Goal: Task Accomplishment & Management: Use online tool/utility

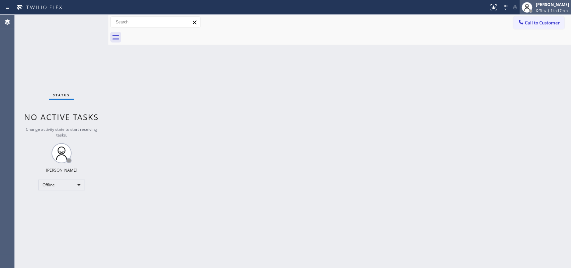
click at [457, 12] on div "[PERSON_NAME] Offline | 14h 57min" at bounding box center [553, 7] width 36 height 12
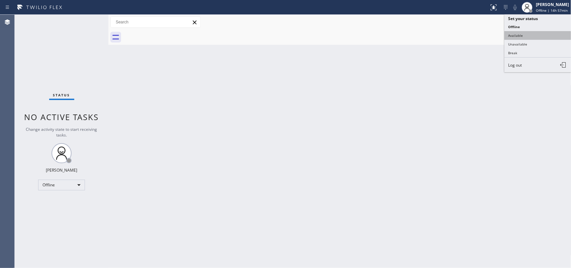
click at [457, 38] on button "Available" at bounding box center [538, 35] width 67 height 9
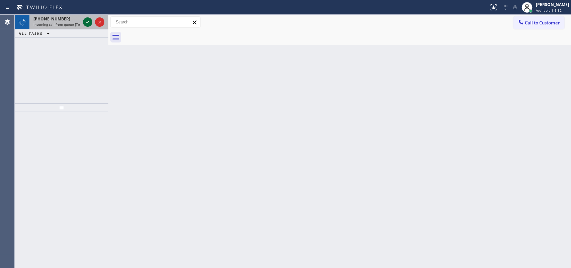
click at [86, 21] on icon at bounding box center [88, 22] width 8 height 8
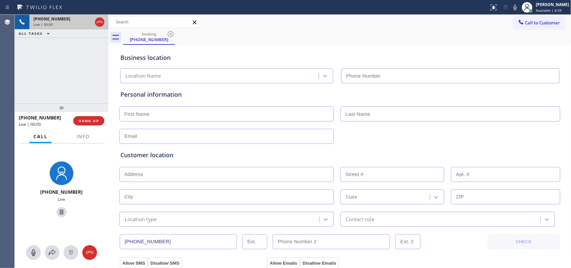
type input "[PHONE_NUMBER]"
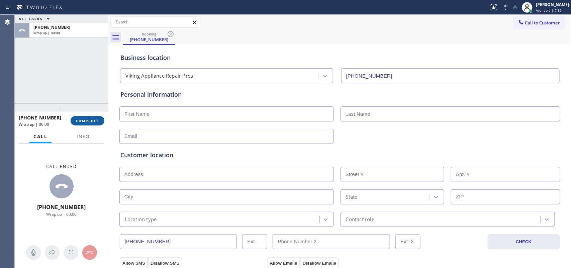
click at [91, 120] on span "COMPLETE" at bounding box center [87, 120] width 23 height 5
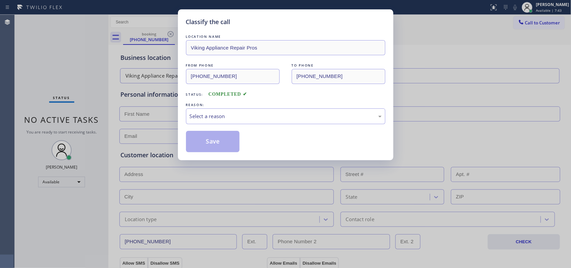
click at [202, 108] on div "REASON:" at bounding box center [285, 104] width 199 height 7
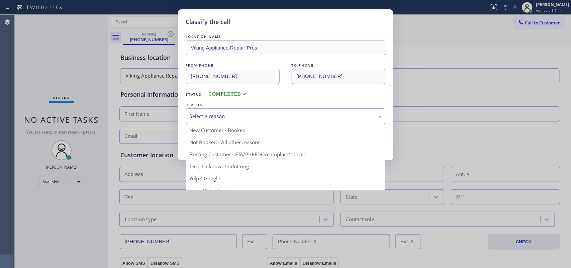
click at [205, 117] on div "Select a reason" at bounding box center [286, 116] width 192 height 8
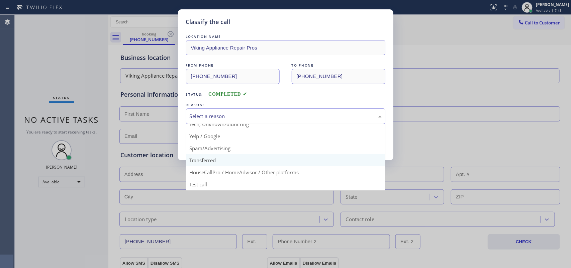
scroll to position [4, 0]
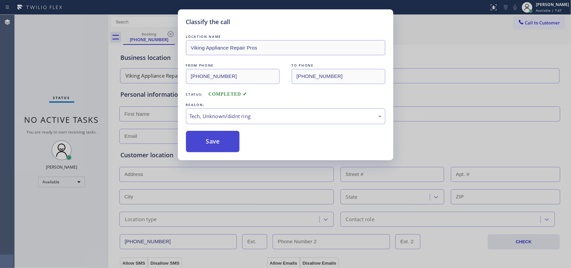
click at [217, 137] on button "Save" at bounding box center [213, 141] width 54 height 21
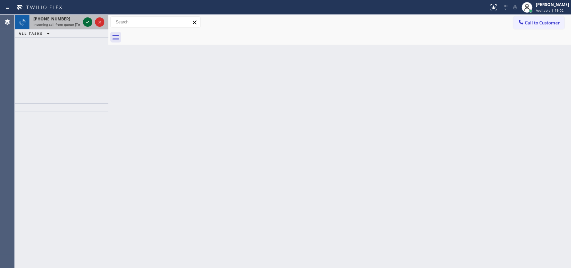
click at [85, 21] on icon at bounding box center [88, 22] width 8 height 8
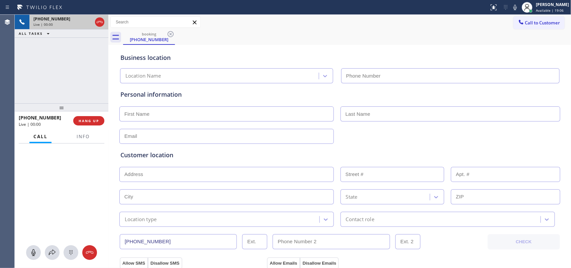
type input "[PHONE_NUMBER]"
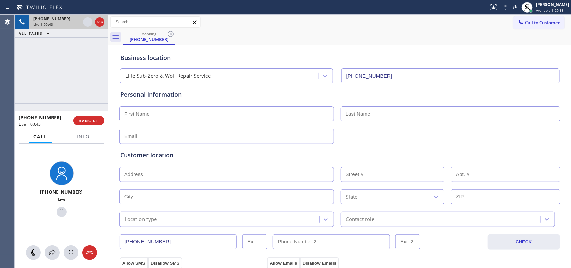
drag, startPoint x: 33, startPoint y: 254, endPoint x: 38, endPoint y: 245, distance: 10.3
click at [33, 214] on icon at bounding box center [33, 253] width 8 height 8
click at [61, 211] on icon at bounding box center [62, 212] width 8 height 8
drag, startPoint x: 30, startPoint y: 252, endPoint x: 34, endPoint y: 248, distance: 5.2
click at [31, 214] on icon at bounding box center [33, 253] width 8 height 8
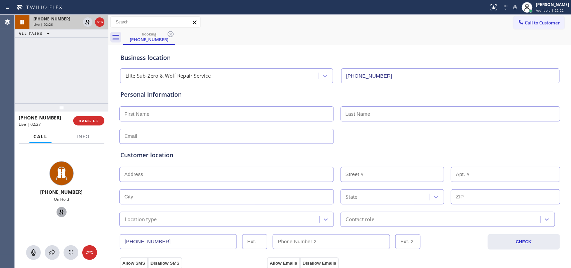
click at [59, 210] on icon at bounding box center [61, 212] width 5 height 5
click at [255, 117] on input "text" at bounding box center [226, 113] width 214 height 15
type input "Miss"
type input "[PERSON_NAME]"
click at [250, 136] on input "text" at bounding box center [226, 136] width 214 height 15
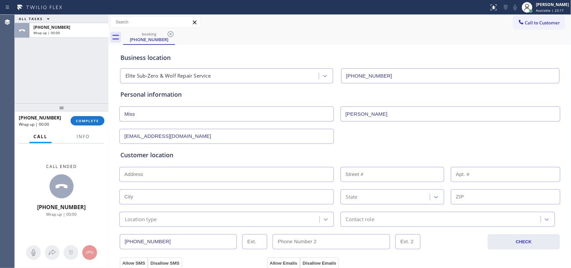
type input "[EMAIL_ADDRESS][DOMAIN_NAME]"
click at [238, 178] on input "text" at bounding box center [226, 174] width 214 height 15
click at [34, 66] on div "ALL TASKS ALL TASKS ACTIVE TASKS TASKS IN WRAP UP [PHONE_NUMBER] Wrap up | 00:00" at bounding box center [62, 59] width 94 height 89
click at [186, 178] on input "10709" at bounding box center [226, 174] width 214 height 15
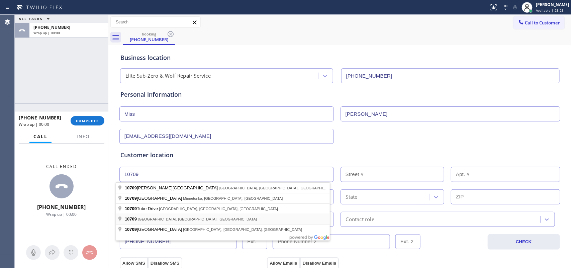
type input "[GEOGRAPHIC_DATA], [GEOGRAPHIC_DATA]"
type input "Eastchester"
type input "10709"
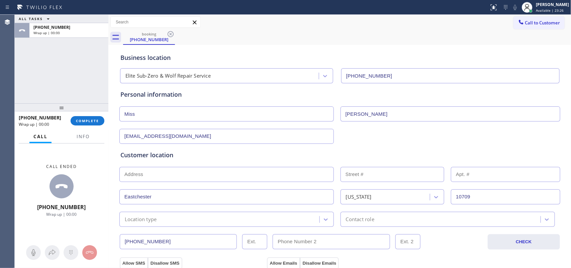
scroll to position [167, 0]
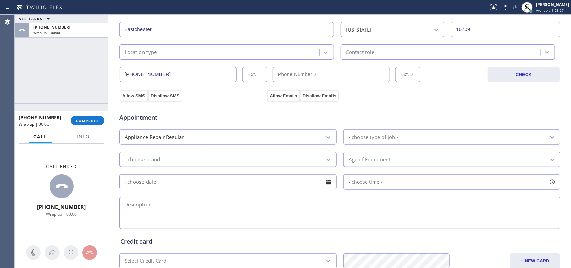
click at [208, 60] on div "[PHONE_NUMBER] CHECK" at bounding box center [340, 71] width 442 height 23
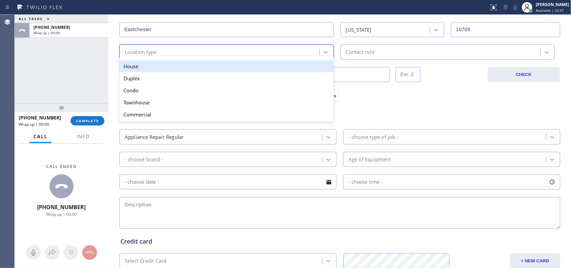
click at [213, 52] on div "Location type" at bounding box center [220, 52] width 198 height 12
click at [210, 65] on div "House" at bounding box center [226, 66] width 214 height 12
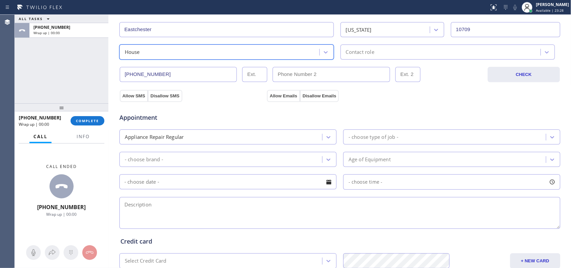
click at [359, 51] on div "Contact role" at bounding box center [360, 52] width 28 height 8
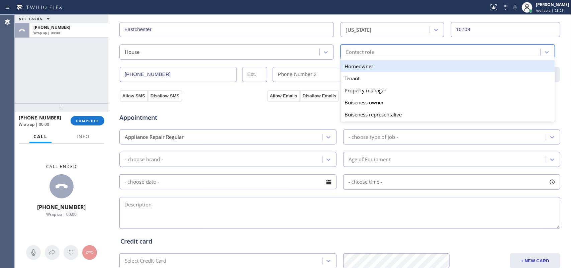
click at [365, 66] on div "Homeowner" at bounding box center [448, 66] width 214 height 12
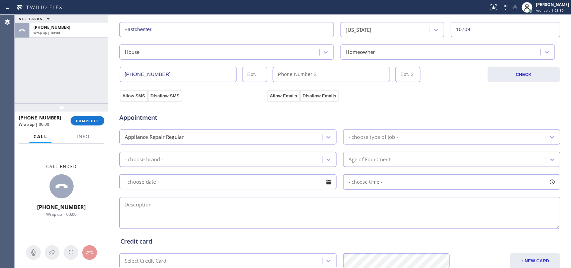
drag, startPoint x: 140, startPoint y: 96, endPoint x: 247, endPoint y: 93, distance: 107.5
click at [155, 96] on div "Allow SMS Disallow SMS" at bounding box center [150, 96] width 63 height 12
click at [275, 97] on button "Allow Emails" at bounding box center [283, 96] width 33 height 12
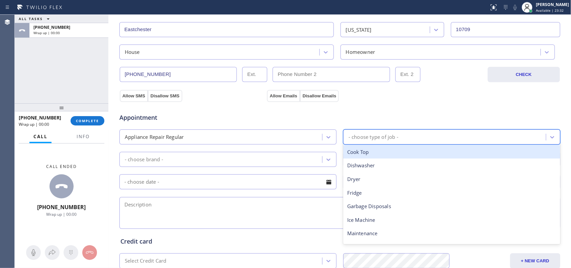
click at [388, 136] on div "- choose type of job -" at bounding box center [374, 137] width 50 height 8
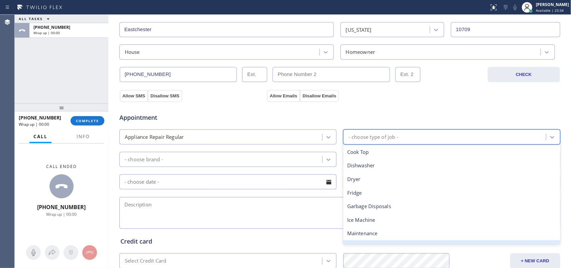
scroll to position [84, 0]
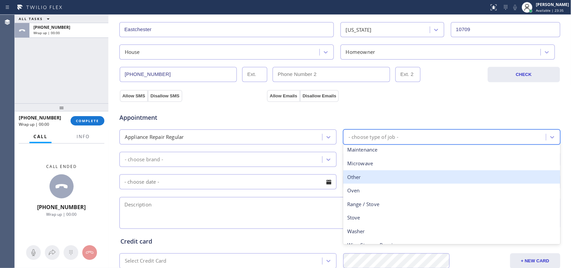
click at [387, 180] on div "Other" at bounding box center [451, 177] width 217 height 14
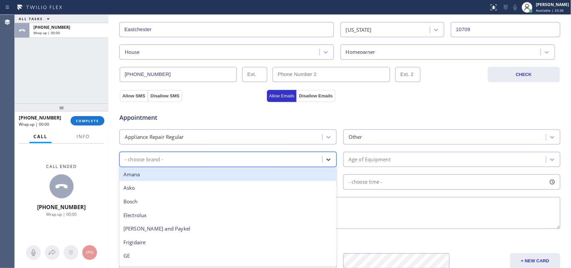
click at [328, 160] on icon at bounding box center [328, 159] width 7 height 7
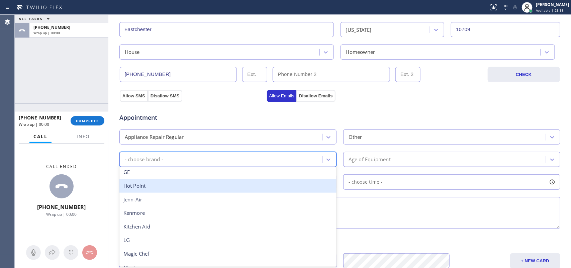
scroll to position [147, 0]
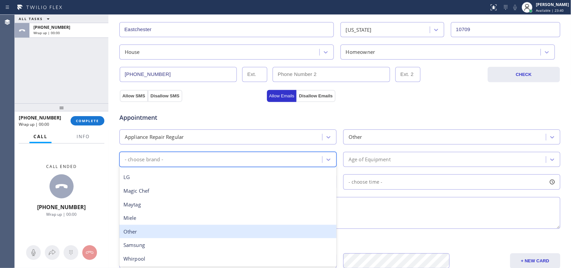
click at [231, 214] on div "Other" at bounding box center [227, 232] width 217 height 14
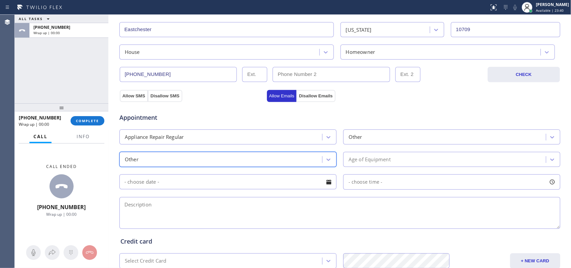
click at [433, 160] on div "Age of Equipment" at bounding box center [445, 160] width 201 height 12
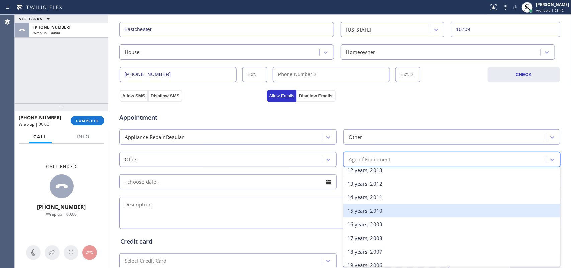
scroll to position [84, 0]
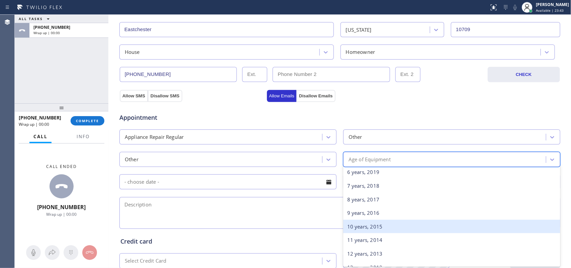
click at [396, 214] on div "10 years, 2015" at bounding box center [451, 227] width 217 height 14
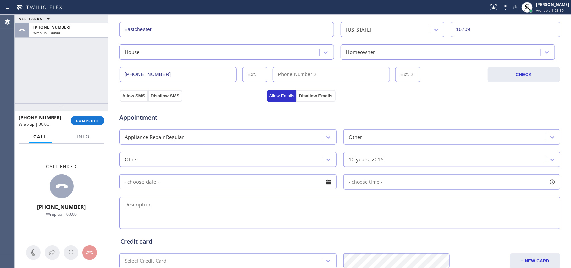
click at [192, 206] on textarea at bounding box center [339, 213] width 441 height 32
paste textarea "Wolf warming drawers/ [DEMOGRAPHIC_DATA]/ turns on but immediately shuts off"
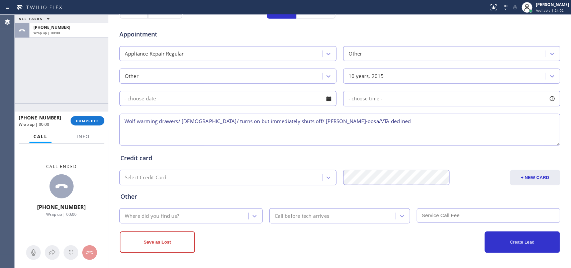
type textarea "Wolf warming drawers/ [DEMOGRAPHIC_DATA]/ turns on but immediately shuts off/ […"
click at [219, 213] on div "Where did you find us?" at bounding box center [184, 216] width 127 height 12
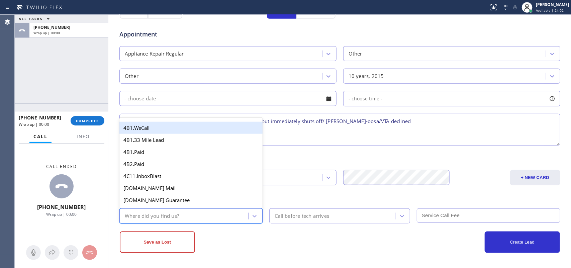
type input "g"
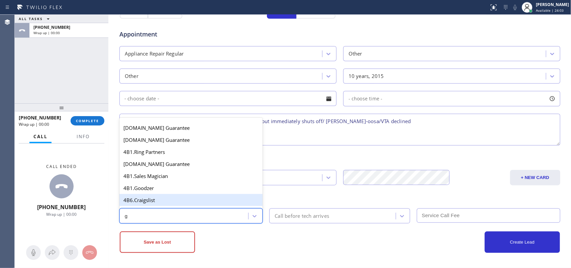
scroll to position [126, 0]
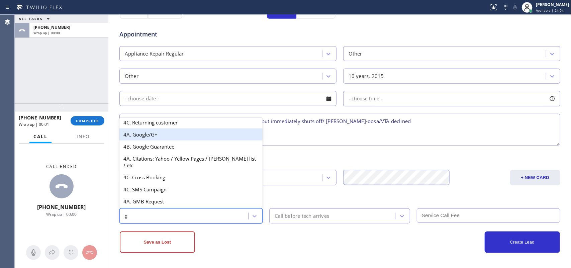
click at [174, 138] on div "4A. Google/G+" at bounding box center [191, 134] width 144 height 12
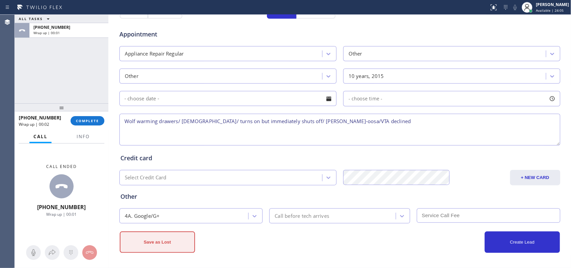
click at [156, 214] on button "Save as Lost" at bounding box center [157, 242] width 75 height 21
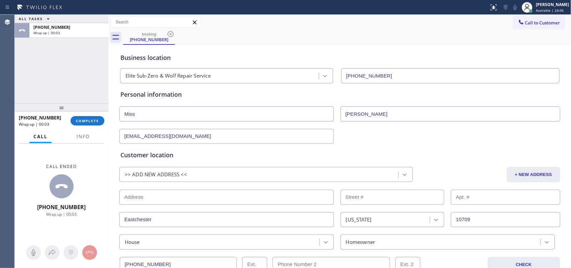
scroll to position [251, 0]
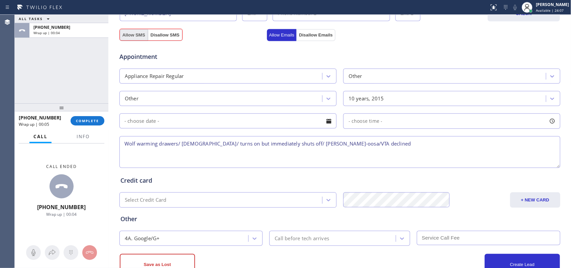
click at [129, 32] on button "Allow SMS" at bounding box center [134, 35] width 28 height 12
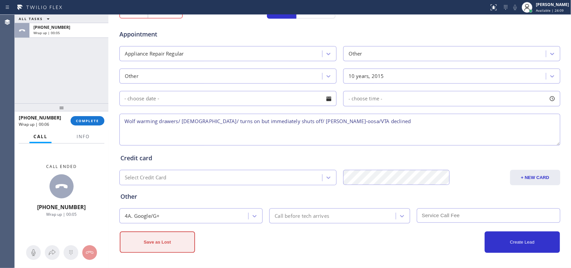
click at [180, 214] on button "Save as Lost" at bounding box center [157, 242] width 75 height 21
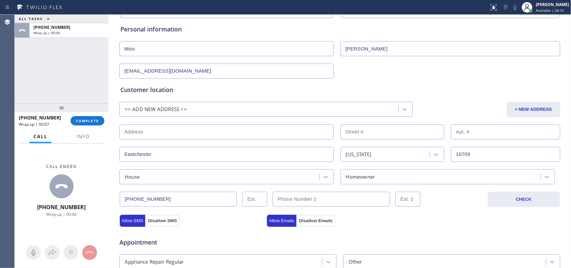
scroll to position [0, 0]
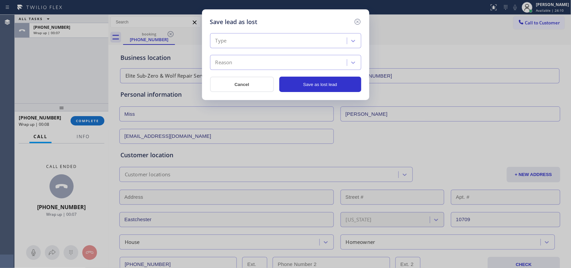
click at [330, 42] on div "Type" at bounding box center [279, 41] width 135 height 12
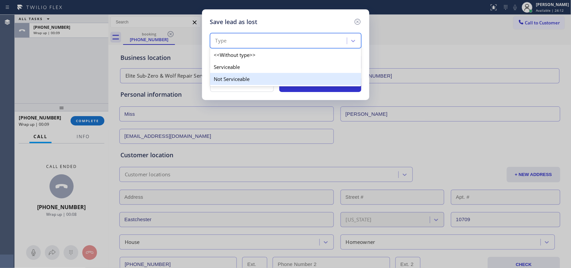
click at [317, 79] on div "Not Serviceable" at bounding box center [285, 79] width 151 height 12
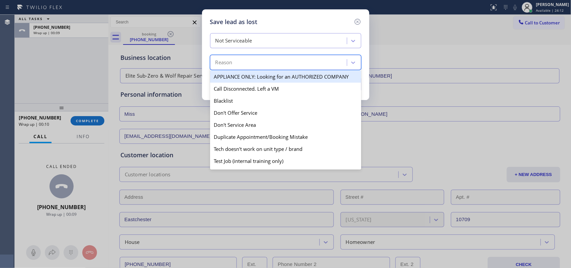
click at [312, 64] on div "Reason" at bounding box center [279, 63] width 135 height 12
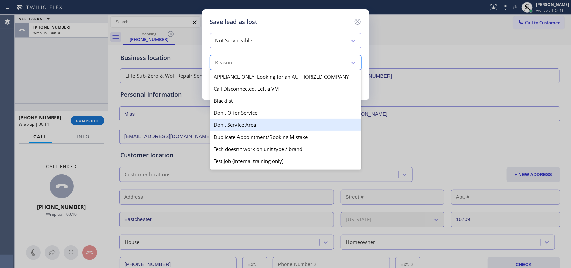
click at [292, 126] on div "Don't Service Area" at bounding box center [285, 125] width 151 height 12
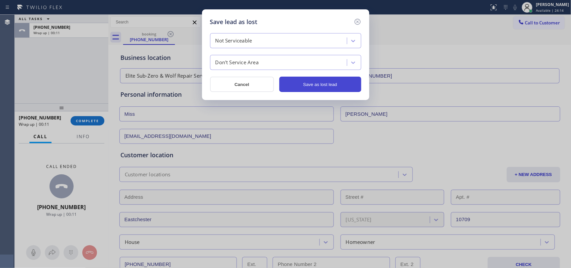
click at [320, 81] on button "Save as lost lead" at bounding box center [320, 84] width 82 height 15
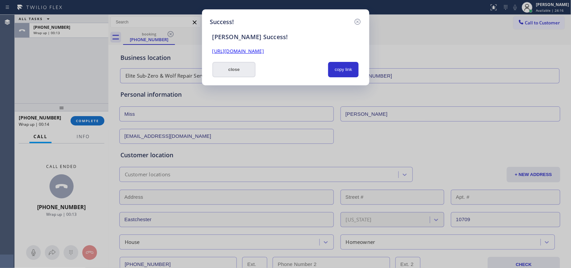
click at [233, 72] on button "close" at bounding box center [234, 69] width 44 height 15
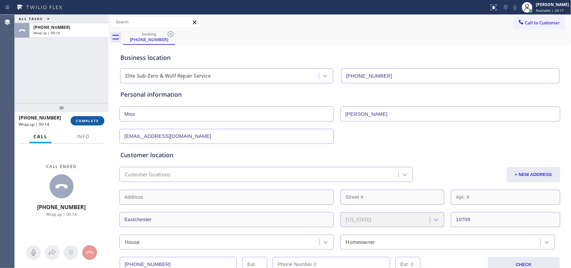
click at [94, 121] on span "COMPLETE" at bounding box center [87, 120] width 23 height 5
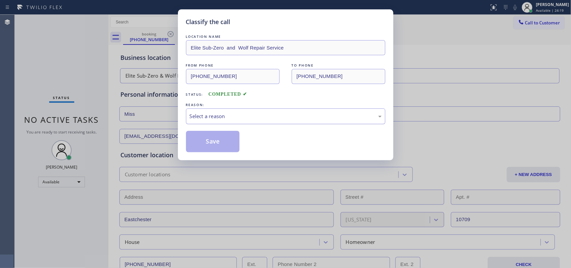
click at [304, 117] on div "Select a reason" at bounding box center [286, 116] width 192 height 8
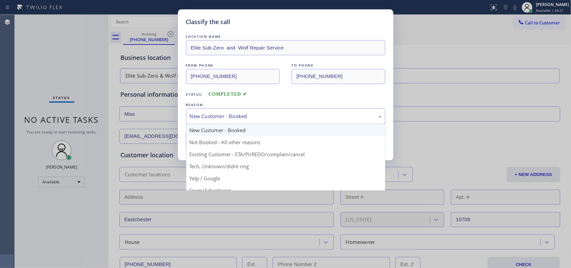
click at [248, 117] on div "New Customer - Booked" at bounding box center [286, 116] width 192 height 8
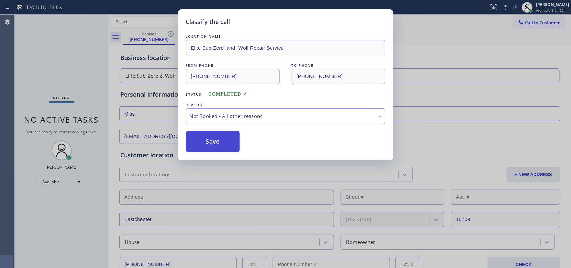
click at [222, 142] on button "Save" at bounding box center [213, 141] width 54 height 21
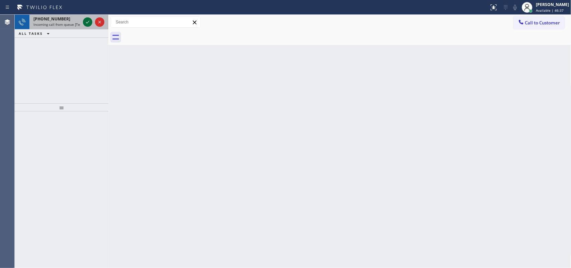
click at [85, 23] on icon at bounding box center [88, 22] width 8 height 8
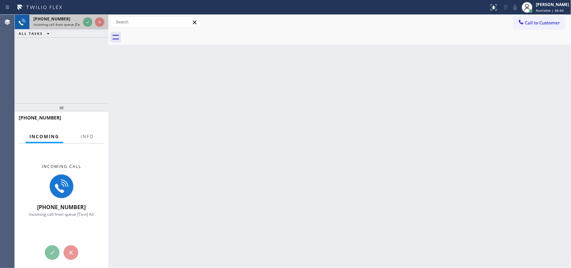
click at [48, 19] on span "[PHONE_NUMBER]" at bounding box center [51, 19] width 37 height 6
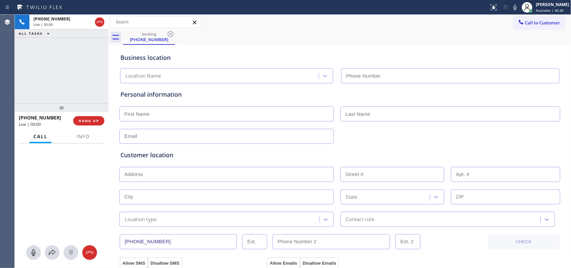
type input "[PHONE_NUMBER]"
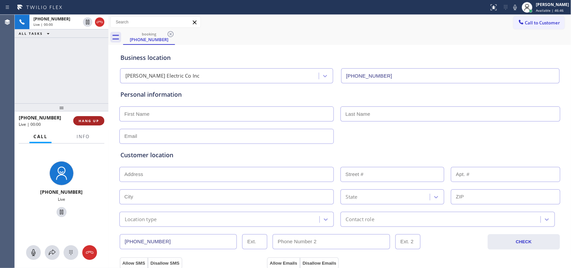
click at [82, 122] on span "HANG UP" at bounding box center [89, 120] width 20 height 5
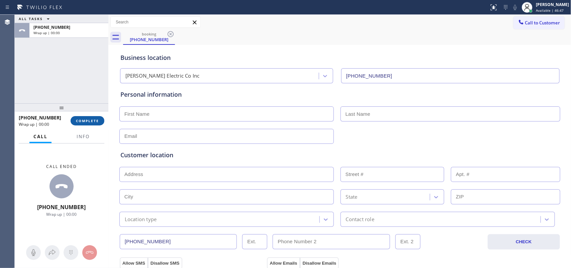
click at [82, 122] on span "COMPLETE" at bounding box center [87, 120] width 23 height 5
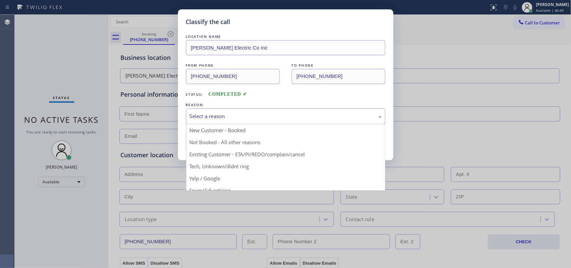
click at [256, 114] on div "Select a reason" at bounding box center [286, 116] width 192 height 8
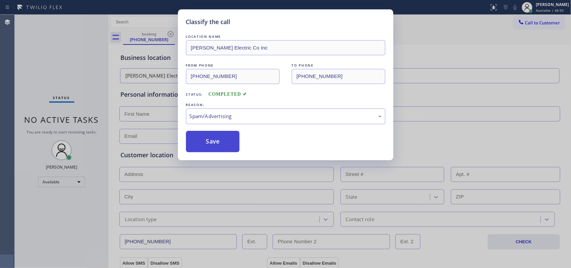
click at [227, 146] on button "Save" at bounding box center [213, 141] width 54 height 21
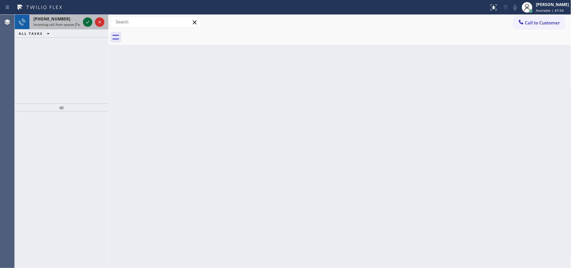
click at [85, 22] on icon at bounding box center [88, 22] width 8 height 8
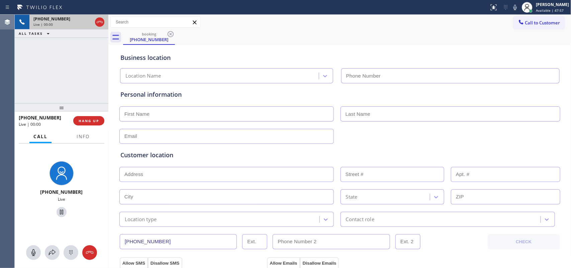
type input "[PHONE_NUMBER]"
drag, startPoint x: 80, startPoint y: 192, endPoint x: 49, endPoint y: 193, distance: 31.2
click at [49, 193] on div "[PHONE_NUMBER]" at bounding box center [61, 192] width 88 height 6
copy span "6199426574"
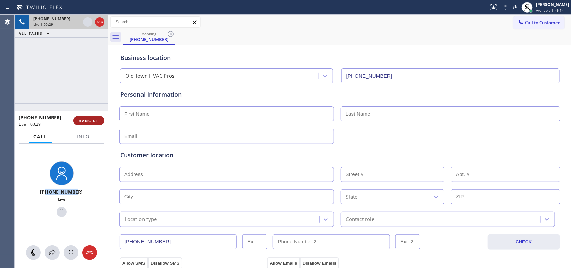
click at [94, 119] on span "HANG UP" at bounding box center [89, 120] width 20 height 5
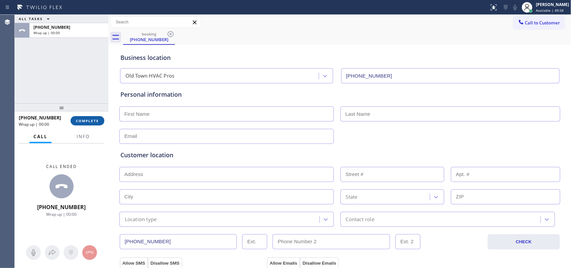
click at [87, 120] on span "COMPLETE" at bounding box center [87, 120] width 23 height 5
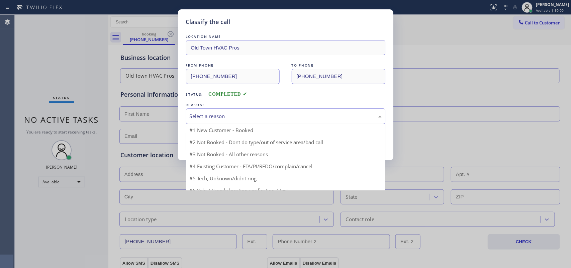
click at [245, 113] on div "Select a reason" at bounding box center [286, 116] width 192 height 8
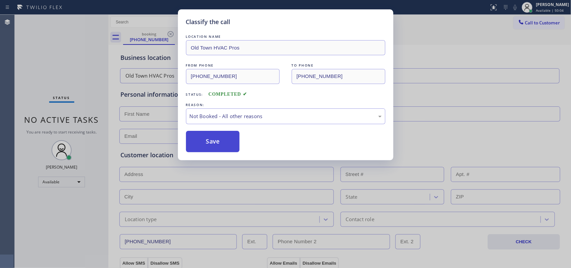
click at [211, 148] on button "Save" at bounding box center [213, 141] width 54 height 21
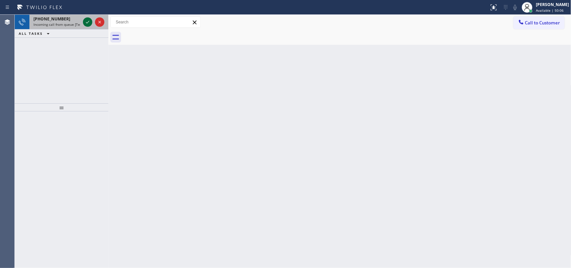
click at [86, 22] on icon at bounding box center [88, 22] width 8 height 8
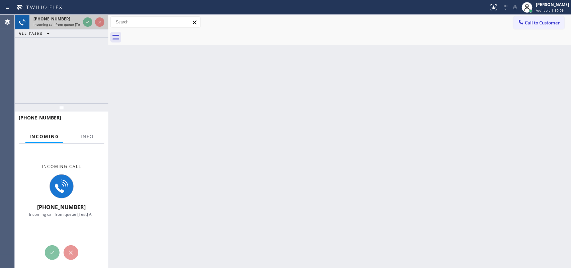
click at [60, 18] on span "[PHONE_NUMBER]" at bounding box center [51, 19] width 37 height 6
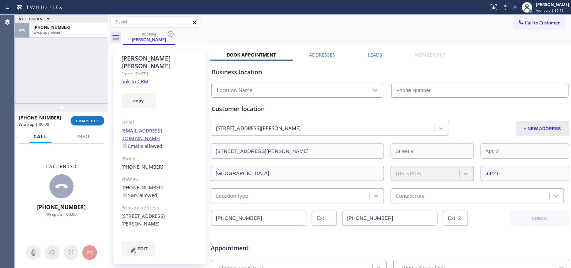
type input "[PHONE_NUMBER]"
click at [143, 78] on link "link to CRM" at bounding box center [134, 81] width 27 height 7
click at [77, 136] on span "Info" at bounding box center [83, 137] width 13 height 6
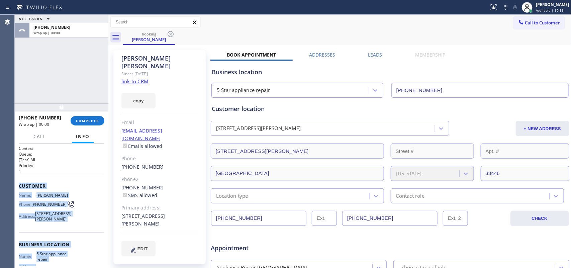
drag, startPoint x: 63, startPoint y: 205, endPoint x: 19, endPoint y: 186, distance: 47.5
click at [19, 186] on div "Context Queue: [Test] All Priority: 1 Customer Name: [PERSON_NAME] Phone: [PHON…" at bounding box center [62, 243] width 86 height 194
copy div "Customer Name: [PERSON_NAME] Phone: [PHONE_NUMBER] Address: [STREET_ADDRESS][PE…"
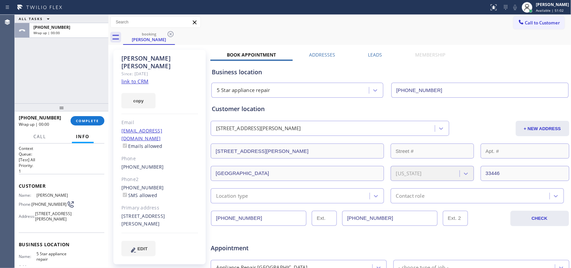
click at [240, 31] on div "booking [PERSON_NAME]" at bounding box center [347, 37] width 448 height 15
click at [457, 10] on span "Available | 51:12" at bounding box center [550, 10] width 28 height 5
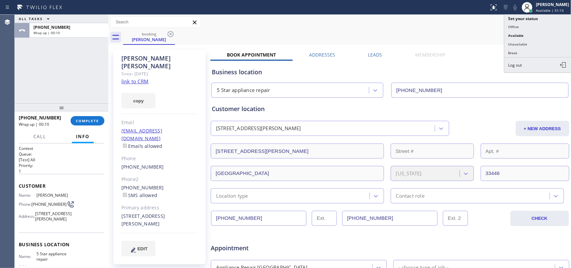
drag, startPoint x: 539, startPoint y: 43, endPoint x: 518, endPoint y: 39, distance: 21.3
click at [457, 44] on button "Unavailable" at bounding box center [538, 44] width 67 height 9
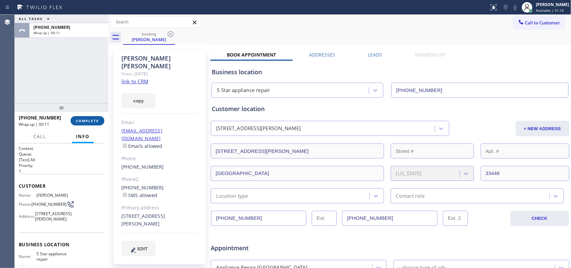
click at [86, 123] on button "COMPLETE" at bounding box center [88, 120] width 34 height 9
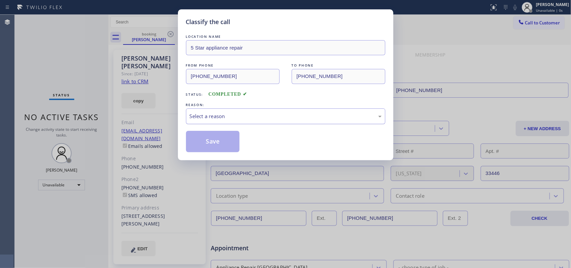
click at [216, 118] on div "Select a reason" at bounding box center [286, 116] width 192 height 8
drag, startPoint x: 221, startPoint y: 155, endPoint x: 229, endPoint y: 129, distance: 26.5
drag, startPoint x: 230, startPoint y: 118, endPoint x: 229, endPoint y: 123, distance: 4.7
click at [230, 118] on div "Existing Customer - ETA/PI/REDO/complain/cancel" at bounding box center [286, 116] width 192 height 8
click at [218, 144] on button "Save" at bounding box center [213, 141] width 54 height 21
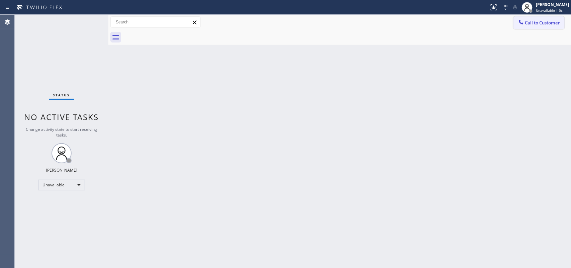
click at [457, 24] on span "Call to Customer" at bounding box center [542, 23] width 35 height 6
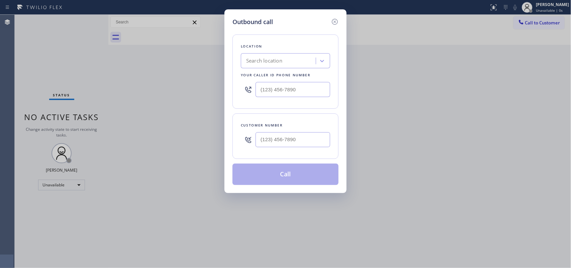
click at [260, 46] on div "Location" at bounding box center [285, 46] width 89 height 7
click at [264, 62] on div "Search location" at bounding box center [264, 61] width 36 height 8
click at [273, 94] on input "(___) ___-____" at bounding box center [293, 89] width 75 height 15
paste input "480) 418-9915"
type input "[PHONE_NUMBER]"
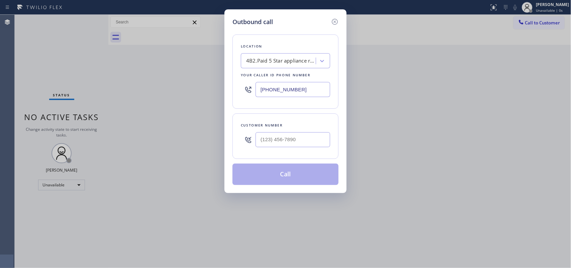
click at [180, 69] on div "Outbound call Location 4B2.Paid 5 Star appliance repair Your caller id phone nu…" at bounding box center [285, 134] width 571 height 268
click at [287, 144] on input "(___) ___-____" at bounding box center [293, 139] width 75 height 15
paste input "561) 450-6574"
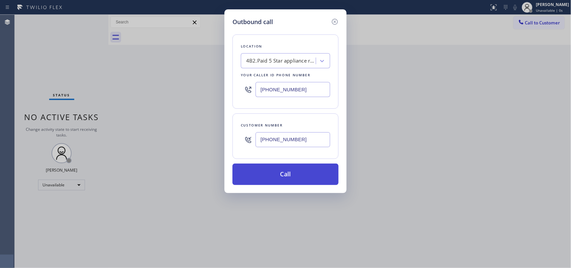
type input "[PHONE_NUMBER]"
click at [290, 171] on button "Call" at bounding box center [286, 174] width 106 height 21
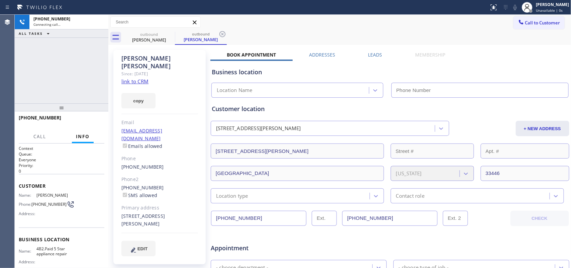
type input "[PHONE_NUMBER]"
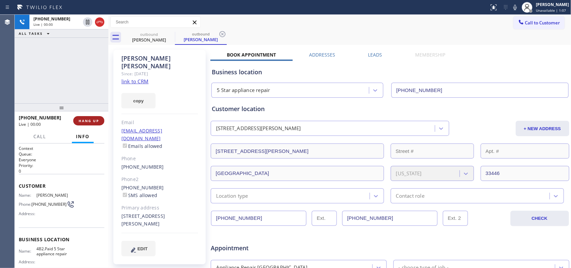
click at [89, 122] on span "HANG UP" at bounding box center [89, 120] width 20 height 5
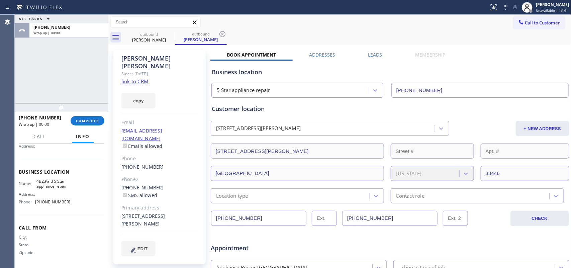
click at [85, 115] on div "[PHONE_NUMBER] Wrap up | 00:00 COMPLETE" at bounding box center [62, 120] width 86 height 17
click at [85, 119] on span "COMPLETE" at bounding box center [87, 120] width 23 height 5
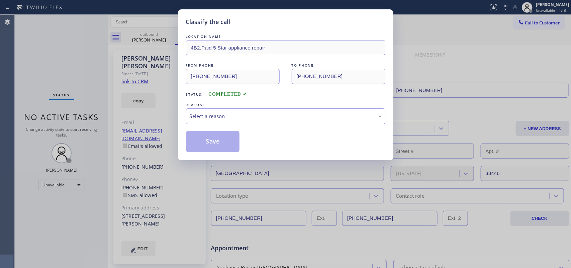
click at [258, 107] on div "REASON:" at bounding box center [285, 104] width 199 height 7
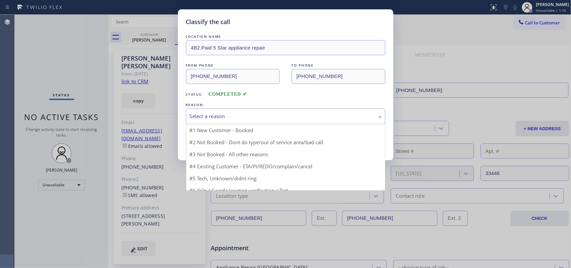
click at [253, 113] on div "Select a reason" at bounding box center [286, 116] width 192 height 8
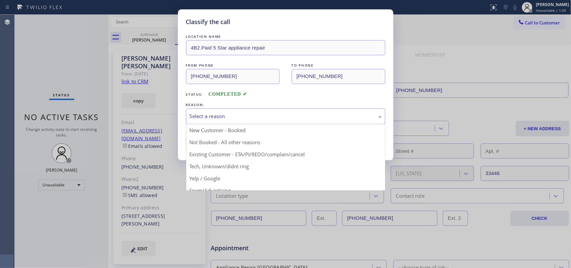
drag, startPoint x: 238, startPoint y: 146, endPoint x: 233, endPoint y: 145, distance: 5.1
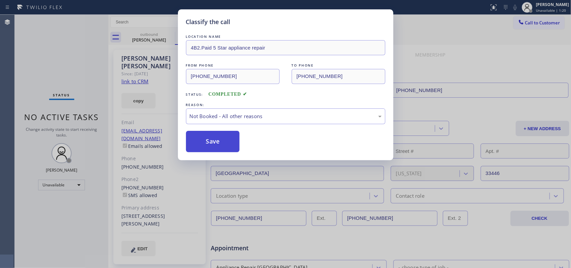
click at [220, 145] on button "Save" at bounding box center [213, 141] width 54 height 21
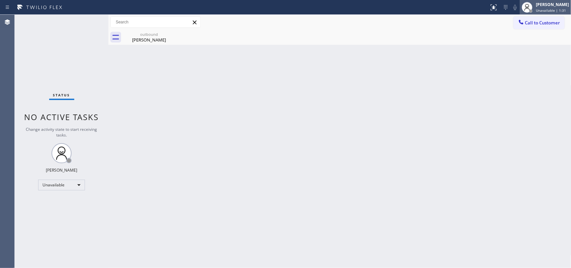
click at [457, 11] on span "Unavailable | 1:31" at bounding box center [551, 10] width 30 height 5
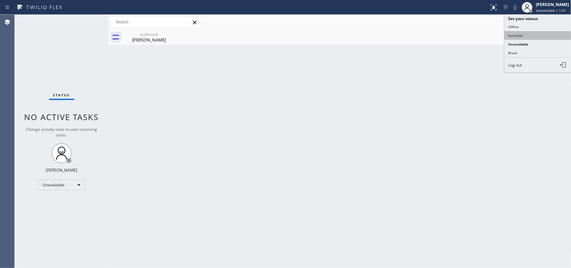
click at [457, 35] on button "Available" at bounding box center [538, 35] width 67 height 9
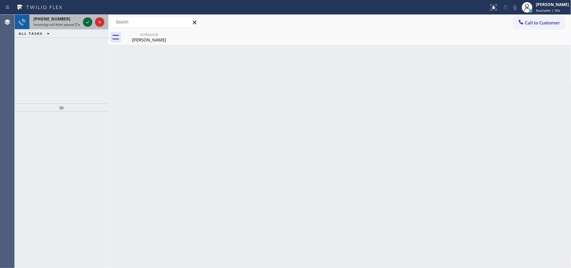
click at [85, 21] on icon at bounding box center [88, 22] width 8 height 8
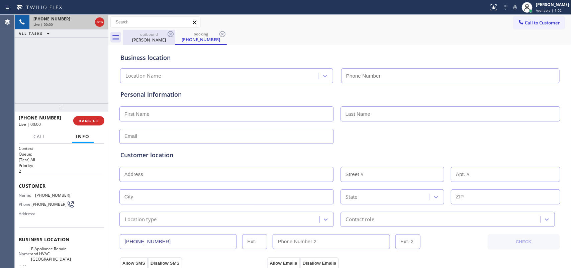
type input "[PHONE_NUMBER]"
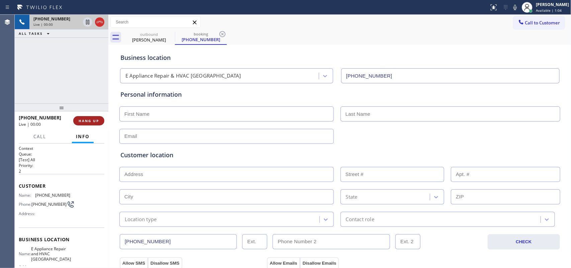
click at [91, 121] on span "HANG UP" at bounding box center [89, 120] width 20 height 5
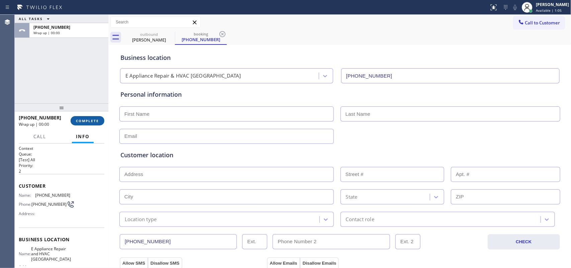
click at [91, 121] on span "COMPLETE" at bounding box center [87, 120] width 23 height 5
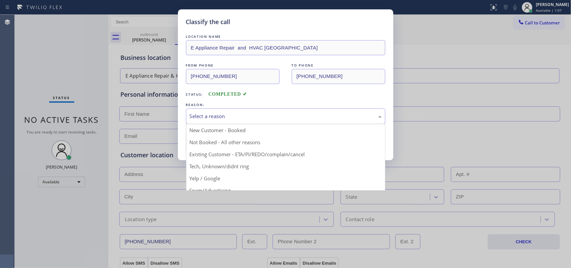
click at [305, 117] on div "Select a reason" at bounding box center [286, 116] width 192 height 8
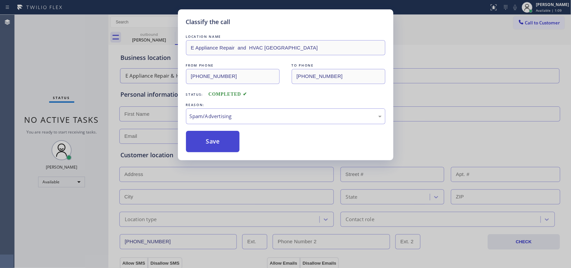
click at [233, 146] on button "Save" at bounding box center [213, 141] width 54 height 21
type input "[PHONE_NUMBER]"
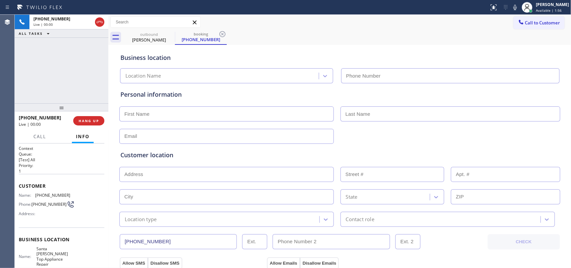
type input "[PHONE_NUMBER]"
click at [40, 135] on span "Call" at bounding box center [39, 137] width 13 height 6
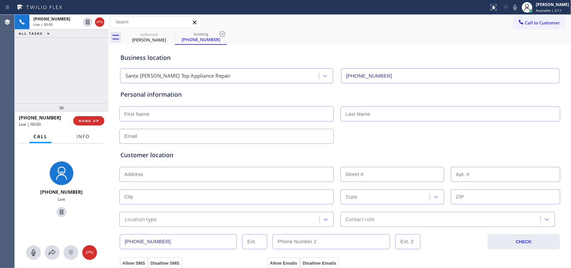
click at [82, 139] on span "Info" at bounding box center [83, 137] width 13 height 6
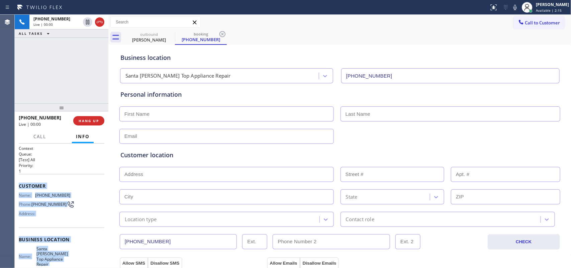
drag, startPoint x: 70, startPoint y: 206, endPoint x: 19, endPoint y: 186, distance: 54.7
click at [19, 186] on div "Context Queue: [Test] All Priority: 1 Customer Name: [PHONE_NUMBER] Phone: [PHO…" at bounding box center [62, 245] width 86 height 199
copy div "Customer Name: [PHONE_NUMBER] Phone: [PHONE_NUMBER] Address: Business location …"
click at [93, 123] on span "HANG UP" at bounding box center [89, 120] width 20 height 5
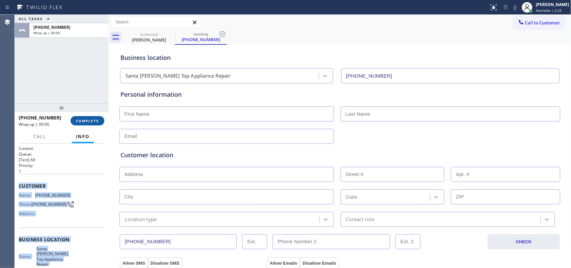
click at [93, 123] on span "COMPLETE" at bounding box center [87, 120] width 23 height 5
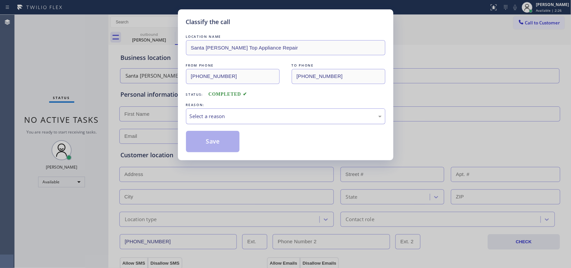
click at [214, 115] on div "Select a reason" at bounding box center [286, 116] width 192 height 8
click at [207, 143] on button "Save" at bounding box center [213, 141] width 54 height 21
type input "[PHONE_NUMBER]"
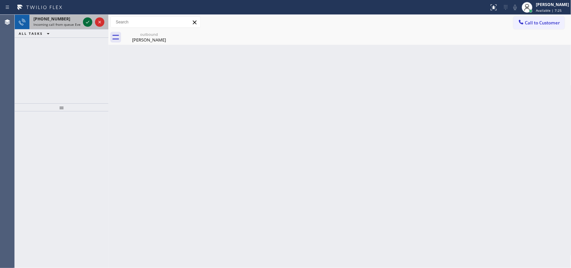
click at [88, 23] on icon at bounding box center [88, 22] width 8 height 8
click at [89, 19] on icon at bounding box center [88, 22] width 8 height 8
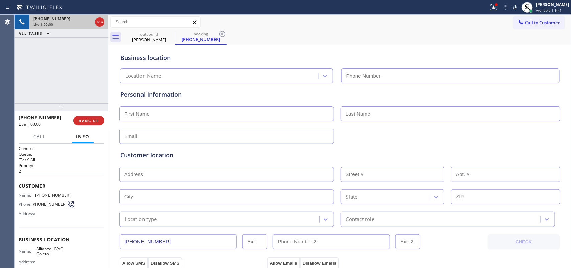
type input "[PHONE_NUMBER]"
click at [96, 118] on button "HANG UP" at bounding box center [88, 120] width 31 height 9
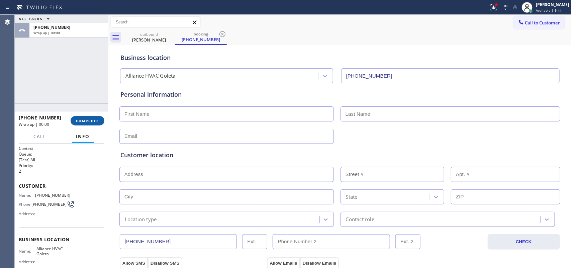
click at [96, 118] on span "COMPLETE" at bounding box center [87, 120] width 23 height 5
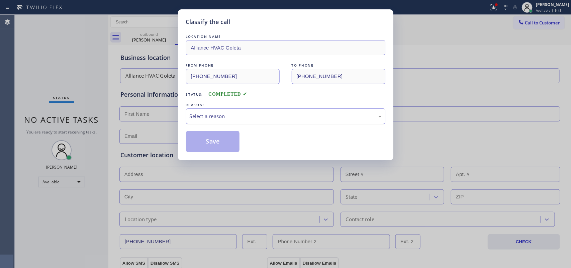
click at [232, 119] on div "Select a reason" at bounding box center [286, 116] width 192 height 8
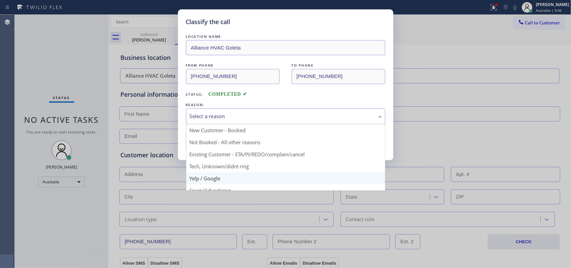
scroll to position [46, 0]
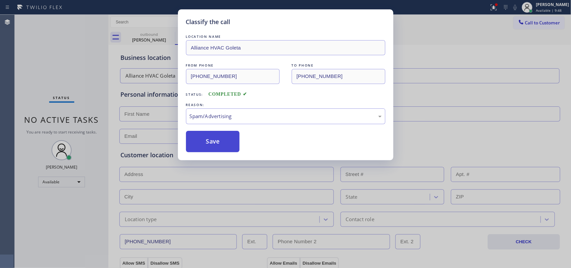
click at [226, 138] on button "Save" at bounding box center [213, 141] width 54 height 21
type input "[PHONE_NUMBER]"
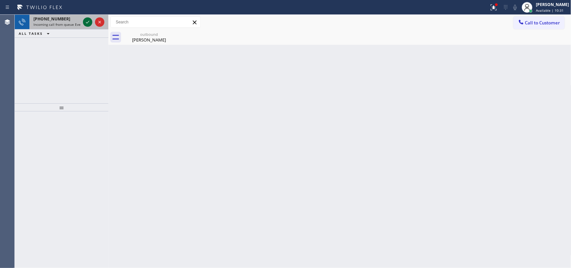
click at [89, 19] on icon at bounding box center [88, 22] width 8 height 8
click at [86, 23] on icon at bounding box center [87, 22] width 3 height 3
click at [86, 20] on icon at bounding box center [88, 22] width 8 height 8
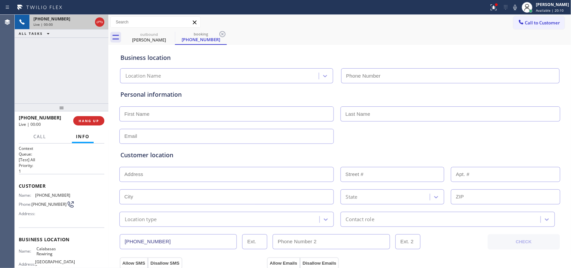
type input "[PHONE_NUMBER]"
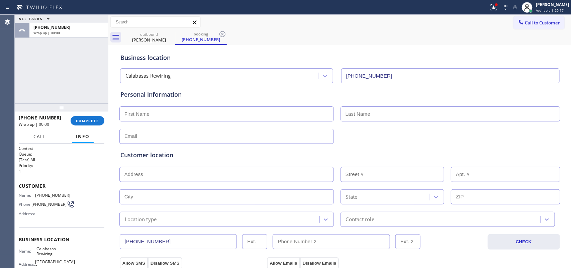
click at [36, 136] on span "Call" at bounding box center [39, 137] width 13 height 6
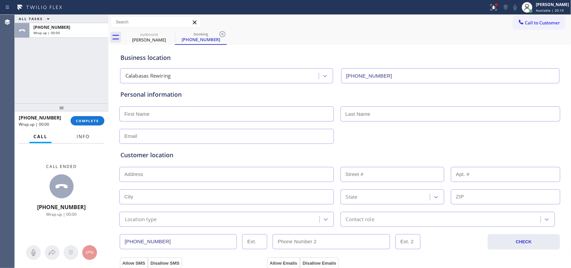
click at [87, 138] on span "Info" at bounding box center [83, 137] width 13 height 6
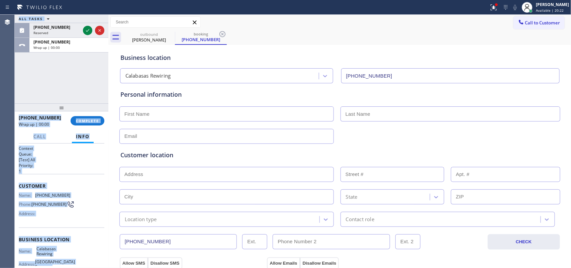
drag, startPoint x: 71, startPoint y: 201, endPoint x: 14, endPoint y: 185, distance: 58.9
click at [14, 185] on div "Agent Desktop Classify the call LOCATION NAME Viking Appliance Repair Pros FROM…" at bounding box center [285, 141] width 571 height 253
click at [68, 177] on div "Customer Name: [PHONE_NUMBER] Phone: [PHONE_NUMBER] Address:" at bounding box center [62, 201] width 86 height 54
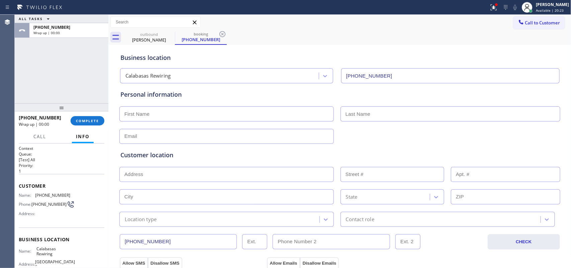
scroll to position [74, 0]
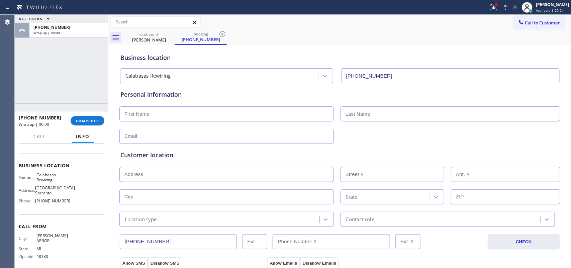
click at [64, 203] on span "[PHONE_NUMBER]" at bounding box center [52, 200] width 35 height 5
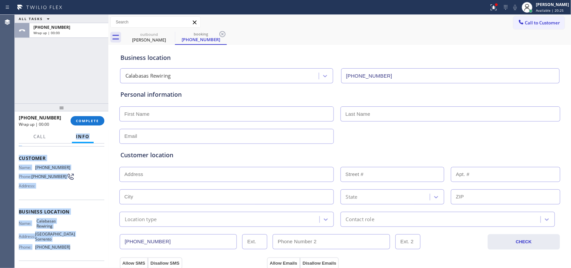
scroll to position [0, 0]
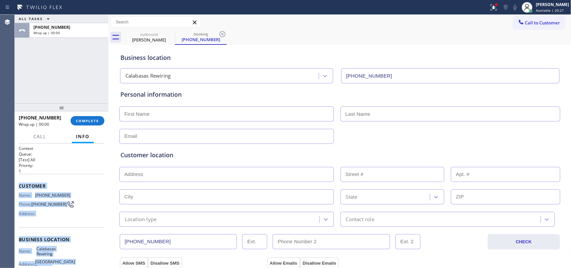
drag, startPoint x: 70, startPoint y: 203, endPoint x: 19, endPoint y: 181, distance: 55.2
click at [19, 181] on div "Context Queue: [Test] All Priority: 1 Customer Name: [PHONE_NUMBER] Phone: [PHO…" at bounding box center [62, 245] width 86 height 199
copy div "Customer Name: [PHONE_NUMBER] Phone: [PHONE_NUMBER] Address: Business location …"
click at [95, 116] on button "COMPLETE" at bounding box center [88, 120] width 34 height 9
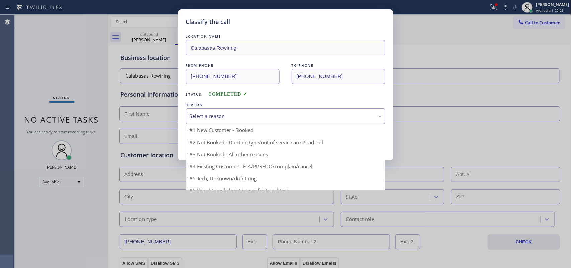
click at [266, 119] on div "Select a reason" at bounding box center [286, 116] width 192 height 8
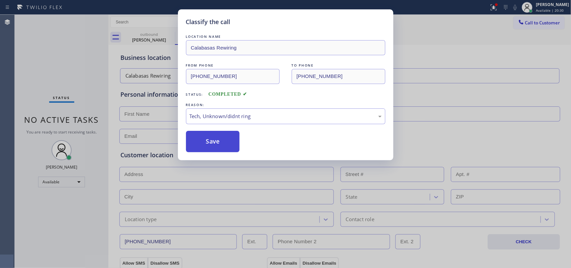
drag, startPoint x: 220, startPoint y: 169, endPoint x: 217, endPoint y: 148, distance: 21.0
drag, startPoint x: 216, startPoint y: 146, endPoint x: 197, endPoint y: 36, distance: 111.6
click at [216, 146] on button "Save" at bounding box center [213, 141] width 54 height 21
type input "[PHONE_NUMBER]"
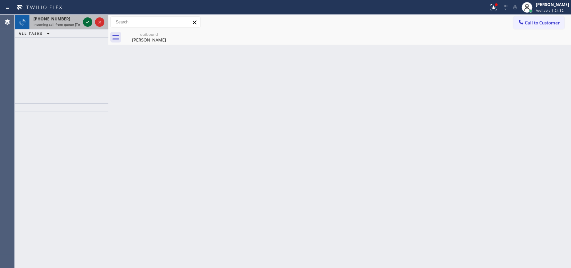
click at [87, 21] on icon at bounding box center [88, 22] width 8 height 8
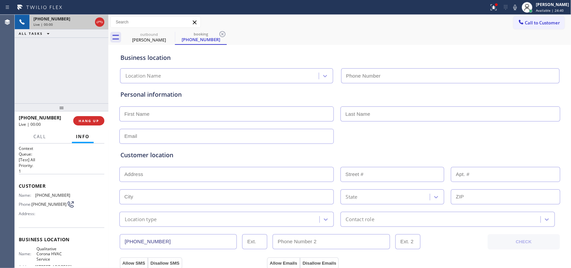
type input "[PHONE_NUMBER]"
click at [92, 120] on span "HANG UP" at bounding box center [89, 120] width 20 height 5
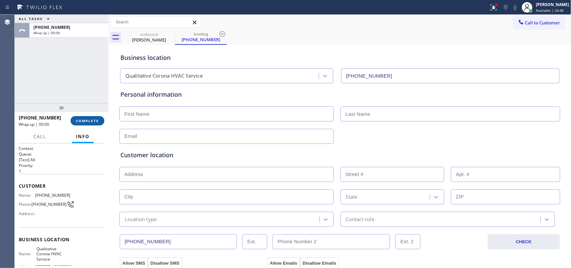
click at [92, 120] on span "COMPLETE" at bounding box center [87, 120] width 23 height 5
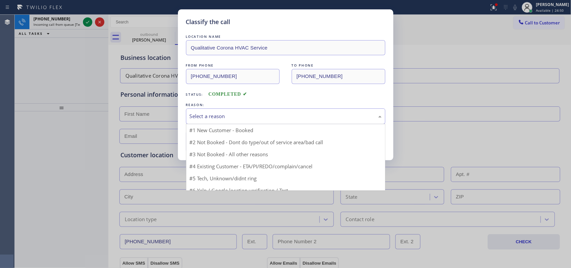
click at [205, 111] on div "Select a reason" at bounding box center [285, 116] width 199 height 16
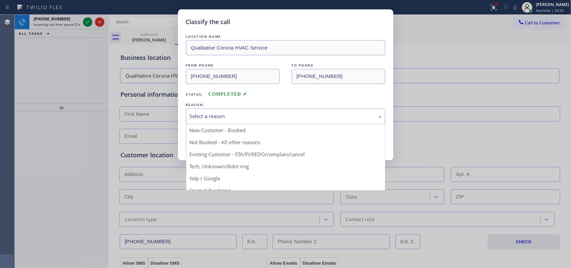
scroll to position [46, 0]
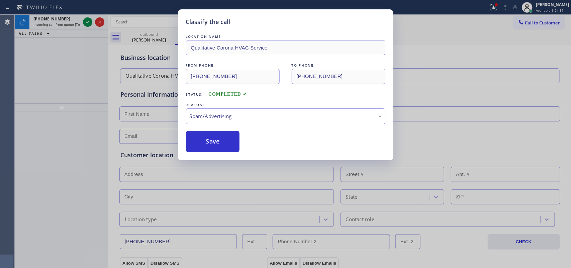
click at [224, 146] on button "Save" at bounding box center [213, 141] width 54 height 21
type input "[PHONE_NUMBER]"
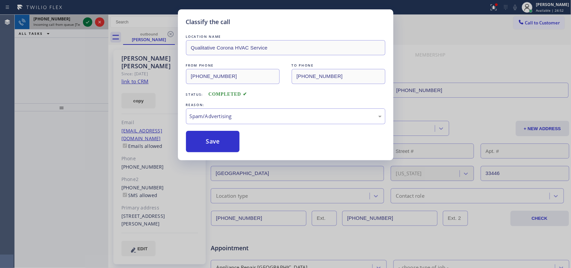
click at [86, 22] on icon at bounding box center [88, 22] width 8 height 8
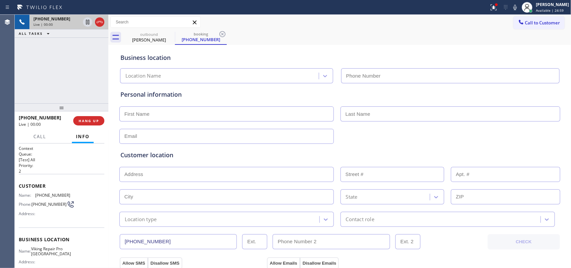
type input "[PHONE_NUMBER]"
click at [96, 120] on span "HANG UP" at bounding box center [89, 120] width 20 height 5
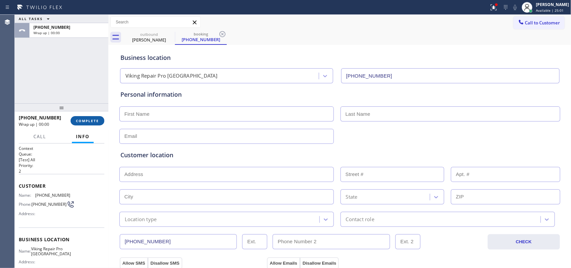
click at [96, 120] on span "COMPLETE" at bounding box center [87, 120] width 23 height 5
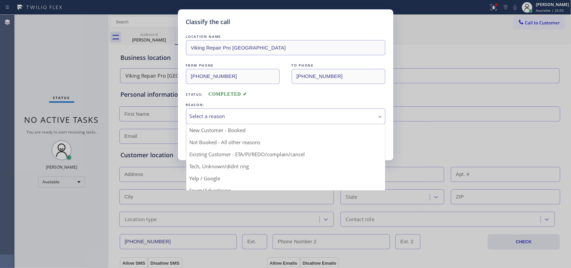
click at [288, 118] on div "Select a reason" at bounding box center [286, 116] width 192 height 8
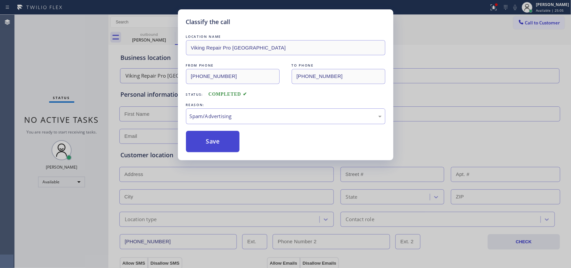
click at [225, 140] on button "Save" at bounding box center [213, 141] width 54 height 21
type input "[PHONE_NUMBER]"
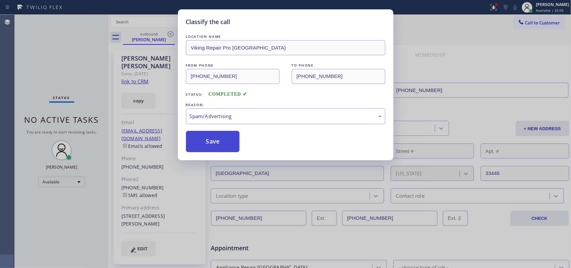
click at [225, 140] on button "Save" at bounding box center [213, 141] width 54 height 21
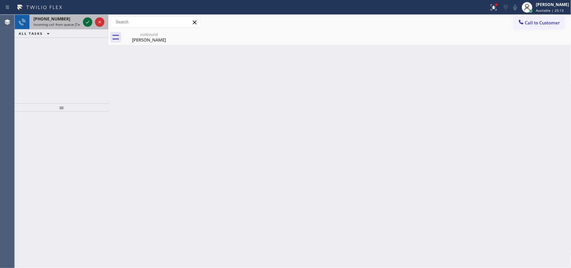
click at [88, 23] on icon at bounding box center [88, 22] width 8 height 8
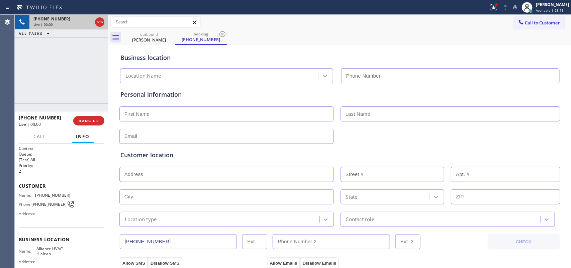
type input "[PHONE_NUMBER]"
click at [98, 124] on button "HANG UP" at bounding box center [88, 120] width 31 height 9
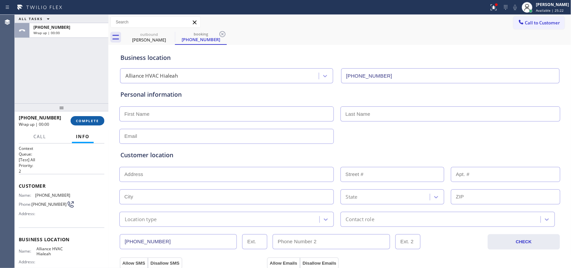
click at [98, 121] on span "COMPLETE" at bounding box center [87, 120] width 23 height 5
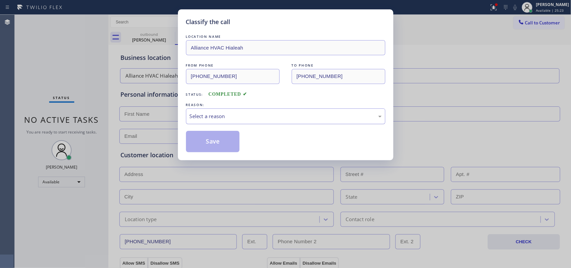
click at [196, 119] on div "Select a reason" at bounding box center [286, 116] width 192 height 8
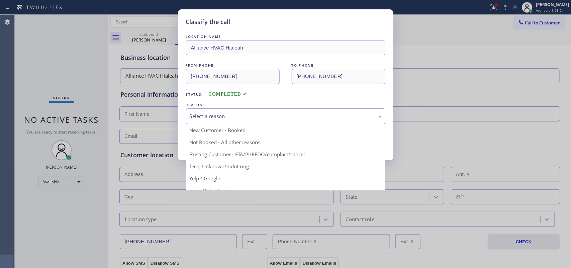
scroll to position [46, 0]
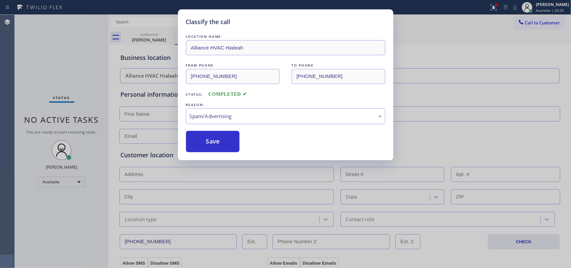
click at [219, 150] on button "Save" at bounding box center [213, 141] width 54 height 21
type input "[PHONE_NUMBER]"
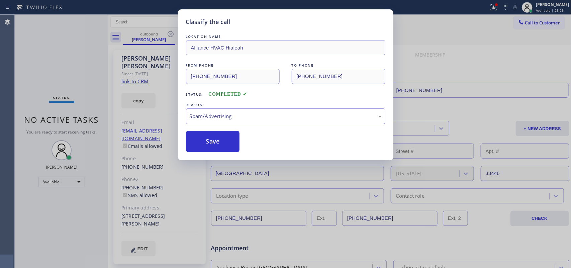
click at [219, 150] on button "Save" at bounding box center [213, 141] width 54 height 21
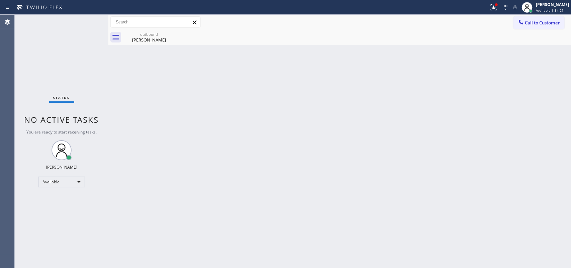
click at [86, 20] on div "Status No active tasks You are ready to start receiving tasks. [PERSON_NAME] Av…" at bounding box center [62, 141] width 94 height 253
click at [88, 19] on div "Status No active tasks You are ready to start receiving tasks. [PERSON_NAME] Av…" at bounding box center [62, 141] width 94 height 253
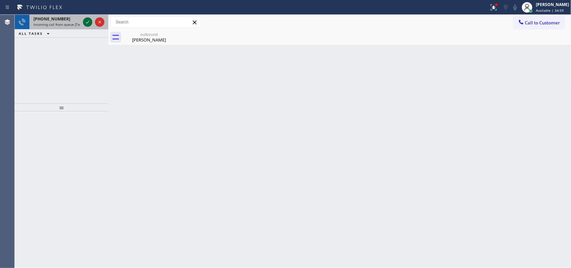
click at [86, 19] on icon at bounding box center [88, 22] width 8 height 8
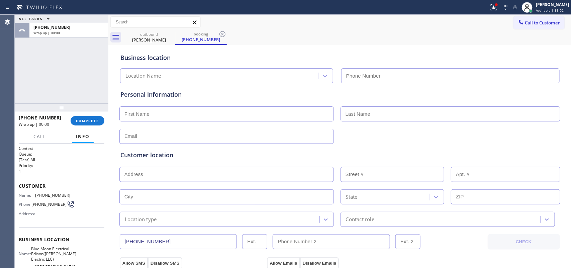
type input "[PHONE_NUMBER]"
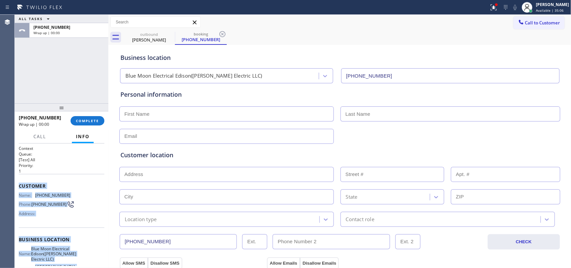
drag, startPoint x: 73, startPoint y: 206, endPoint x: 20, endPoint y: 186, distance: 56.2
click at [20, 186] on div "Context Queue: [Test] All Priority: 1 Customer Name: [PHONE_NUMBER] Phone: [PHO…" at bounding box center [62, 245] width 86 height 199
copy div "Customer Name: [PHONE_NUMBER] Phone: [PHONE_NUMBER] Address: Business location …"
drag, startPoint x: 93, startPoint y: 119, endPoint x: 104, endPoint y: 117, distance: 10.9
click at [93, 119] on span "COMPLETE" at bounding box center [87, 120] width 23 height 5
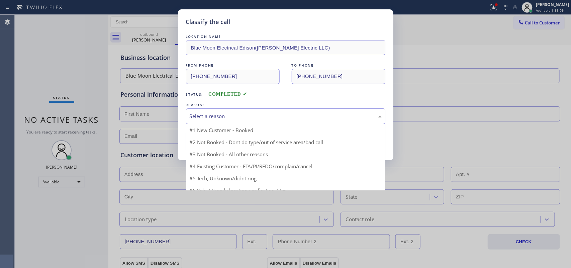
click at [269, 115] on div "Select a reason" at bounding box center [286, 116] width 192 height 8
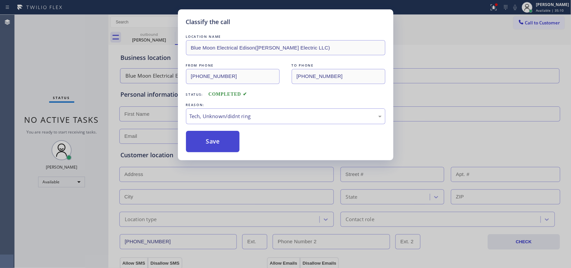
click at [215, 142] on button "Save" at bounding box center [213, 141] width 54 height 21
type input "[PHONE_NUMBER]"
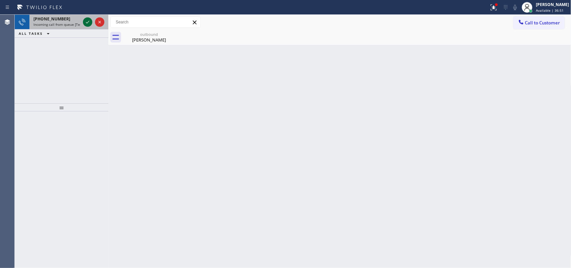
click at [86, 23] on icon at bounding box center [88, 22] width 8 height 8
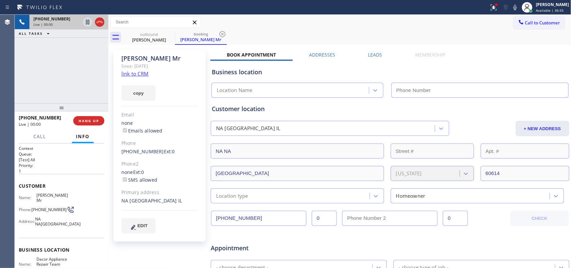
type input "[PHONE_NUMBER]"
click at [140, 74] on link "link to CRM" at bounding box center [134, 73] width 27 height 7
click at [42, 134] on span "Call" at bounding box center [39, 137] width 13 height 6
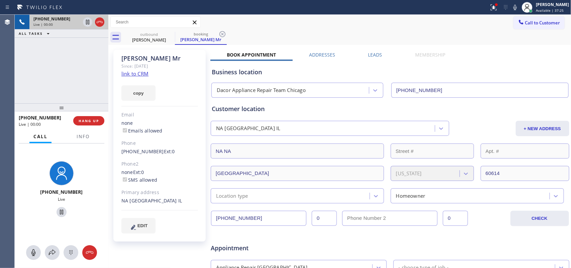
drag, startPoint x: 32, startPoint y: 252, endPoint x: 39, endPoint y: 246, distance: 9.3
click at [32, 214] on icon at bounding box center [33, 253] width 8 height 8
click at [60, 212] on icon at bounding box center [61, 212] width 3 height 5
click at [35, 214] on icon at bounding box center [33, 253] width 8 height 8
click at [59, 211] on icon at bounding box center [62, 212] width 8 height 8
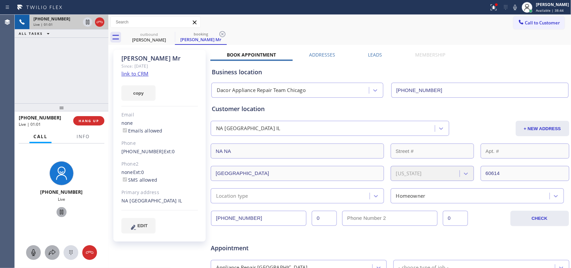
click at [54, 214] on icon at bounding box center [52, 253] width 7 height 6
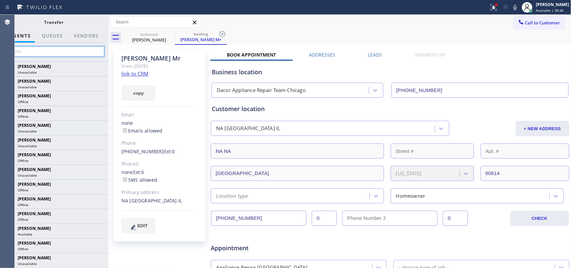
click at [84, 53] on input "text" at bounding box center [54, 51] width 101 height 11
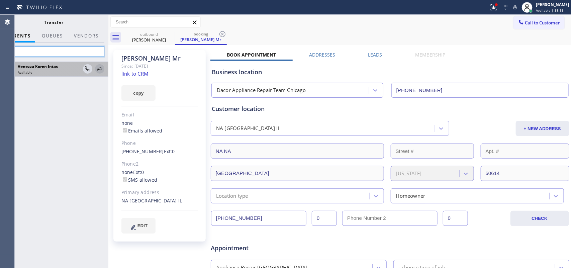
type input "ven"
click at [101, 72] on icon at bounding box center [100, 69] width 8 height 8
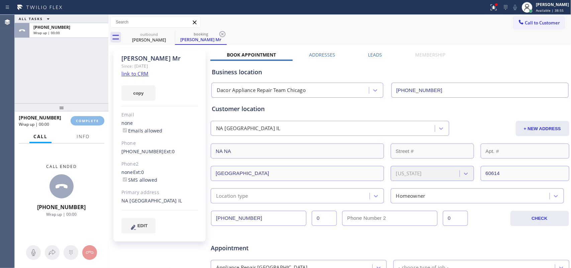
type input "[PHONE_NUMBER]"
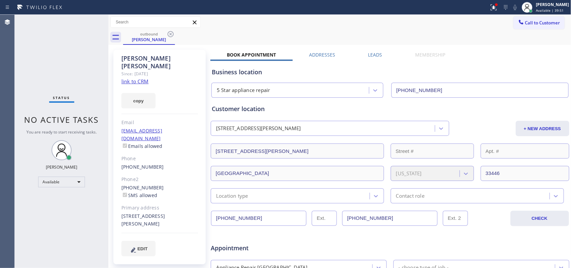
click at [170, 34] on icon at bounding box center [171, 34] width 8 height 8
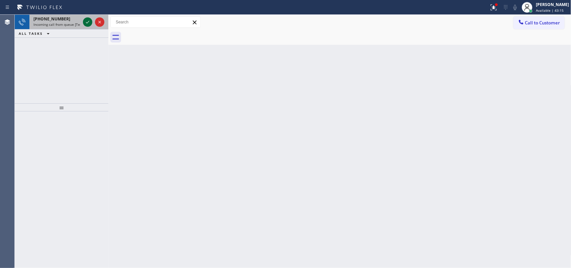
click at [86, 21] on icon at bounding box center [88, 22] width 8 height 8
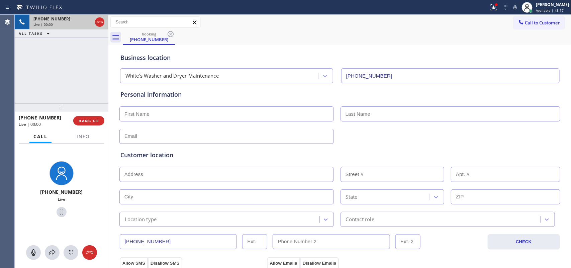
type input "[PHONE_NUMBER]"
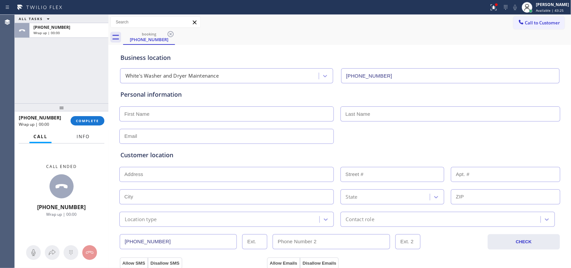
click at [75, 136] on button "Info" at bounding box center [83, 136] width 21 height 13
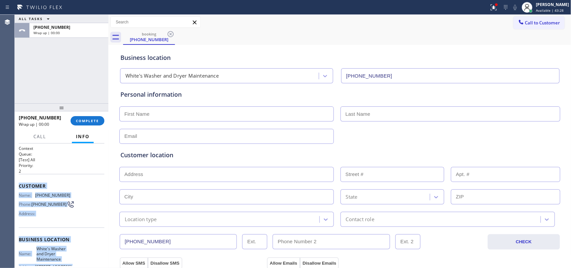
drag, startPoint x: 66, startPoint y: 204, endPoint x: 17, endPoint y: 188, distance: 52.2
click at [17, 188] on div "Context Queue: [Test] All Priority: 2 Customer Name: [PHONE_NUMBER] Phone: [PHO…" at bounding box center [62, 206] width 94 height 125
copy div "Customer Name: [PHONE_NUMBER] Phone: [PHONE_NUMBER] Address: Business location …"
click at [91, 120] on span "COMPLETE" at bounding box center [87, 120] width 23 height 5
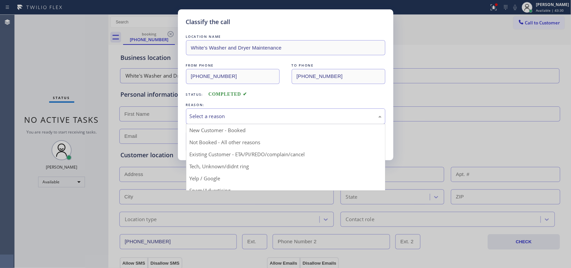
click at [270, 113] on div "Select a reason" at bounding box center [286, 116] width 192 height 8
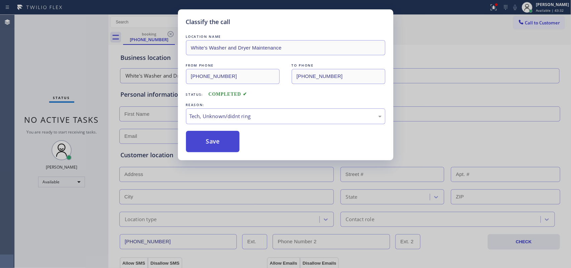
click at [220, 145] on button "Save" at bounding box center [213, 141] width 54 height 21
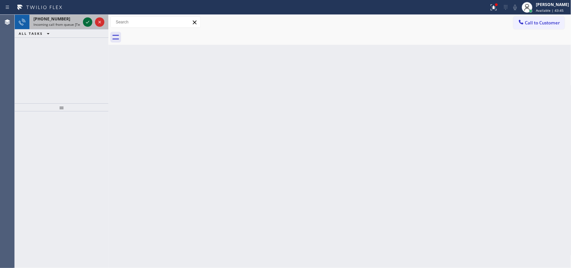
click at [88, 20] on icon at bounding box center [88, 22] width 8 height 8
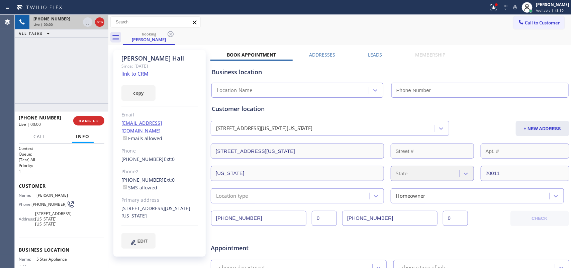
type input "[PHONE_NUMBER]"
click at [140, 72] on link "link to CRM" at bounding box center [134, 73] width 27 height 7
click at [42, 137] on span "Call" at bounding box center [39, 137] width 13 height 6
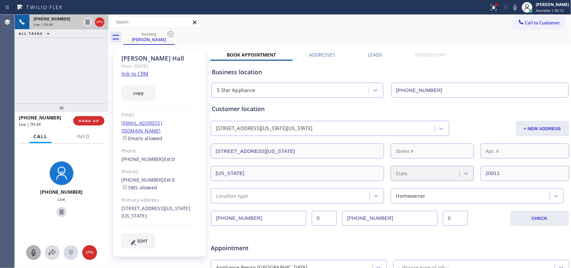
click at [36, 214] on icon at bounding box center [33, 253] width 8 height 8
click at [58, 210] on icon at bounding box center [62, 212] width 8 height 8
click at [32, 214] on rect at bounding box center [33, 252] width 5 height 5
click at [59, 211] on icon at bounding box center [61, 212] width 5 height 5
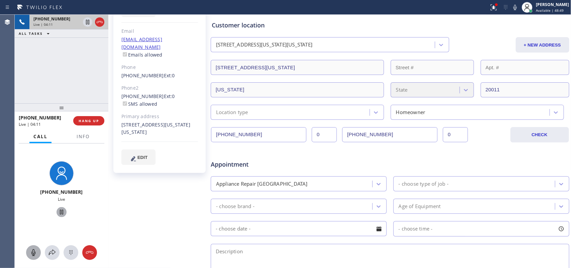
scroll to position [42, 0]
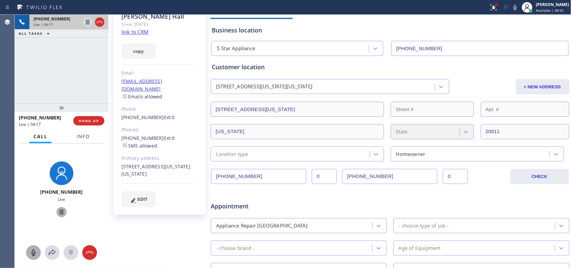
click at [87, 137] on span "Info" at bounding box center [83, 137] width 13 height 6
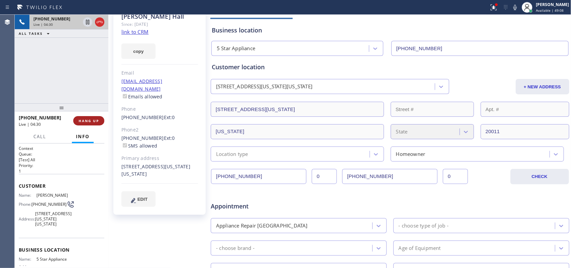
click at [89, 119] on span "HANG UP" at bounding box center [89, 120] width 20 height 5
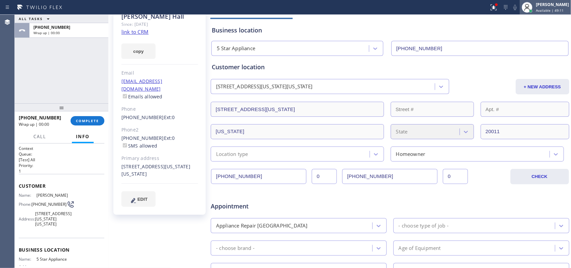
click at [457, 6] on div "[PERSON_NAME]" at bounding box center [552, 5] width 33 height 6
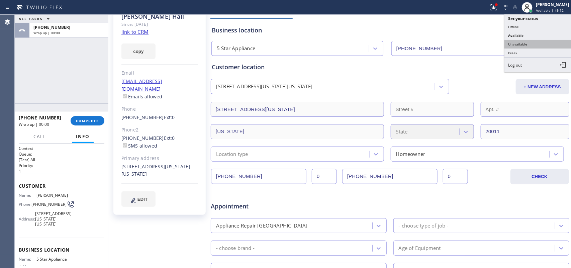
click at [457, 44] on button "Unavailable" at bounding box center [538, 44] width 67 height 9
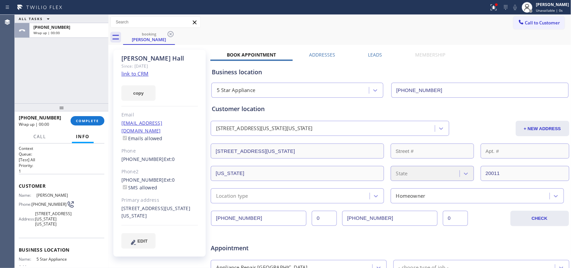
scroll to position [79, 0]
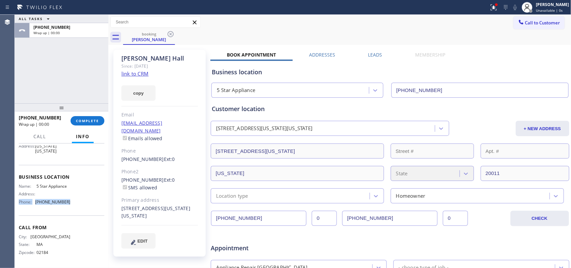
drag, startPoint x: 70, startPoint y: 201, endPoint x: 29, endPoint y: 191, distance: 42.0
click at [19, 202] on div "Name: 5 Star Appliance Address: Phone: [PHONE_NUMBER]" at bounding box center [62, 195] width 86 height 23
click at [82, 123] on button "COMPLETE" at bounding box center [88, 120] width 34 height 9
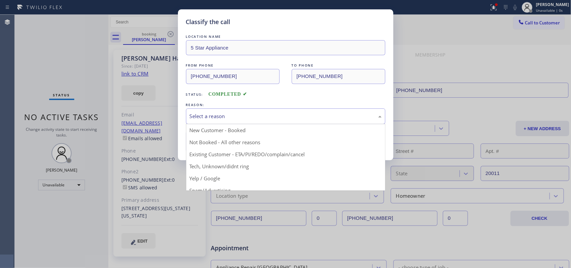
click at [224, 117] on div "Select a reason" at bounding box center [286, 116] width 192 height 8
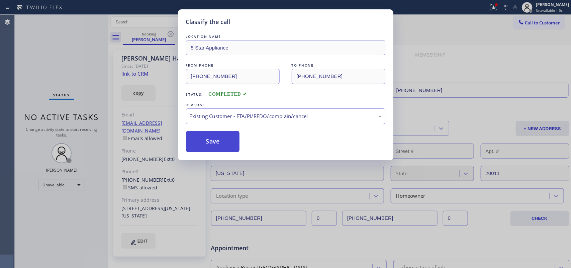
drag, startPoint x: 233, startPoint y: 156, endPoint x: 223, endPoint y: 145, distance: 15.2
click at [219, 142] on button "Save" at bounding box center [213, 141] width 54 height 21
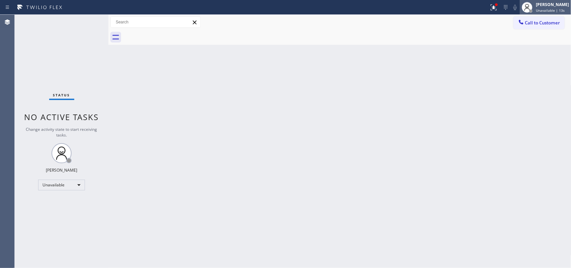
click at [457, 8] on span "Unavailable | 13s" at bounding box center [550, 10] width 29 height 5
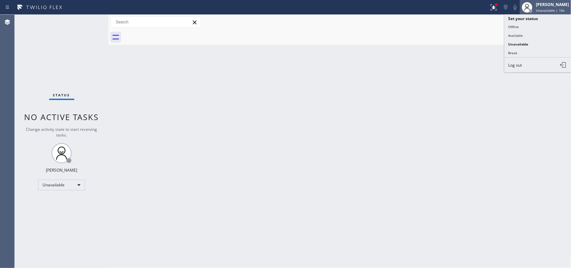
click at [457, 5] on div "[PERSON_NAME]" at bounding box center [552, 5] width 33 height 6
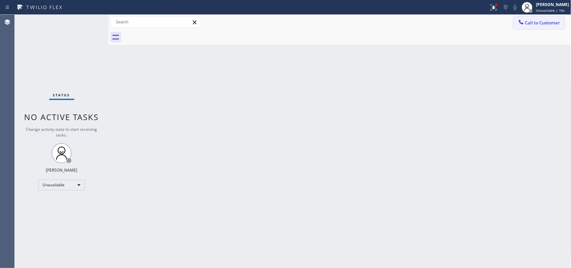
click at [457, 22] on span "Call to Customer" at bounding box center [542, 23] width 35 height 6
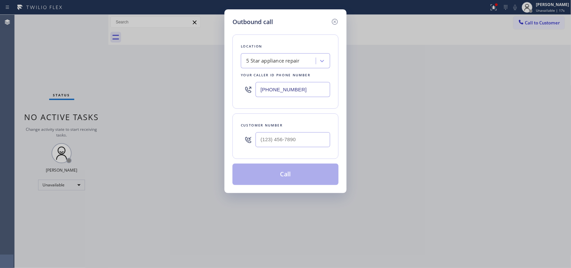
drag, startPoint x: 288, startPoint y: 94, endPoint x: 228, endPoint y: 93, distance: 60.2
click at [228, 93] on div "Outbound call Location 5 Star appliance repair Your caller id phone number [PHO…" at bounding box center [286, 101] width 122 height 184
paste input "202) 933-7030"
type input "[PHONE_NUMBER]"
drag, startPoint x: 307, startPoint y: 141, endPoint x: 216, endPoint y: 129, distance: 91.5
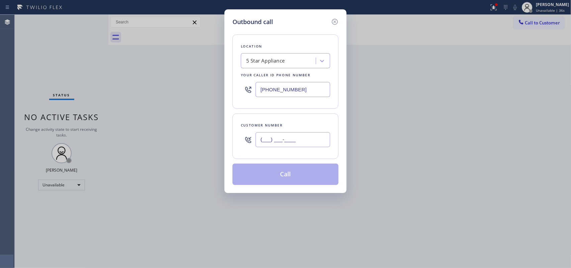
click at [218, 129] on div "Outbound call Location 5 Star Appliance Your caller id phone number [PHONE_NUMB…" at bounding box center [285, 134] width 571 height 268
paste input "202) 999-5743"
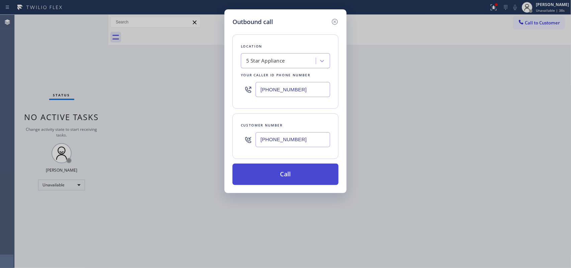
type input "[PHONE_NUMBER]"
click at [295, 179] on button "Call" at bounding box center [286, 174] width 106 height 21
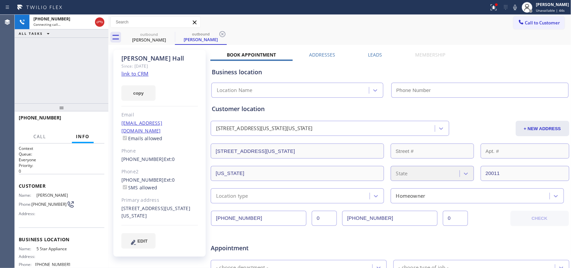
type input "[PHONE_NUMBER]"
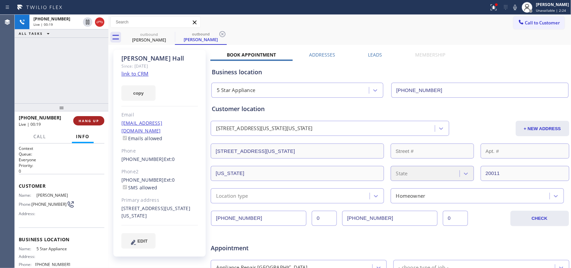
click at [86, 121] on span "HANG UP" at bounding box center [89, 120] width 20 height 5
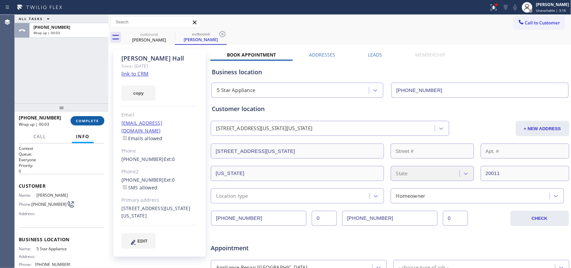
click at [89, 122] on span "COMPLETE" at bounding box center [87, 120] width 23 height 5
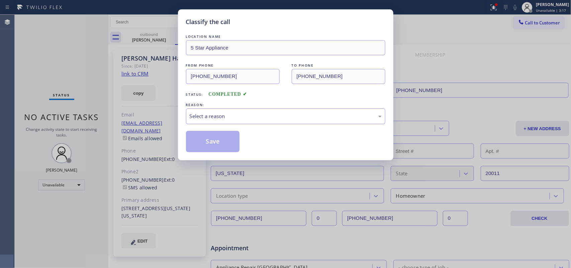
click at [203, 115] on div "Select a reason" at bounding box center [286, 116] width 192 height 8
drag, startPoint x: 221, startPoint y: 140, endPoint x: 225, endPoint y: 137, distance: 4.6
click at [222, 138] on button "Save" at bounding box center [213, 141] width 54 height 21
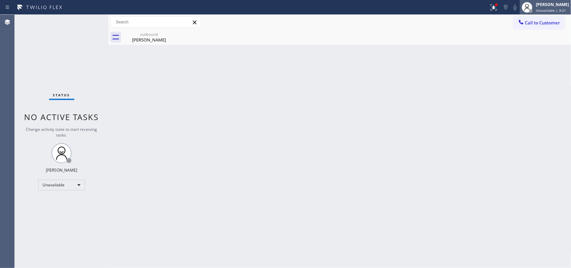
click at [457, 8] on span "Unavailable | 3:21" at bounding box center [551, 10] width 30 height 5
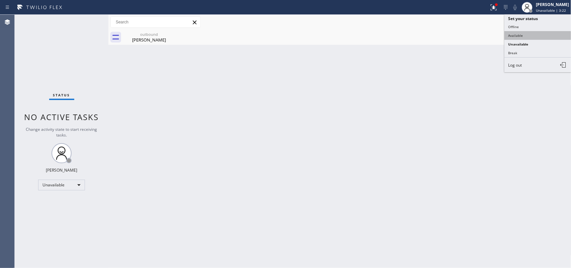
click at [457, 31] on button "Available" at bounding box center [538, 35] width 67 height 9
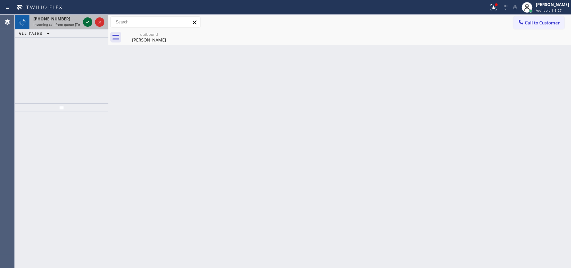
click at [87, 20] on icon at bounding box center [88, 22] width 8 height 8
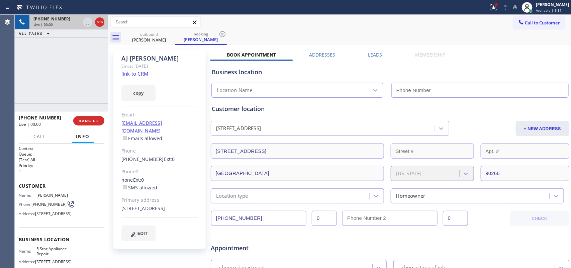
type input "[PHONE_NUMBER]"
click at [132, 75] on link "link to CRM" at bounding box center [134, 73] width 27 height 7
click at [39, 136] on span "Call" at bounding box center [39, 137] width 13 height 6
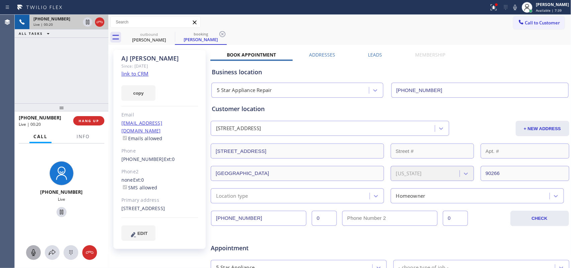
click at [36, 214] on icon at bounding box center [33, 253] width 8 height 8
click at [60, 211] on icon at bounding box center [62, 212] width 8 height 8
click at [36, 214] on icon at bounding box center [33, 253] width 8 height 8
click at [59, 211] on icon at bounding box center [61, 212] width 5 height 5
click at [95, 121] on span "HANG UP" at bounding box center [89, 120] width 20 height 5
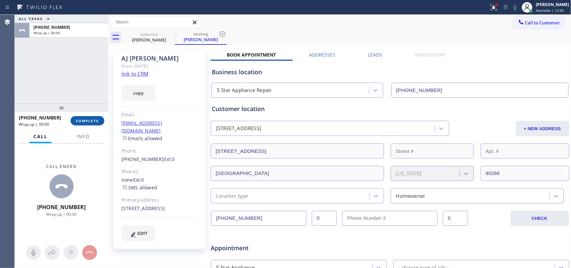
click at [99, 121] on span "COMPLETE" at bounding box center [87, 120] width 23 height 5
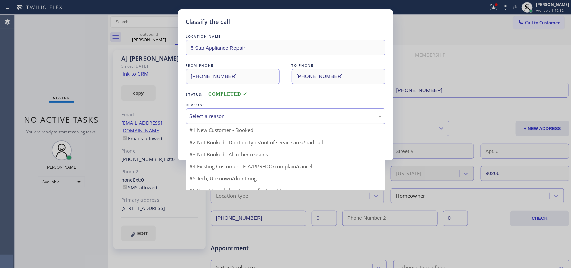
click at [201, 116] on div "Select a reason" at bounding box center [286, 116] width 192 height 8
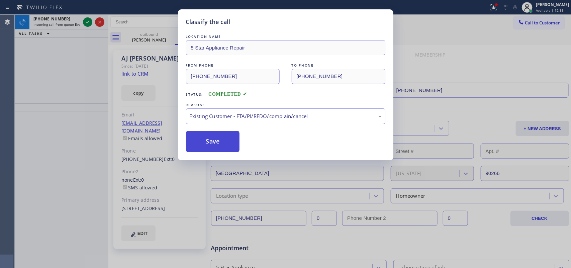
click at [213, 147] on button "Save" at bounding box center [213, 141] width 54 height 21
type input "[PHONE_NUMBER]"
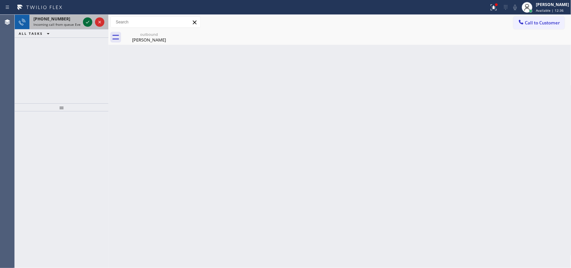
click at [86, 22] on icon at bounding box center [88, 22] width 8 height 8
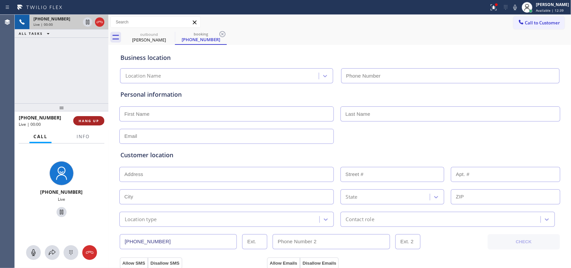
click at [98, 121] on span "HANG UP" at bounding box center [89, 120] width 20 height 5
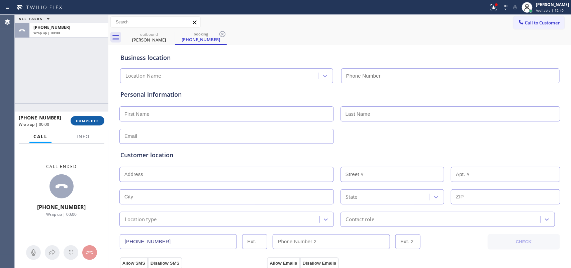
click at [98, 121] on span "COMPLETE" at bounding box center [87, 120] width 23 height 5
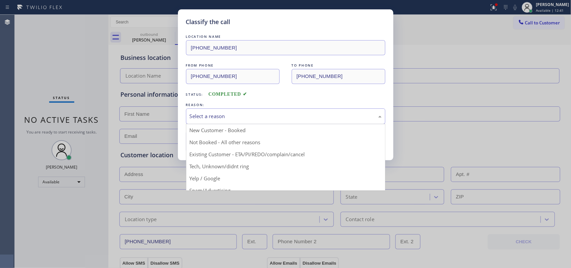
click at [245, 111] on div "Select a reason" at bounding box center [285, 116] width 199 height 16
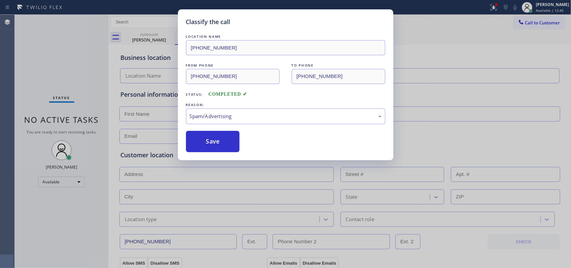
click at [223, 142] on button "Save" at bounding box center [213, 141] width 54 height 21
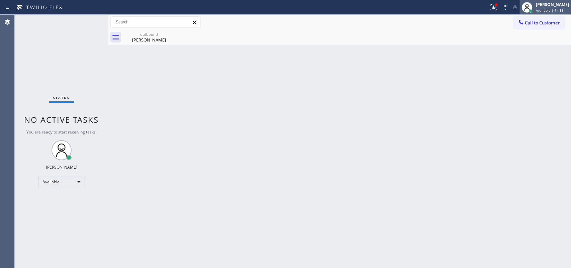
click at [457, 11] on span "Available | 14:38" at bounding box center [550, 10] width 28 height 5
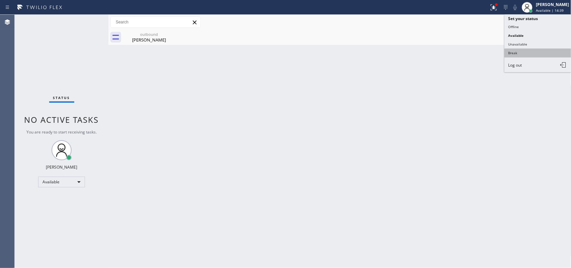
click at [457, 50] on button "Break" at bounding box center [538, 53] width 67 height 9
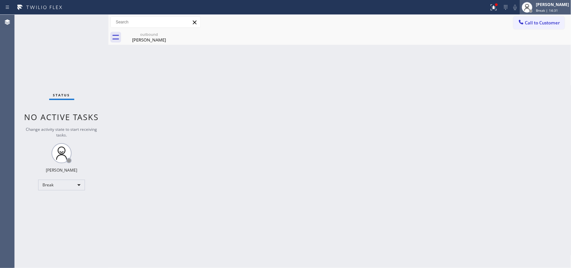
click at [457, 14] on div "[PERSON_NAME] Break | 14:31" at bounding box center [545, 7] width 51 height 15
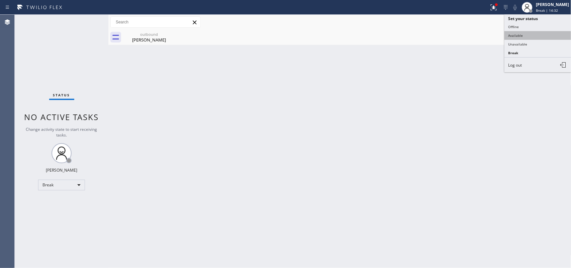
click at [457, 35] on button "Available" at bounding box center [538, 35] width 67 height 9
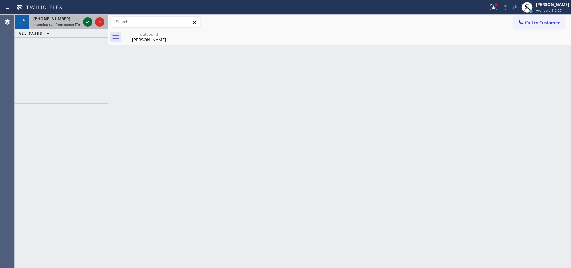
click at [84, 23] on icon at bounding box center [88, 22] width 8 height 8
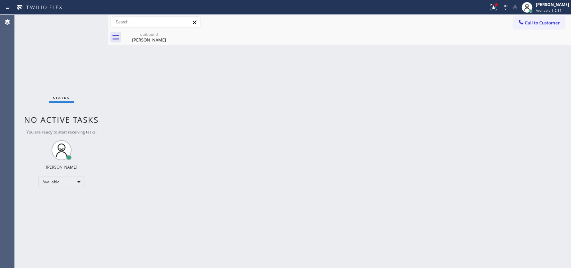
click at [88, 20] on div "Status No active tasks You are ready to start receiving tasks. [PERSON_NAME] Av…" at bounding box center [62, 141] width 94 height 253
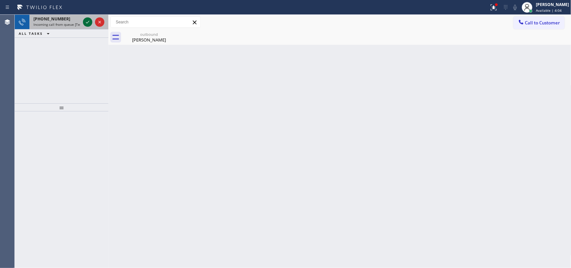
click at [89, 20] on icon at bounding box center [88, 22] width 8 height 8
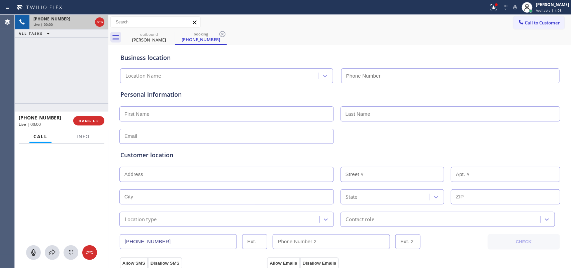
type input "[PHONE_NUMBER]"
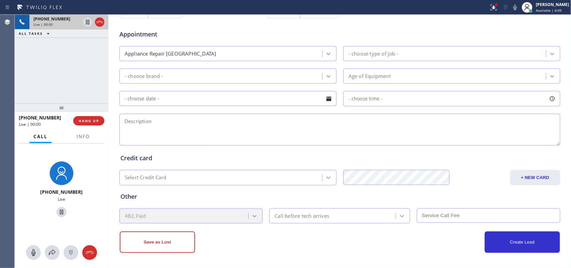
scroll to position [1, 0]
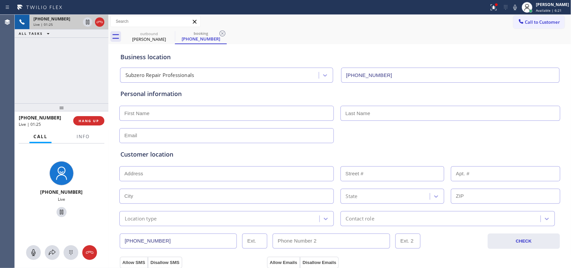
click at [131, 116] on input "text" at bounding box center [226, 113] width 214 height 15
type input "[PERSON_NAME]"
click at [384, 111] on input "text" at bounding box center [451, 113] width 220 height 15
type input "[PERSON_NAME]"
click at [171, 138] on input "text" at bounding box center [226, 135] width 214 height 15
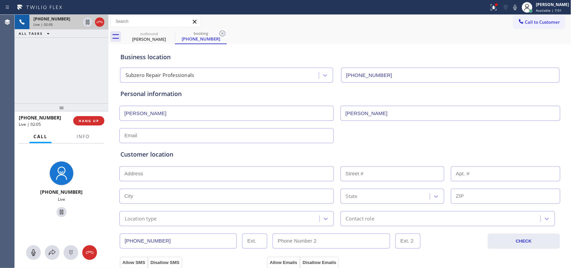
paste input "[EMAIL_ADDRESS][DOMAIN_NAME]"
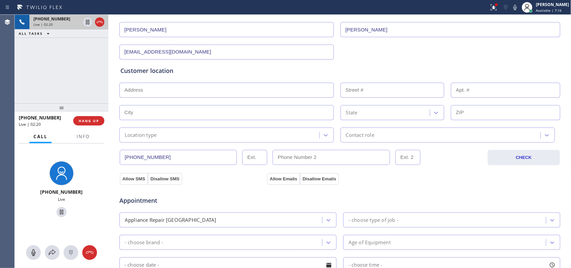
type input "[EMAIL_ADDRESS][DOMAIN_NAME]"
drag, startPoint x: 158, startPoint y: 159, endPoint x: 105, endPoint y: 158, distance: 53.2
click at [105, 158] on div "[PHONE_NUMBER] Live | 02:20 ALL TASKS ALL TASKS ACTIVE TASKS TASKS IN WRAP UP […" at bounding box center [293, 141] width 556 height 253
click at [283, 156] on input "(___) ___-____" at bounding box center [331, 157] width 117 height 15
paste input "818) 343-8926"
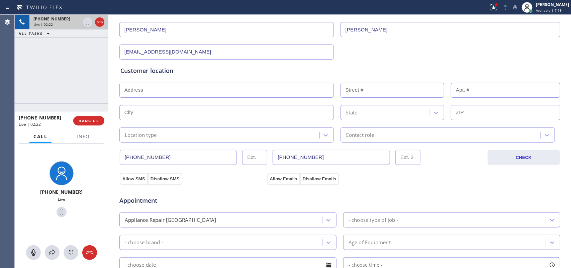
type input "[PHONE_NUMBER]"
drag, startPoint x: 126, startPoint y: 160, endPoint x: 100, endPoint y: 160, distance: 26.1
click at [100, 160] on div "[PHONE_NUMBER] Live | 02:23 ALL TASKS ALL TASKS ACTIVE TASKS TASKS IN WRAP UP […" at bounding box center [293, 141] width 556 height 253
type input "[PHONE_NUMBER]"
click at [129, 176] on button "Allow SMS" at bounding box center [134, 179] width 28 height 12
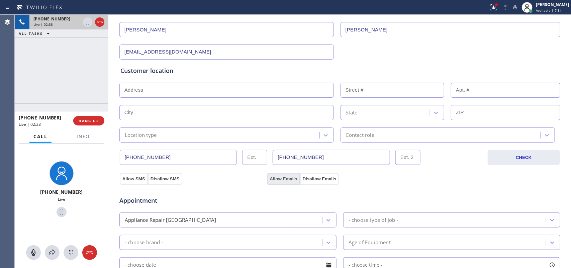
click at [269, 179] on button "Allow Emails" at bounding box center [283, 179] width 33 height 12
click at [260, 94] on input "text" at bounding box center [226, 90] width 214 height 15
paste input "[STREET_ADDRESS]"
type input "[STREET_ADDRESS]"
type input "18816"
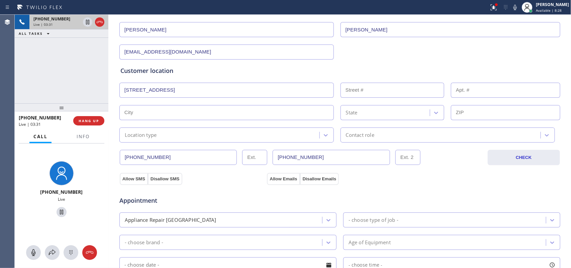
type input "[GEOGRAPHIC_DATA]"
type input "91335"
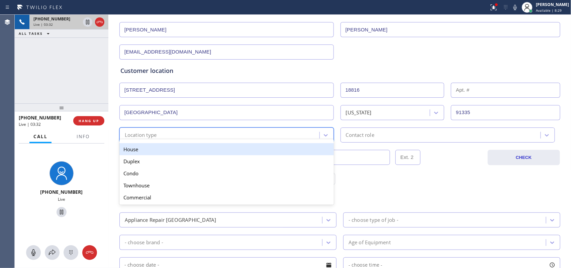
click at [278, 138] on div "Location type" at bounding box center [220, 135] width 198 height 12
click at [273, 152] on div "House" at bounding box center [226, 149] width 214 height 12
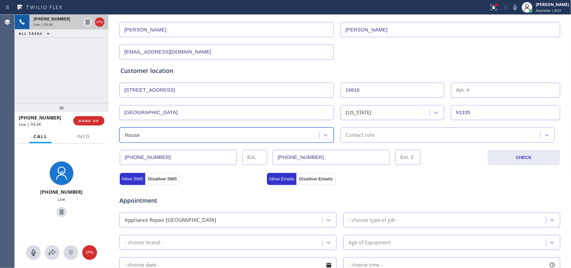
click at [394, 138] on div "Contact role" at bounding box center [442, 135] width 198 height 12
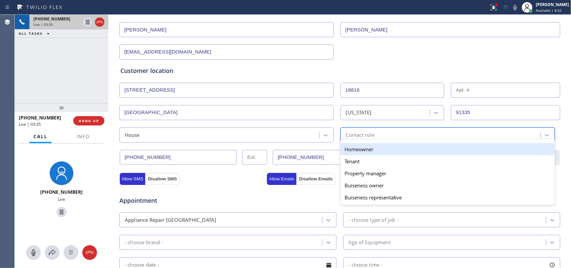
click at [389, 152] on div "Homeowner" at bounding box center [448, 149] width 214 height 12
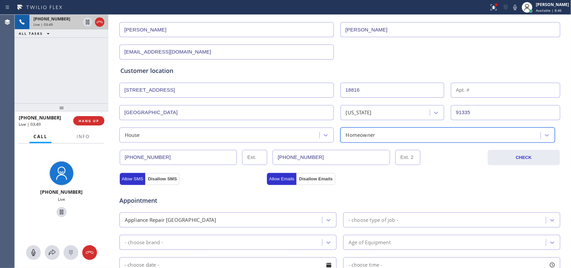
scroll to position [168, 0]
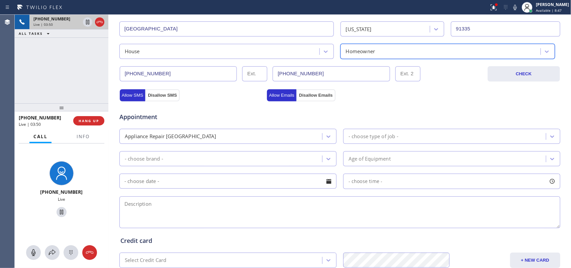
click at [361, 141] on div "- choose type of job -" at bounding box center [445, 137] width 201 height 12
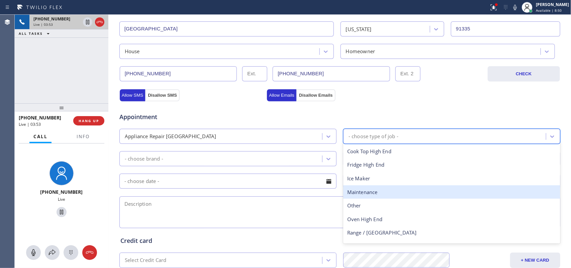
scroll to position [24, 0]
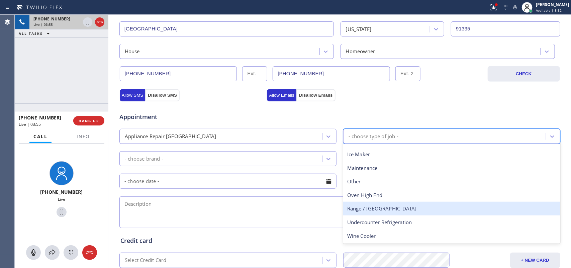
click at [376, 208] on div "Range / [GEOGRAPHIC_DATA]" at bounding box center [451, 209] width 217 height 14
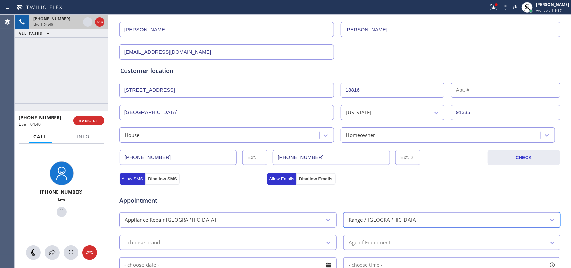
scroll to position [0, 0]
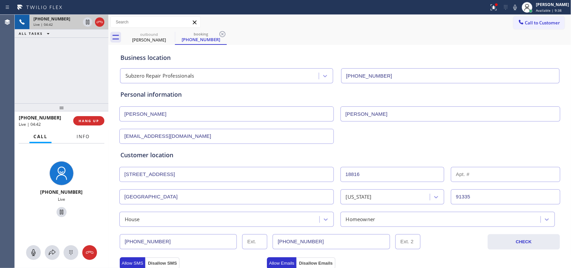
click at [84, 138] on span "Info" at bounding box center [83, 137] width 13 height 6
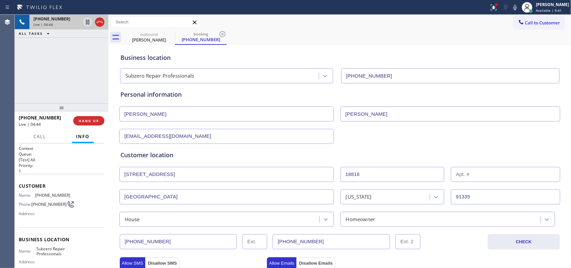
scroll to position [251, 0]
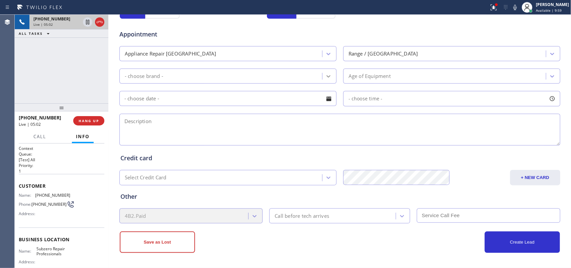
click at [329, 74] on div at bounding box center [329, 76] width 12 height 12
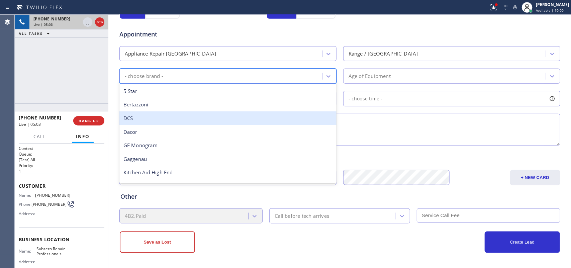
scroll to position [92, 0]
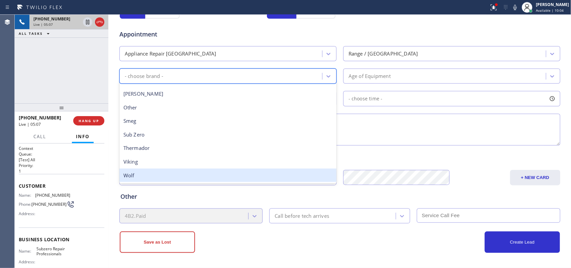
click at [244, 177] on div "Wolf" at bounding box center [227, 176] width 217 height 14
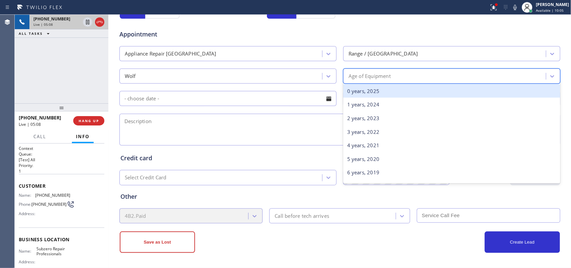
click at [451, 83] on div "Age of Equipment" at bounding box center [451, 76] width 217 height 15
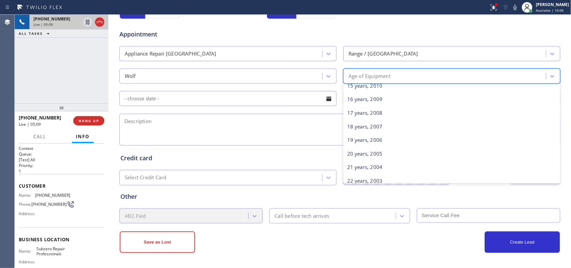
scroll to position [323, 0]
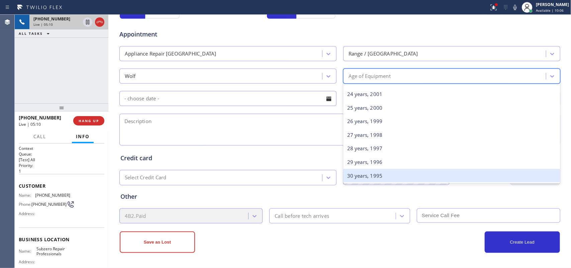
click at [417, 179] on div "30 years, 1995" at bounding box center [451, 176] width 217 height 14
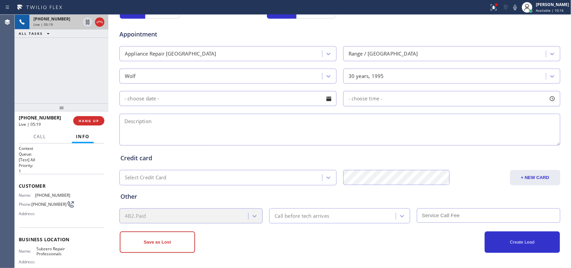
click at [325, 102] on div at bounding box center [328, 98] width 11 height 11
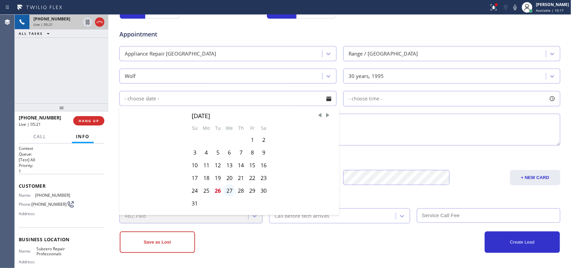
click at [226, 193] on div "27" at bounding box center [230, 190] width 12 height 13
type input "[DATE]"
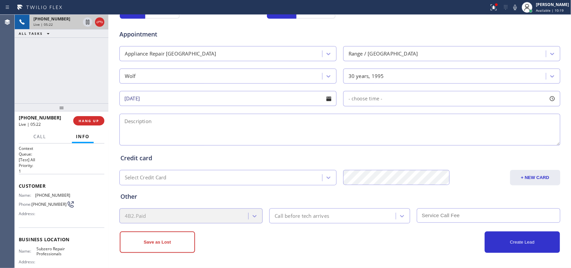
click at [457, 99] on div at bounding box center [552, 98] width 11 height 11
drag, startPoint x: 347, startPoint y: 141, endPoint x: 462, endPoint y: 141, distance: 114.4
click at [457, 141] on div at bounding box center [462, 140] width 8 height 14
drag, startPoint x: 346, startPoint y: 140, endPoint x: 414, endPoint y: 145, distance: 68.4
click at [414, 145] on div at bounding box center [414, 140] width 8 height 14
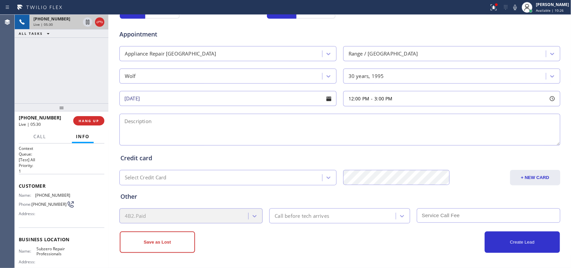
click at [298, 129] on textarea at bounding box center [339, 130] width 441 height 32
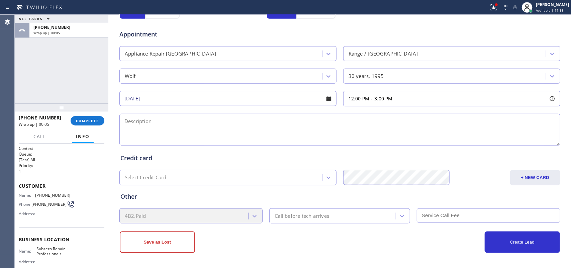
scroll to position [69, 0]
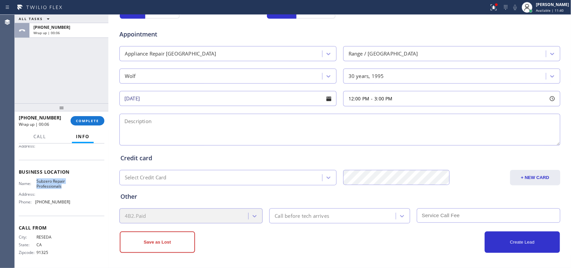
drag, startPoint x: 61, startPoint y: 187, endPoint x: 35, endPoint y: 180, distance: 26.0
click at [36, 180] on span "Subzero Repair Professionals" at bounding box center [52, 184] width 33 height 10
copy span "Subzero Repair Professionals"
click at [182, 127] on textarea at bounding box center [339, 130] width 441 height 32
paste textarea "12-3/$69/Wolf Range Stove Oven/more than 20 years/ the oven pilot light went ou…"
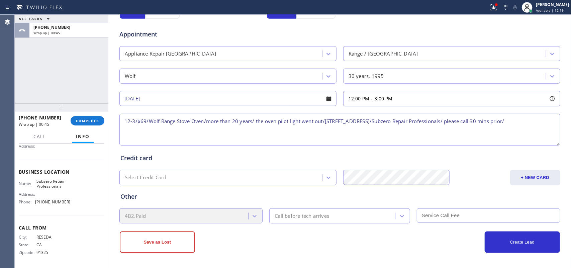
click at [457, 122] on textarea "12-3/$69/Wolf Range Stove Oven/more than 20 years/ the oven pilot light went ou…" at bounding box center [339, 130] width 441 height 32
type textarea "12-3/$69/Wolf Range Stove Oven/more than 20 years/ the oven pilot light went ou…"
click at [365, 214] on div "Call before tech arrives" at bounding box center [333, 216] width 124 height 12
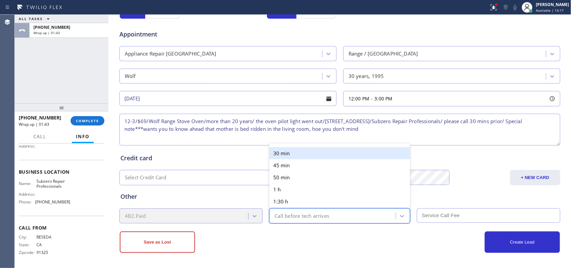
click at [355, 151] on div "30 min" at bounding box center [339, 153] width 141 height 12
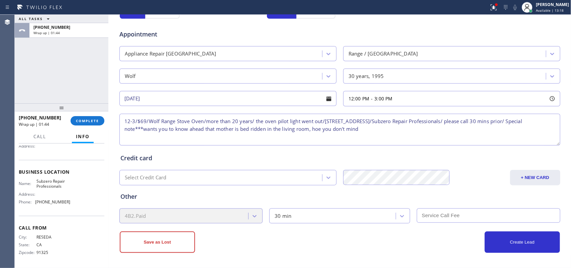
click at [457, 214] on input "text" at bounding box center [489, 215] width 144 height 14
type input "69"
click at [457, 214] on button "Create Lead" at bounding box center [522, 242] width 75 height 21
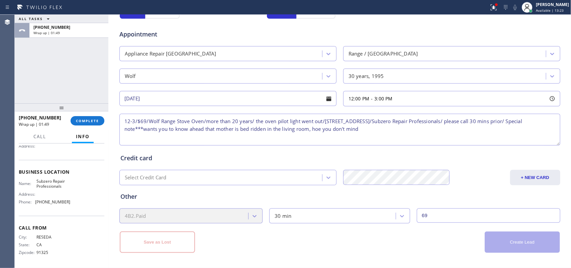
scroll to position [0, 0]
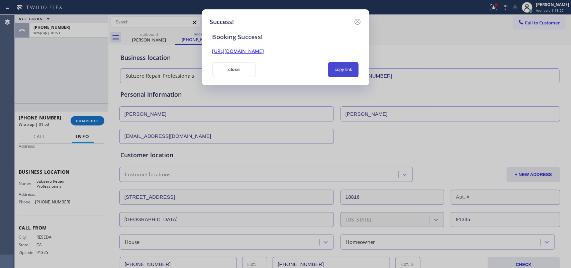
click at [346, 66] on button "copy link" at bounding box center [343, 69] width 31 height 15
click at [264, 51] on link "[URL][DOMAIN_NAME]" at bounding box center [238, 51] width 52 height 6
click at [219, 66] on button "close" at bounding box center [234, 69] width 44 height 15
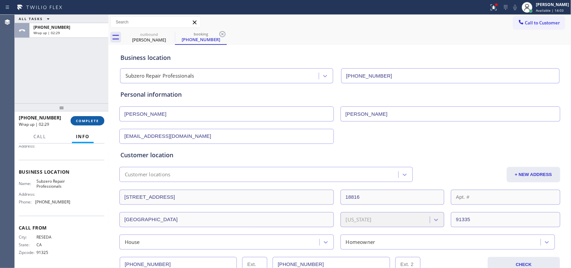
click at [95, 121] on span "COMPLETE" at bounding box center [87, 120] width 23 height 5
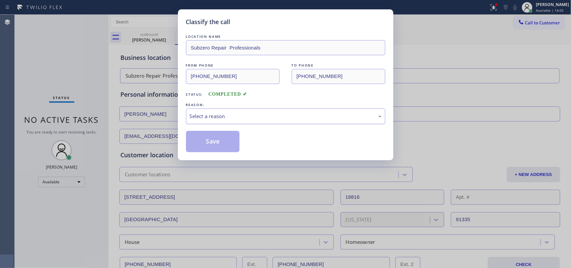
click at [320, 117] on div "Select a reason" at bounding box center [286, 116] width 192 height 8
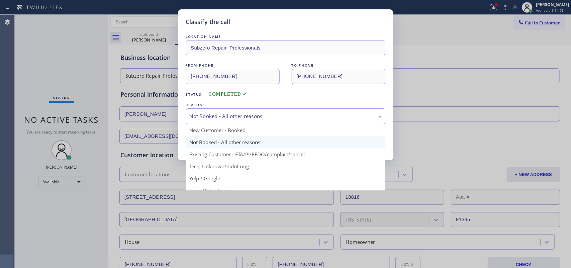
click at [266, 115] on div "Not Booked - All other reasons" at bounding box center [286, 116] width 192 height 8
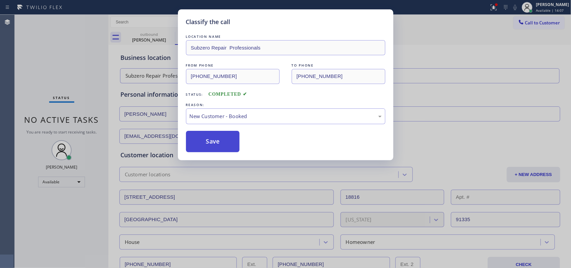
click at [214, 139] on button "Save" at bounding box center [213, 141] width 54 height 21
type input "[PHONE_NUMBER]"
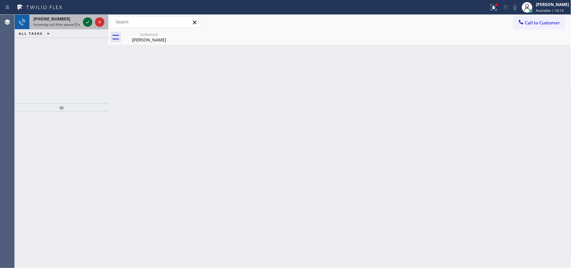
click at [88, 20] on icon at bounding box center [88, 22] width 8 height 8
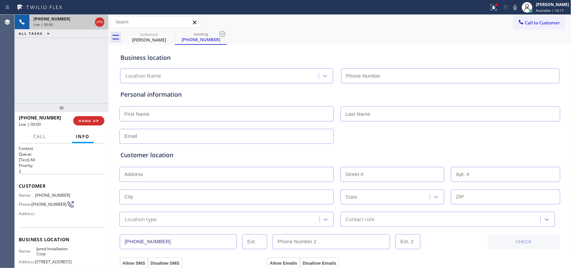
type input "[PHONE_NUMBER]"
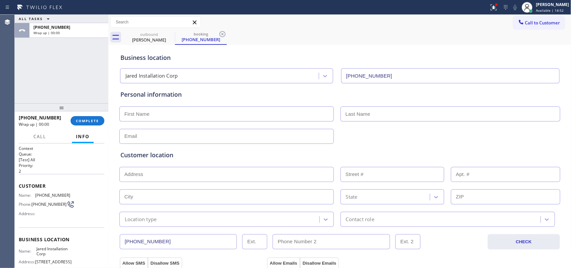
scroll to position [74, 0]
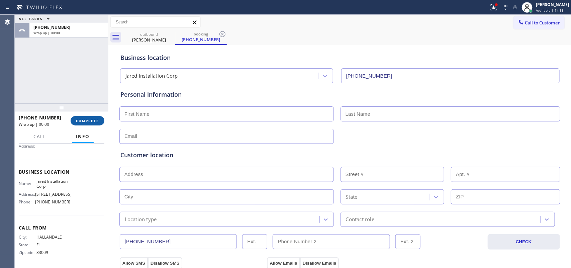
click at [78, 121] on span "COMPLETE" at bounding box center [87, 120] width 23 height 5
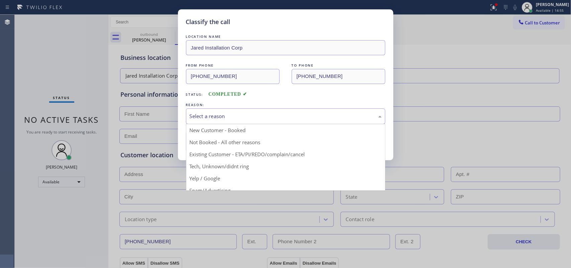
click at [246, 114] on div "Select a reason" at bounding box center [286, 116] width 192 height 8
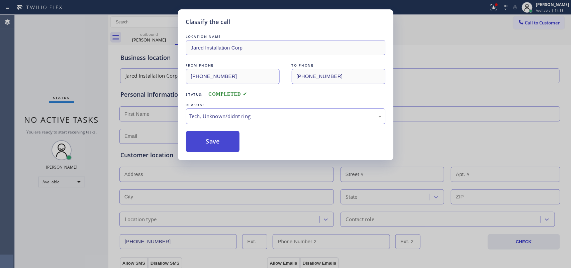
click at [213, 143] on button "Save" at bounding box center [213, 141] width 54 height 21
type input "[PHONE_NUMBER]"
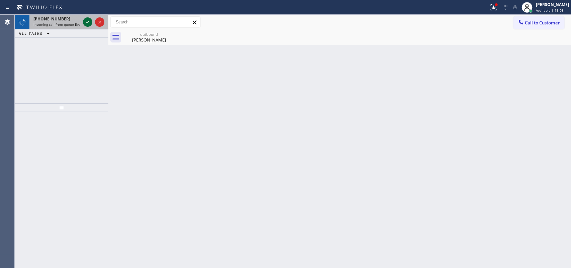
click at [87, 22] on icon at bounding box center [88, 22] width 8 height 8
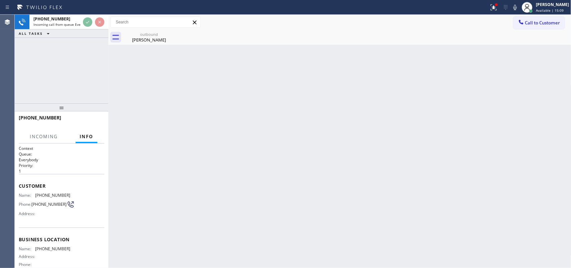
scroll to position [64, 0]
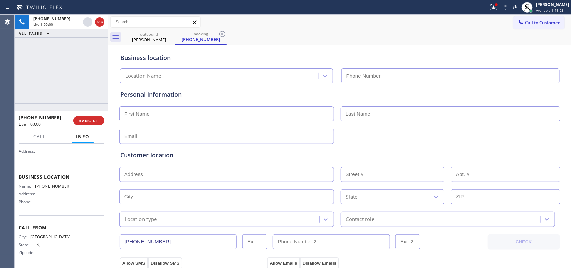
click at [64, 206] on div "Name: [PHONE_NUMBER] Address: Phone:" at bounding box center [45, 195] width 52 height 23
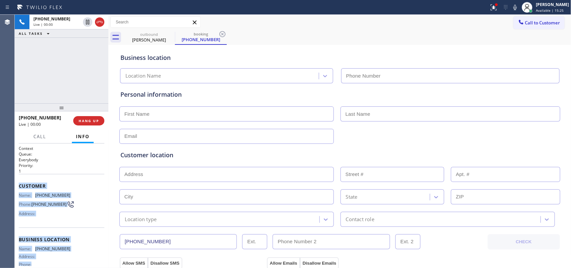
drag, startPoint x: 66, startPoint y: 206, endPoint x: 18, endPoint y: 182, distance: 53.4
click at [18, 182] on div "Context Queue: Everybody Priority: 1 Customer Name: [PHONE_NUMBER] Phone: [PHON…" at bounding box center [62, 206] width 94 height 125
copy div "Customer Name: [PHONE_NUMBER] Phone: [PHONE_NUMBER] Address: Business location …"
click at [96, 123] on button "HANG UP" at bounding box center [88, 120] width 31 height 9
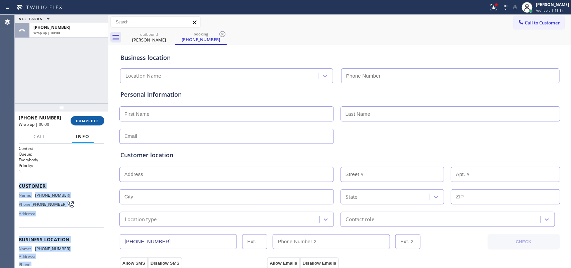
click at [96, 123] on button "COMPLETE" at bounding box center [88, 120] width 34 height 9
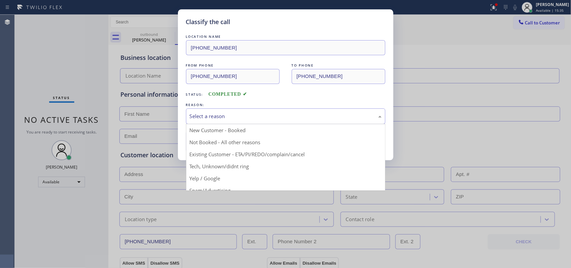
click at [249, 121] on div "Select a reason" at bounding box center [285, 116] width 199 height 16
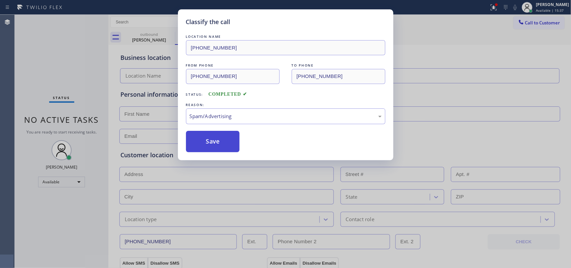
click at [204, 143] on button "Save" at bounding box center [213, 141] width 54 height 21
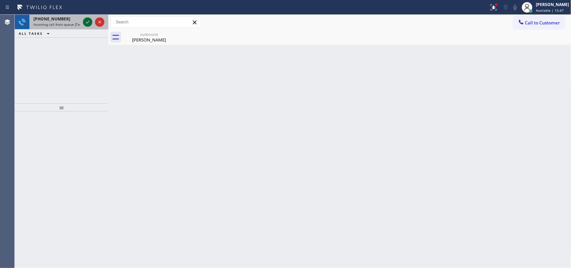
click at [85, 21] on icon at bounding box center [88, 22] width 8 height 8
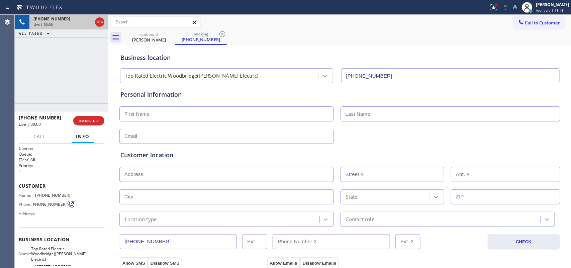
type input "[PHONE_NUMBER]"
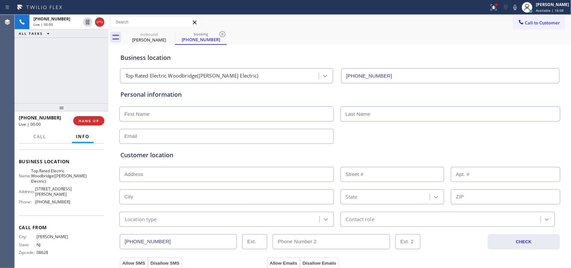
click at [73, 205] on div "Name: Top Rated Electric Woodbridge([PERSON_NAME] Electric) Address: [STREET_AD…" at bounding box center [62, 187] width 86 height 39
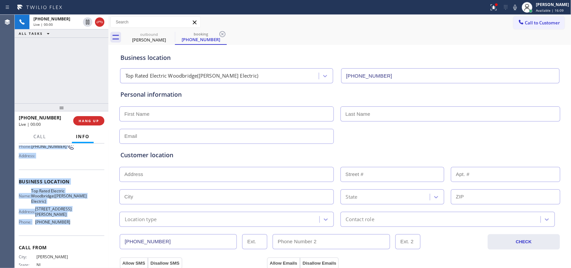
scroll to position [0, 0]
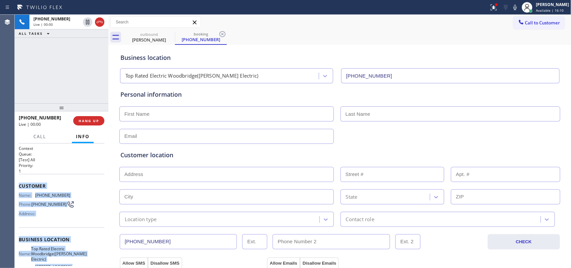
drag, startPoint x: 73, startPoint y: 205, endPoint x: 19, endPoint y: 186, distance: 57.4
click at [19, 186] on div "Context Queue: [Test] All Priority: 1 Customer Name: [PHONE_NUMBER] Phone: [PHO…" at bounding box center [62, 245] width 86 height 199
copy div "Customer Name: [PHONE_NUMBER] Phone: [PHONE_NUMBER] Address: Business location …"
click at [86, 119] on span "HANG UP" at bounding box center [89, 120] width 20 height 5
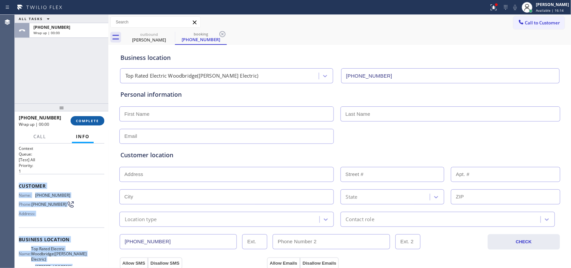
click at [86, 119] on span "COMPLETE" at bounding box center [87, 120] width 23 height 5
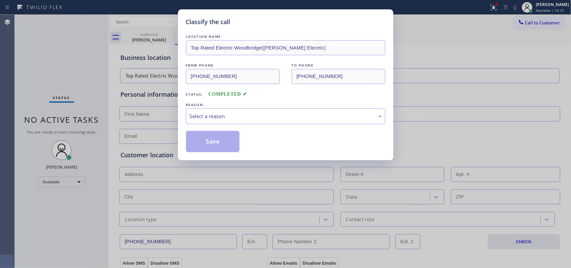
click at [261, 125] on div "LOCATION NAME Top Rated Electric Woodbridge([PERSON_NAME] Electric) FROM PHONE …" at bounding box center [285, 92] width 199 height 119
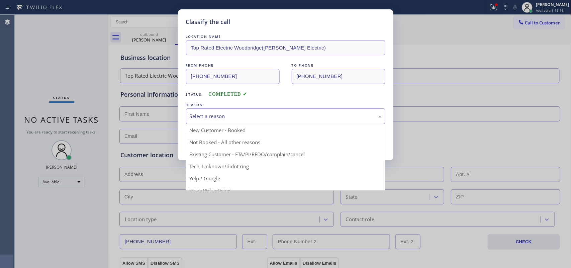
click at [261, 119] on div "Select a reason" at bounding box center [286, 116] width 192 height 8
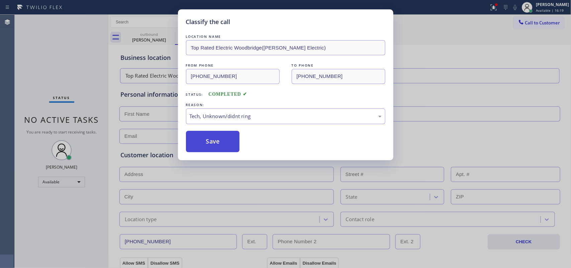
click at [228, 147] on button "Save" at bounding box center [213, 141] width 54 height 21
type input "[PHONE_NUMBER]"
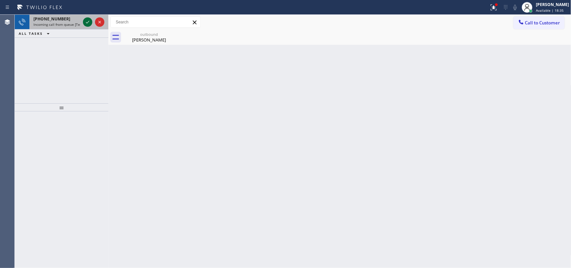
click at [86, 20] on icon at bounding box center [88, 22] width 8 height 8
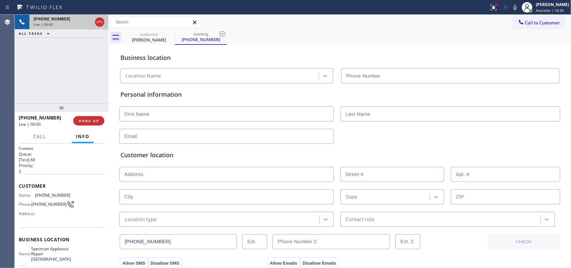
type input "[PHONE_NUMBER]"
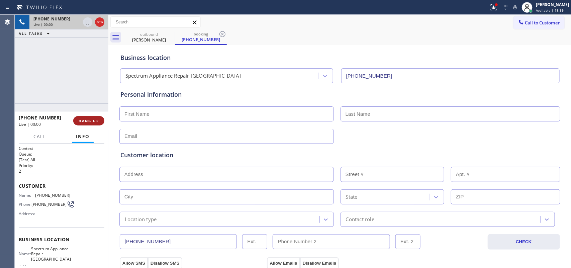
click at [94, 120] on span "HANG UP" at bounding box center [89, 120] width 20 height 5
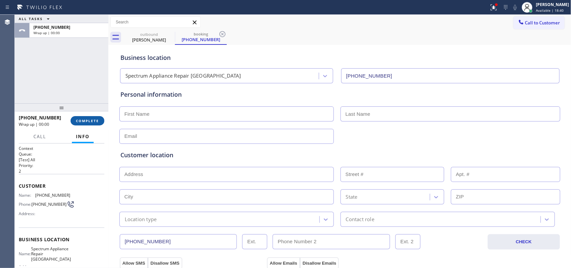
click at [94, 120] on span "COMPLETE" at bounding box center [87, 120] width 23 height 5
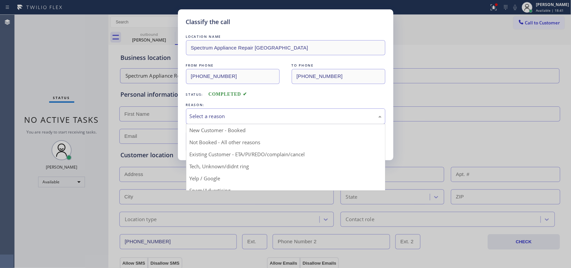
click at [272, 115] on div "Select a reason" at bounding box center [286, 116] width 192 height 8
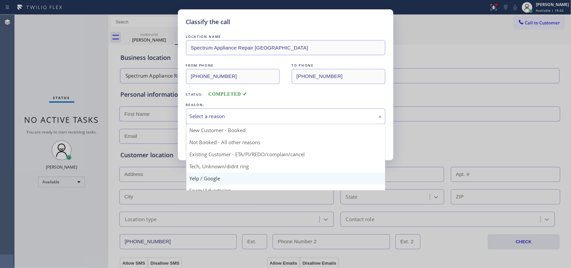
scroll to position [46, 0]
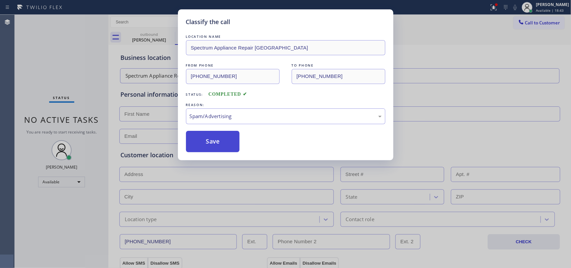
click at [223, 147] on button "Save" at bounding box center [213, 141] width 54 height 21
type input "[PHONE_NUMBER]"
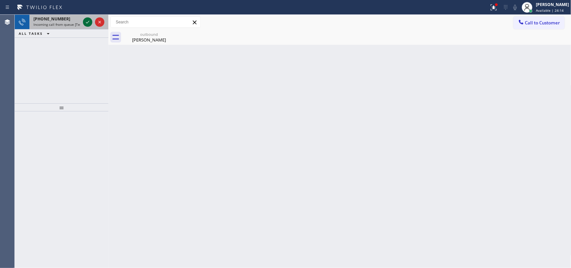
click at [86, 22] on icon at bounding box center [88, 22] width 8 height 8
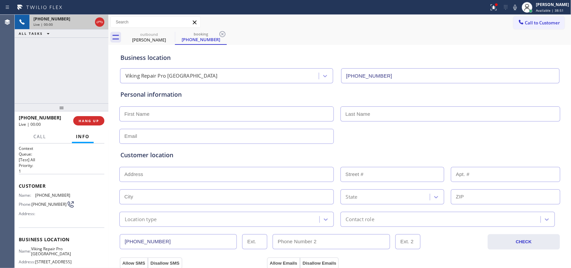
type input "[PHONE_NUMBER]"
click at [92, 115] on div "[PHONE_NUMBER] Live | 00:00 HANG UP" at bounding box center [62, 120] width 86 height 17
click at [92, 117] on button "HANG UP" at bounding box center [88, 120] width 31 height 9
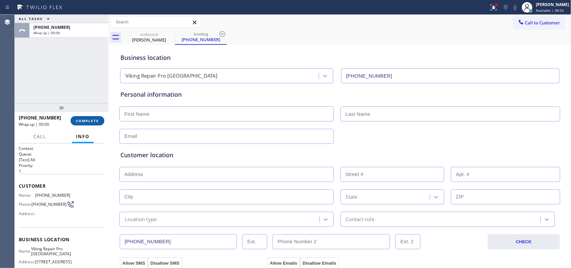
click at [92, 117] on button "COMPLETE" at bounding box center [88, 120] width 34 height 9
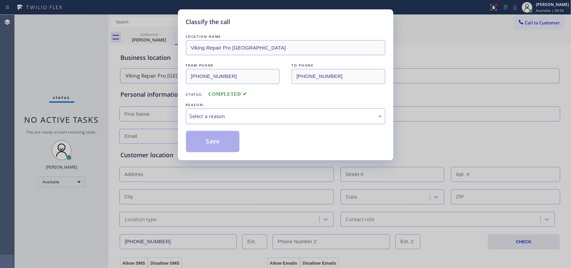
click at [216, 111] on div "Select a reason" at bounding box center [285, 116] width 199 height 16
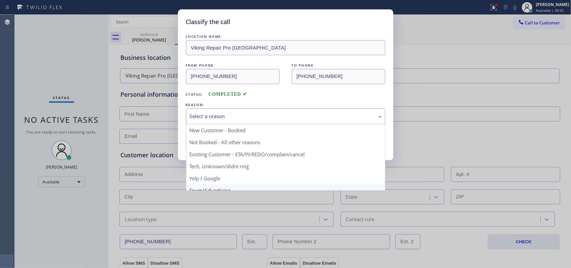
scroll to position [46, 0]
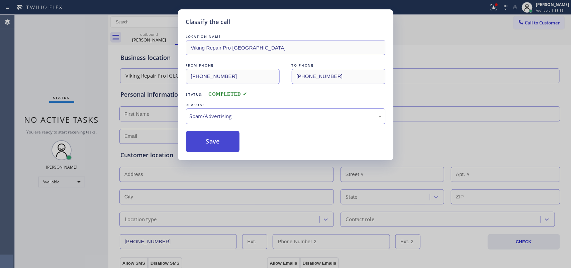
click at [210, 144] on button "Save" at bounding box center [213, 141] width 54 height 21
type input "[PHONE_NUMBER]"
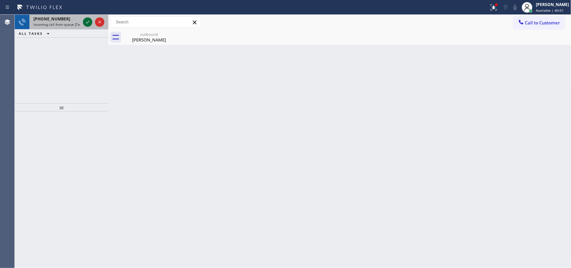
click at [88, 22] on icon at bounding box center [88, 22] width 8 height 8
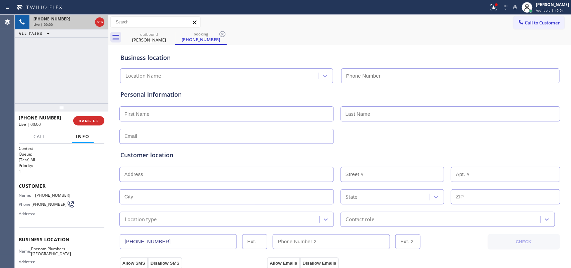
type input "[PHONE_NUMBER]"
click at [95, 121] on span "HANG UP" at bounding box center [89, 120] width 20 height 5
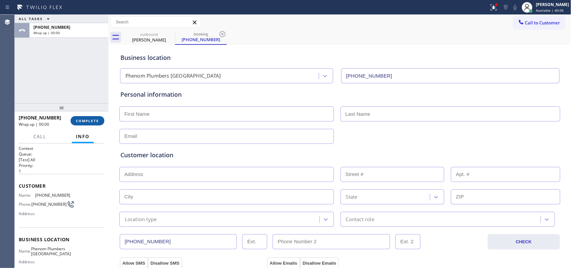
click at [95, 121] on span "COMPLETE" at bounding box center [87, 120] width 23 height 5
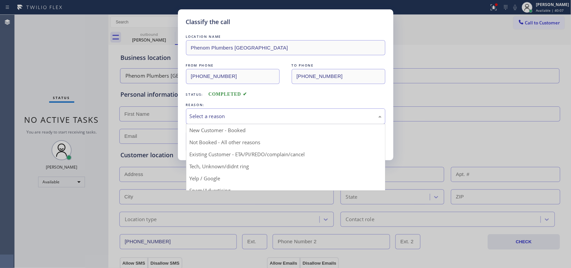
click at [223, 113] on div "Select a reason" at bounding box center [286, 116] width 192 height 8
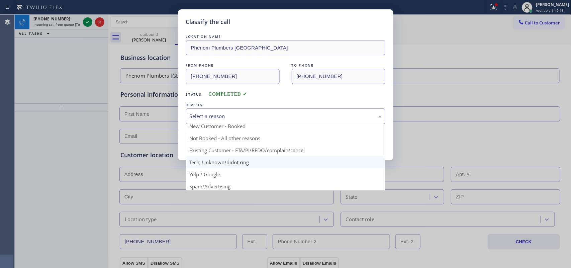
scroll to position [46, 0]
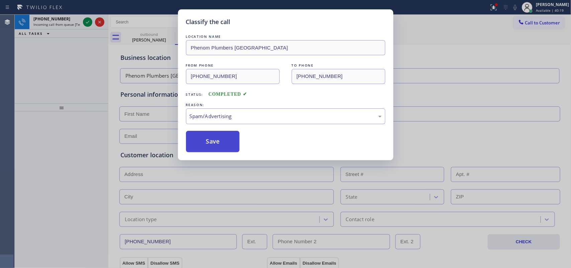
click at [228, 146] on button "Save" at bounding box center [213, 141] width 54 height 21
type input "[PHONE_NUMBER]"
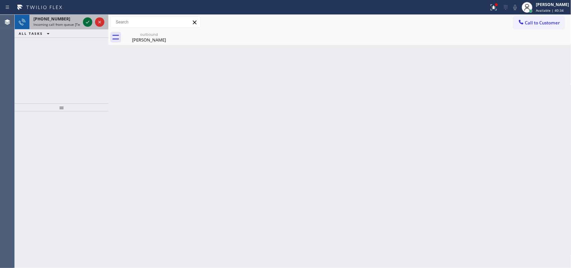
click at [86, 22] on icon at bounding box center [88, 22] width 8 height 8
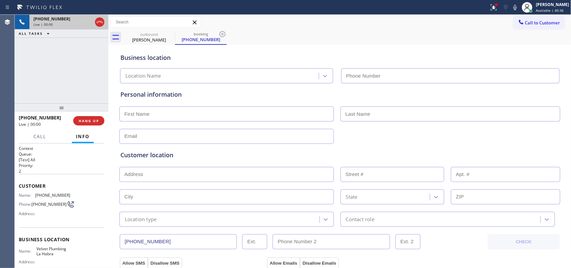
type input "[PHONE_NUMBER]"
click at [92, 121] on span "HANG UP" at bounding box center [89, 120] width 20 height 5
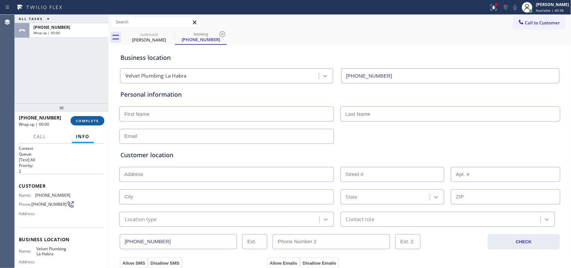
click at [92, 121] on span "COMPLETE" at bounding box center [87, 120] width 23 height 5
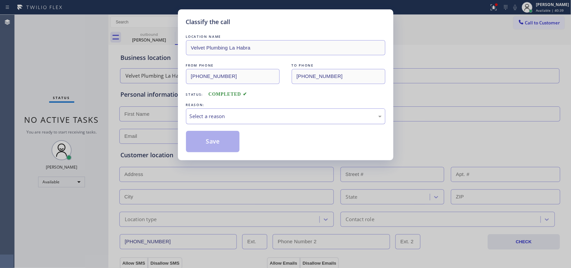
click at [257, 117] on div "Select a reason" at bounding box center [286, 116] width 192 height 8
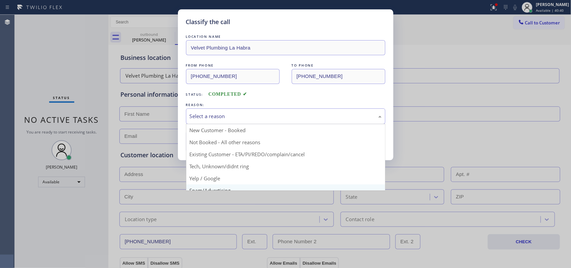
scroll to position [46, 0]
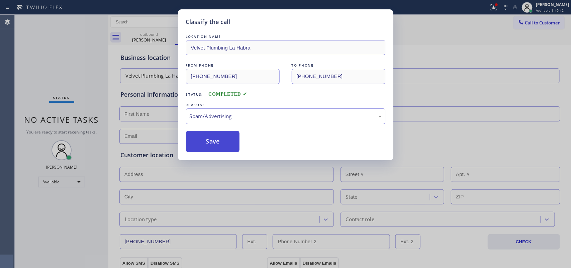
drag, startPoint x: 224, startPoint y: 144, endPoint x: 219, endPoint y: 145, distance: 5.7
click at [224, 144] on button "Save" at bounding box center [213, 141] width 54 height 21
type input "[PHONE_NUMBER]"
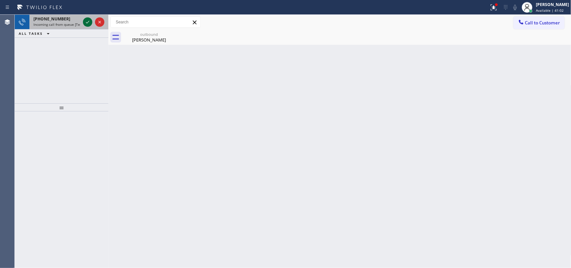
click at [86, 21] on icon at bounding box center [88, 22] width 8 height 8
click at [84, 20] on icon at bounding box center [88, 22] width 8 height 8
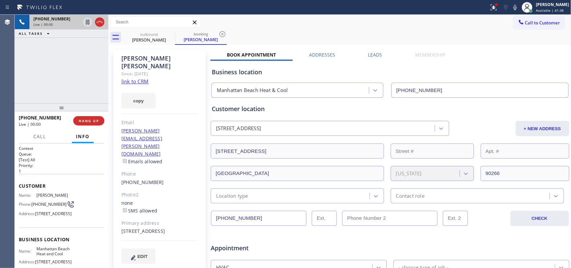
type input "[PHONE_NUMBER]"
click at [137, 78] on link "link to CRM" at bounding box center [134, 81] width 27 height 7
click at [41, 136] on span "Call" at bounding box center [39, 137] width 13 height 6
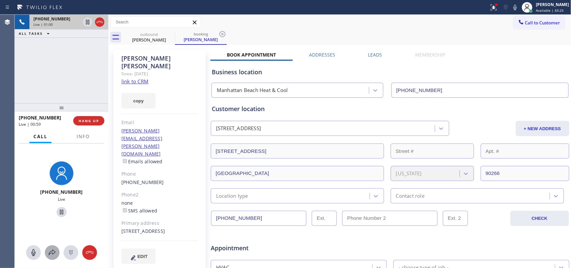
click at [55, 214] on icon at bounding box center [52, 253] width 8 height 8
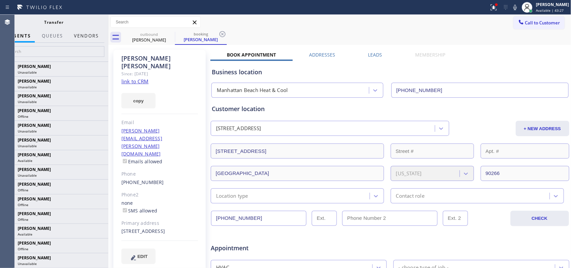
click at [81, 35] on button "Vendors" at bounding box center [86, 35] width 33 height 13
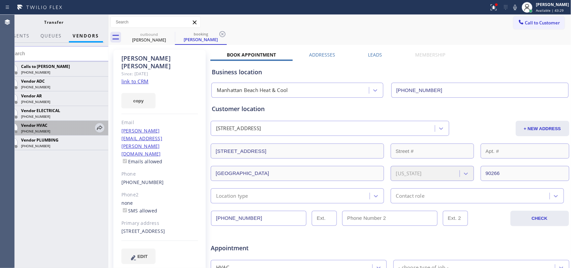
click at [64, 124] on div "Vendor HVAC" at bounding box center [57, 125] width 72 height 6
click at [102, 127] on icon at bounding box center [99, 127] width 5 height 4
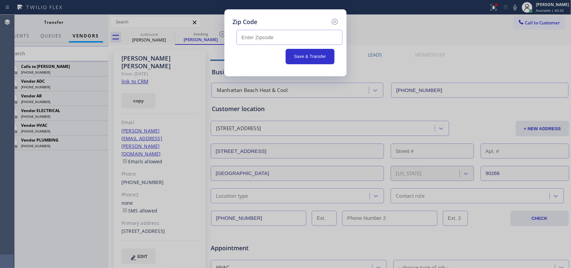
click at [271, 34] on input "text" at bounding box center [290, 37] width 106 height 15
type input "90266"
click at [315, 65] on div "90266 Save & Transfer" at bounding box center [286, 47] width 106 height 42
click at [315, 59] on button "Save & Transfer" at bounding box center [310, 56] width 49 height 15
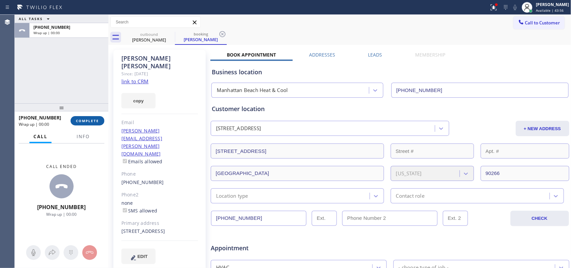
click at [96, 121] on span "COMPLETE" at bounding box center [87, 120] width 23 height 5
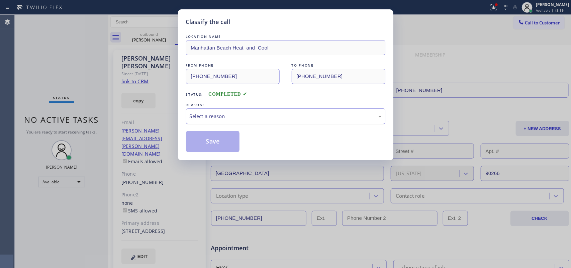
click at [252, 114] on div "Select a reason" at bounding box center [286, 116] width 192 height 8
click at [209, 148] on button "Save" at bounding box center [213, 141] width 54 height 21
type input "[PHONE_NUMBER]"
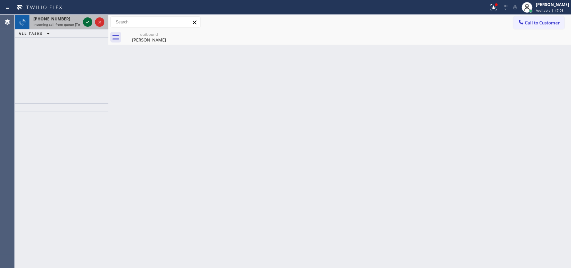
click at [88, 21] on icon at bounding box center [88, 22] width 8 height 8
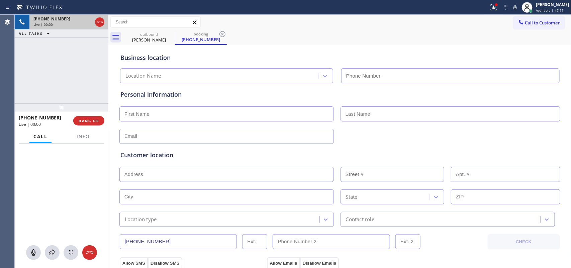
type input "[PHONE_NUMBER]"
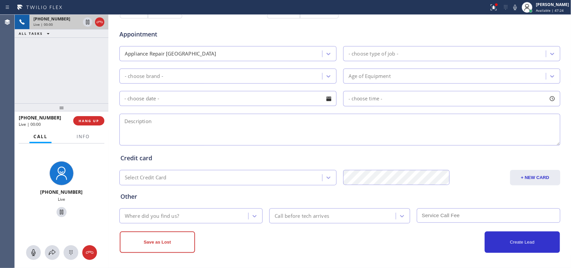
scroll to position [42, 0]
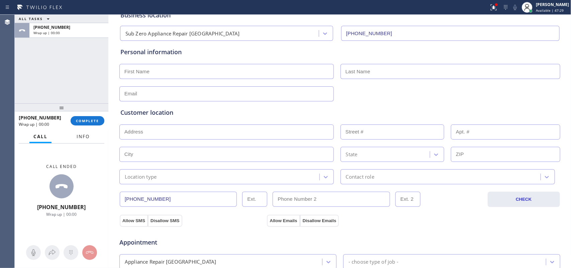
click at [82, 134] on span "Info" at bounding box center [83, 137] width 13 height 6
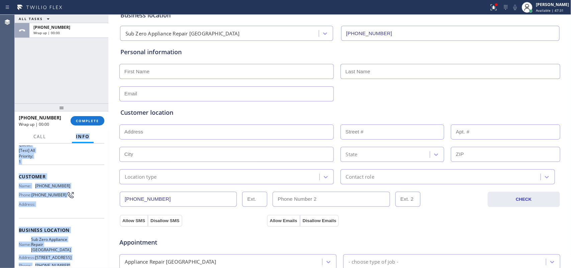
scroll to position [0, 0]
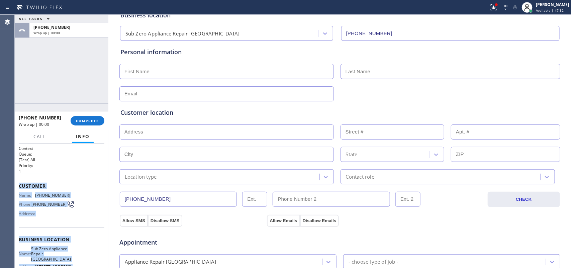
drag, startPoint x: 71, startPoint y: 202, endPoint x: 19, endPoint y: 188, distance: 54.4
click at [19, 188] on div "Context Queue: [Test] All Priority: 1 Customer Name: [PHONE_NUMBER] Phone: [PHO…" at bounding box center [62, 243] width 86 height 194
copy div "Customer Name: [PHONE_NUMBER] Phone: [PHONE_NUMBER] Address: Business location …"
drag, startPoint x: 94, startPoint y: 119, endPoint x: 101, endPoint y: 117, distance: 6.8
click at [95, 119] on span "COMPLETE" at bounding box center [87, 120] width 23 height 5
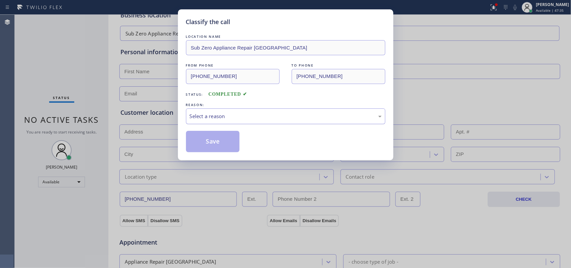
click at [234, 121] on div "Select a reason" at bounding box center [285, 116] width 199 height 16
click at [202, 137] on button "Save" at bounding box center [213, 141] width 54 height 21
type input "[PHONE_NUMBER]"
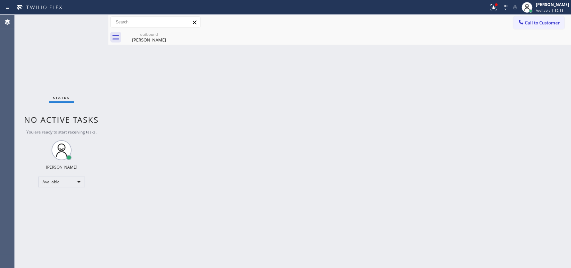
click at [87, 23] on div "Status No active tasks You are ready to start receiving tasks. [PERSON_NAME] Av…" at bounding box center [62, 141] width 94 height 253
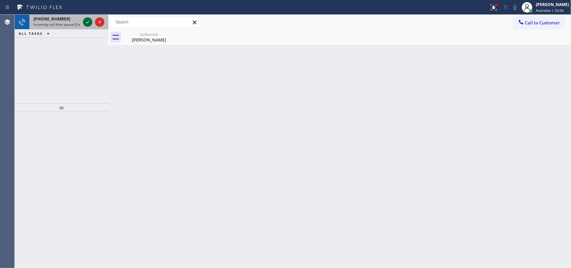
click at [87, 24] on icon at bounding box center [88, 22] width 8 height 8
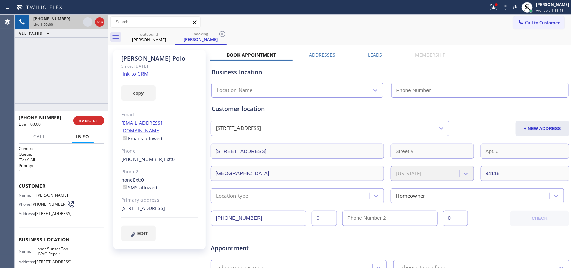
type input "[PHONE_NUMBER]"
click at [134, 73] on link "link to CRM" at bounding box center [134, 73] width 27 height 7
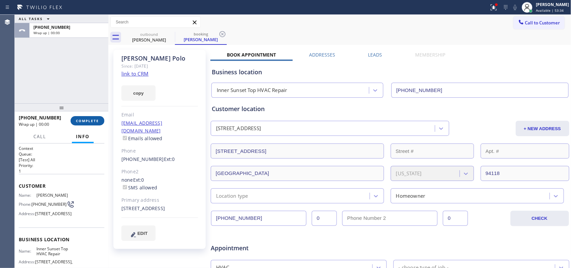
click at [82, 119] on span "COMPLETE" at bounding box center [87, 120] width 23 height 5
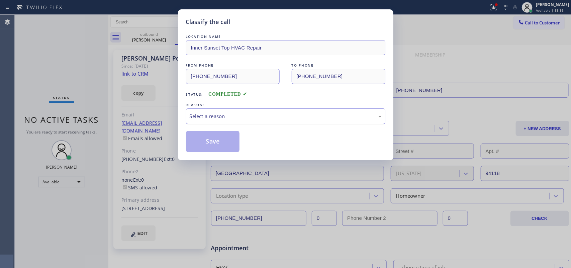
click at [211, 112] on div "Select a reason" at bounding box center [286, 116] width 192 height 8
click at [214, 149] on button "Save" at bounding box center [213, 141] width 54 height 21
type input "[PHONE_NUMBER]"
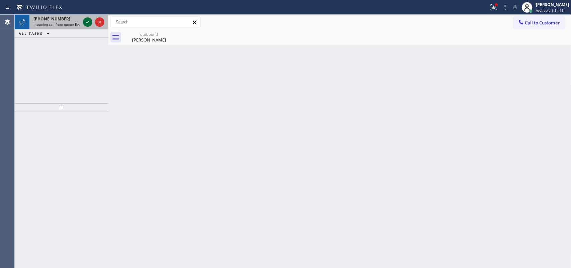
click at [85, 23] on icon at bounding box center [88, 22] width 8 height 8
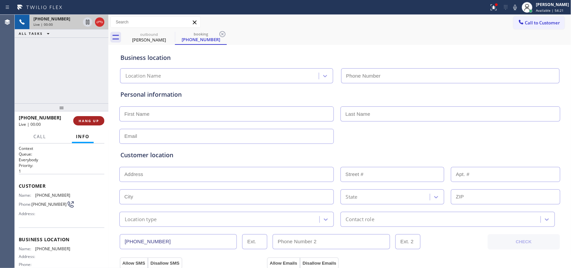
click at [88, 121] on span "HANG UP" at bounding box center [89, 120] width 20 height 5
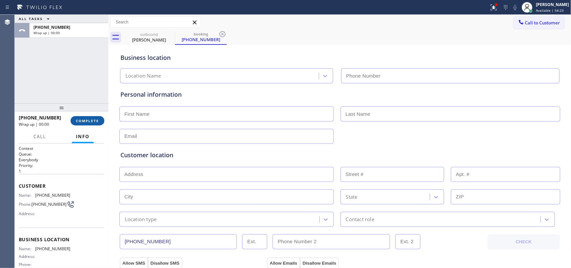
click at [88, 120] on span "COMPLETE" at bounding box center [87, 120] width 23 height 5
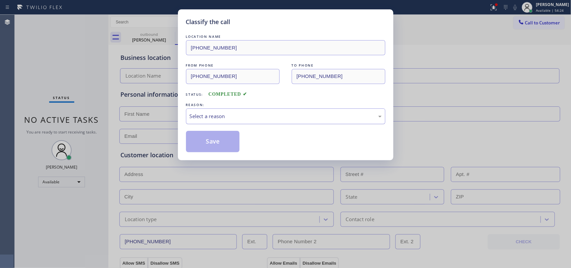
click at [252, 118] on div "Select a reason" at bounding box center [286, 116] width 192 height 8
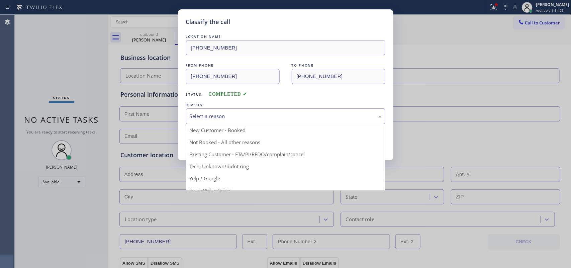
scroll to position [46, 0]
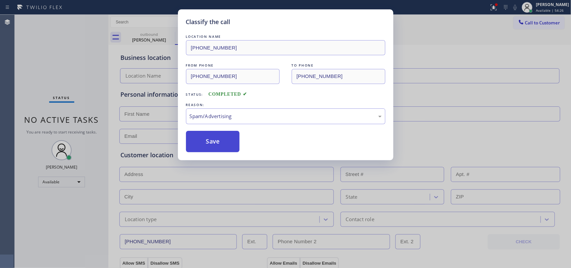
click at [226, 150] on button "Save" at bounding box center [213, 141] width 54 height 21
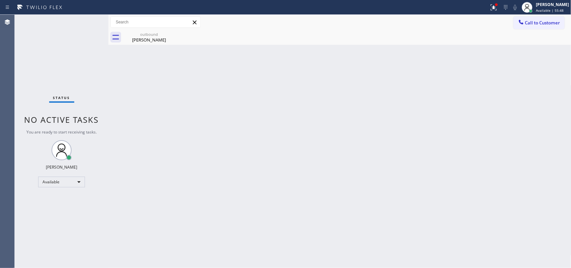
click at [87, 23] on div "Status No active tasks You are ready to start receiving tasks. [PERSON_NAME] Av…" at bounding box center [62, 141] width 94 height 253
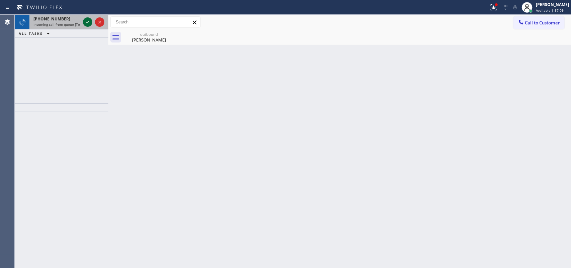
click at [87, 21] on icon at bounding box center [88, 22] width 8 height 8
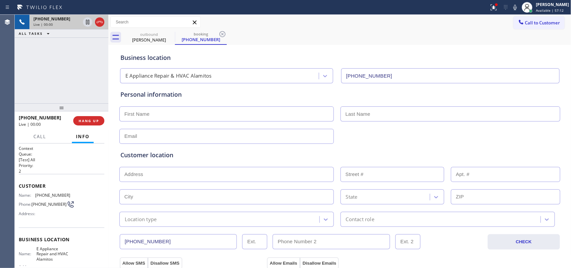
type input "[PHONE_NUMBER]"
click at [94, 120] on span "HANG UP" at bounding box center [89, 120] width 20 height 5
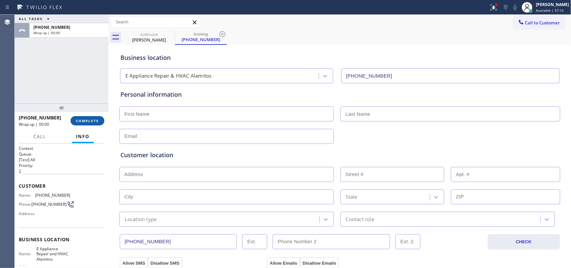
click at [94, 120] on span "COMPLETE" at bounding box center [87, 120] width 23 height 5
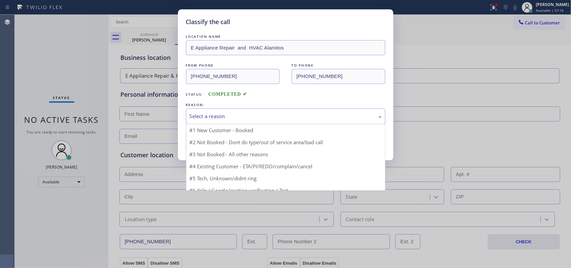
click at [219, 117] on div "Select a reason" at bounding box center [286, 116] width 192 height 8
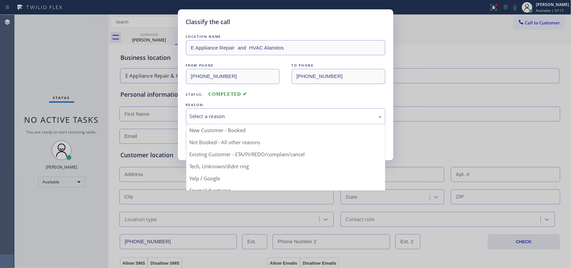
scroll to position [46, 0]
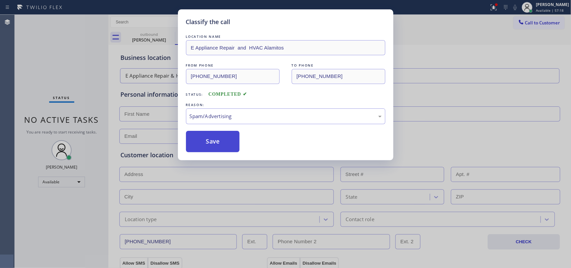
click at [225, 146] on button "Save" at bounding box center [213, 141] width 54 height 21
type input "[PHONE_NUMBER]"
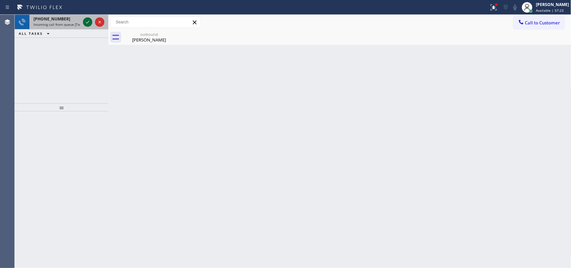
click at [86, 23] on icon at bounding box center [88, 22] width 8 height 8
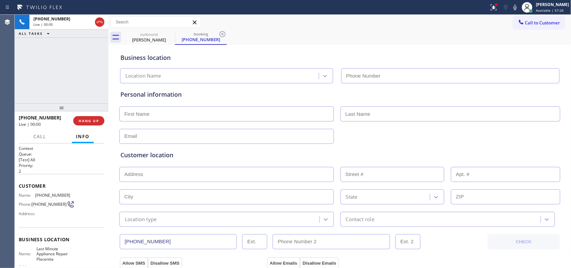
type input "[PHONE_NUMBER]"
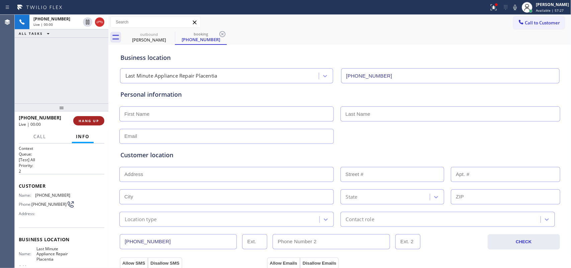
click at [90, 118] on span "HANG UP" at bounding box center [89, 120] width 20 height 5
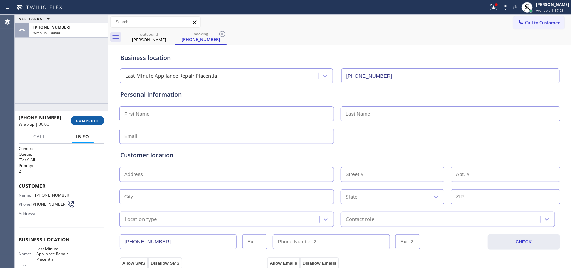
click at [90, 118] on span "COMPLETE" at bounding box center [87, 120] width 23 height 5
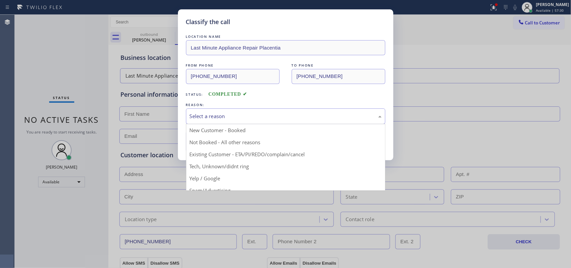
click at [203, 113] on div "Select a reason" at bounding box center [286, 116] width 192 height 8
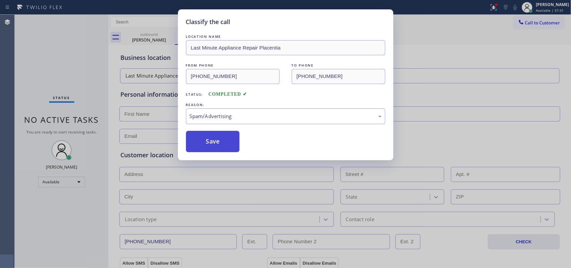
click at [217, 146] on button "Save" at bounding box center [213, 141] width 54 height 21
type input "[PHONE_NUMBER]"
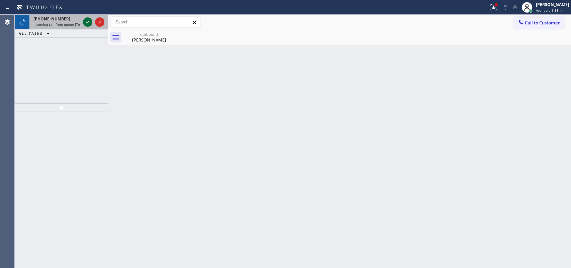
click at [86, 22] on icon at bounding box center [88, 22] width 8 height 8
click at [86, 21] on icon at bounding box center [88, 22] width 8 height 8
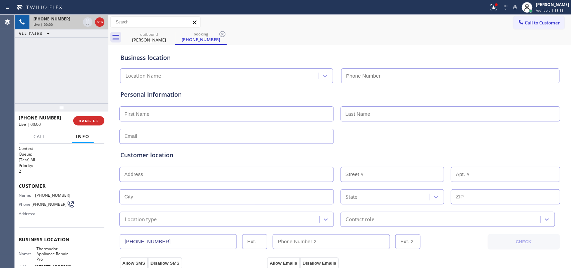
type input "[PHONE_NUMBER]"
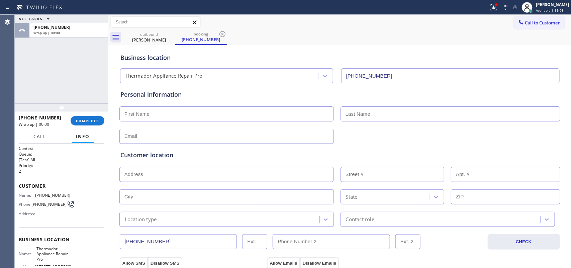
click at [44, 138] on span "Call" at bounding box center [39, 137] width 13 height 6
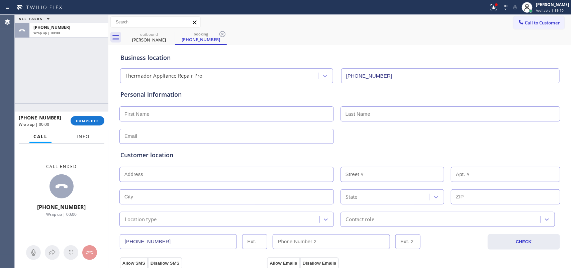
click at [77, 134] on span "Info" at bounding box center [83, 137] width 13 height 6
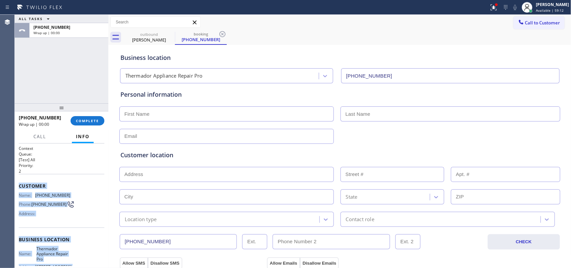
drag, startPoint x: 71, startPoint y: 207, endPoint x: 18, endPoint y: 187, distance: 57.1
click at [18, 187] on div "Context Queue: [Test] All Priority: 2 Customer Name: [PHONE_NUMBER] Phone: [PHO…" at bounding box center [62, 206] width 94 height 125
click at [91, 117] on button "COMPLETE" at bounding box center [88, 120] width 34 height 9
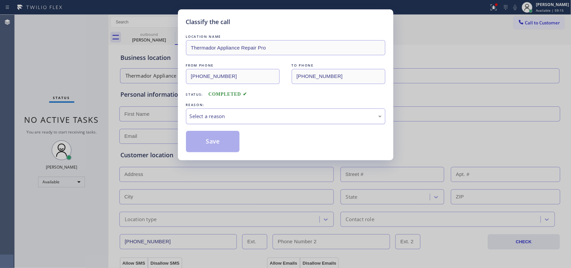
click at [222, 119] on div "Select a reason" at bounding box center [286, 116] width 192 height 8
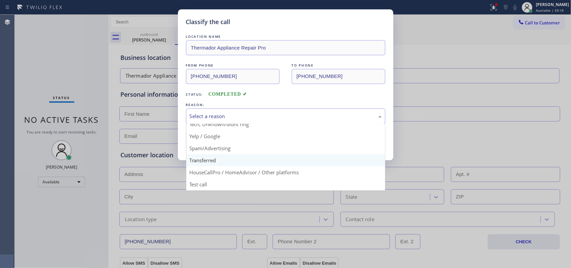
scroll to position [4, 0]
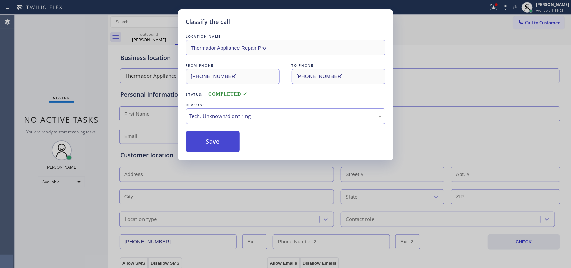
click at [216, 151] on button "Save" at bounding box center [213, 141] width 54 height 21
type input "[PHONE_NUMBER]"
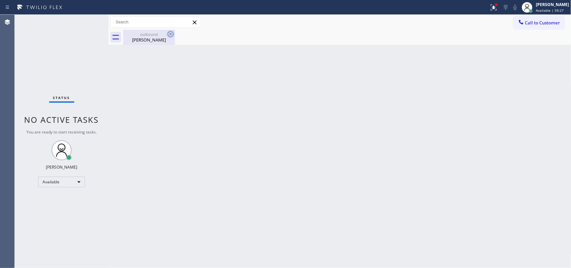
click at [171, 33] on icon at bounding box center [171, 34] width 8 height 8
click at [171, 34] on icon at bounding box center [171, 34] width 8 height 8
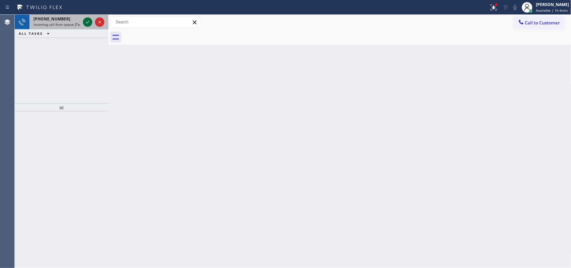
click at [86, 21] on icon at bounding box center [88, 22] width 8 height 8
click at [89, 20] on icon at bounding box center [88, 22] width 8 height 8
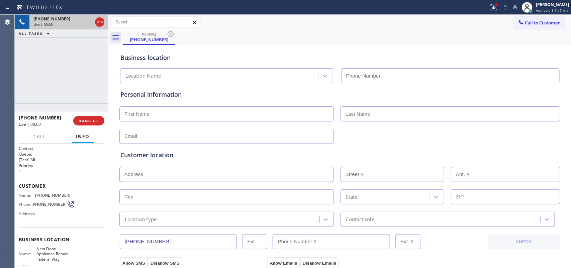
type input "[PHONE_NUMBER]"
click at [40, 137] on span "Call" at bounding box center [39, 137] width 13 height 6
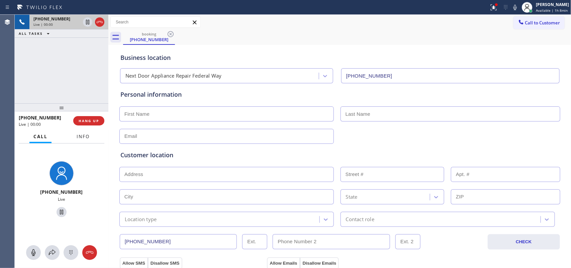
click at [82, 138] on span "Info" at bounding box center [83, 137] width 13 height 6
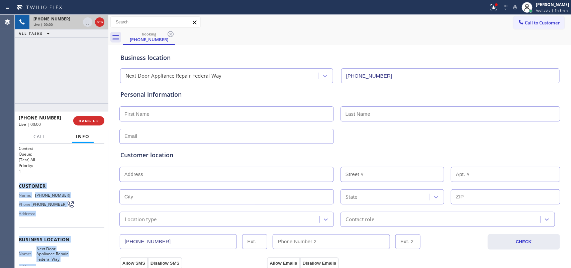
drag, startPoint x: 62, startPoint y: 190, endPoint x: 19, endPoint y: 184, distance: 43.9
click at [19, 184] on div "Context Queue: [Test] All Priority: 1 Customer Name: [PHONE_NUMBER] Phone: [PHO…" at bounding box center [62, 243] width 86 height 194
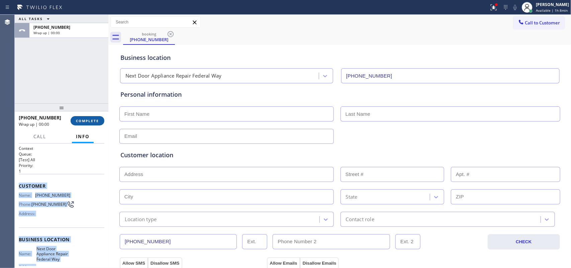
click at [94, 121] on span "COMPLETE" at bounding box center [87, 120] width 23 height 5
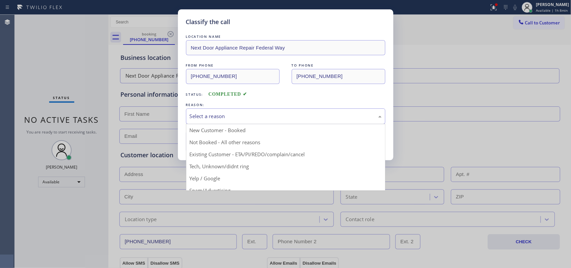
click at [234, 121] on div "Select a reason" at bounding box center [285, 116] width 199 height 16
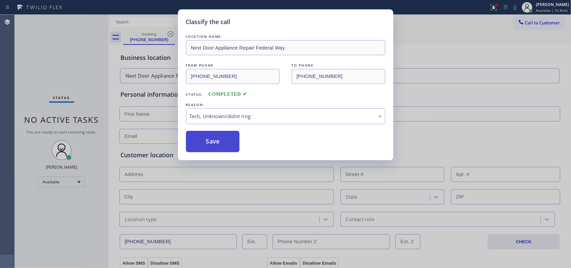
click at [210, 145] on button "Save" at bounding box center [213, 141] width 54 height 21
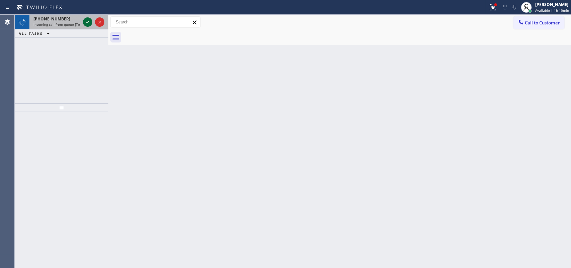
click at [88, 22] on icon at bounding box center [88, 22] width 8 height 8
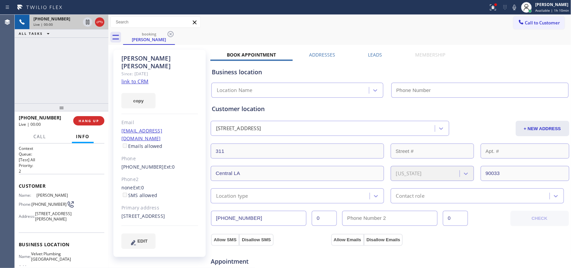
type input "[PHONE_NUMBER]"
click at [129, 78] on link "link to CRM" at bounding box center [134, 81] width 27 height 7
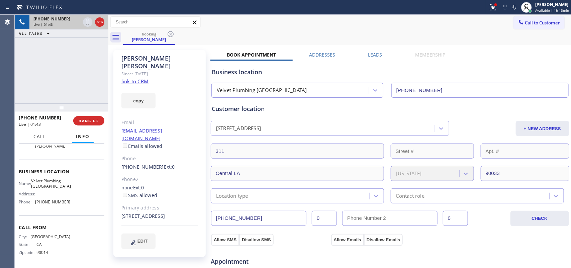
click at [46, 138] on span "Call" at bounding box center [39, 137] width 13 height 6
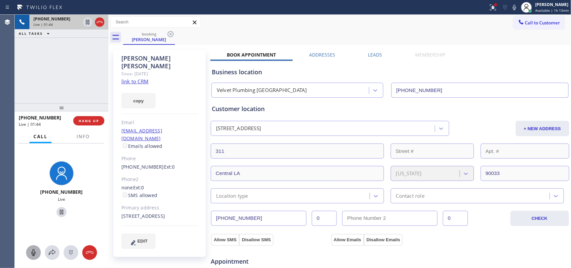
click at [37, 214] on div at bounding box center [33, 253] width 15 height 8
click at [58, 212] on icon at bounding box center [62, 212] width 8 height 8
click at [457, 126] on button "+ NEW ADDRESS" at bounding box center [543, 128] width 54 height 15
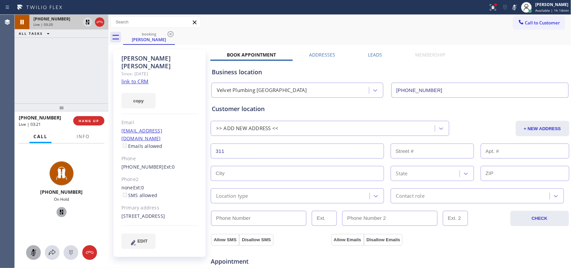
click at [312, 129] on div ">> ADD NEW ADDRESS <<" at bounding box center [324, 129] width 222 height 12
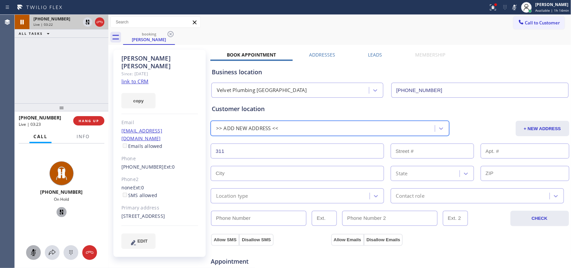
click at [306, 124] on div ">> ADD NEW ADDRESS <<" at bounding box center [324, 129] width 222 height 12
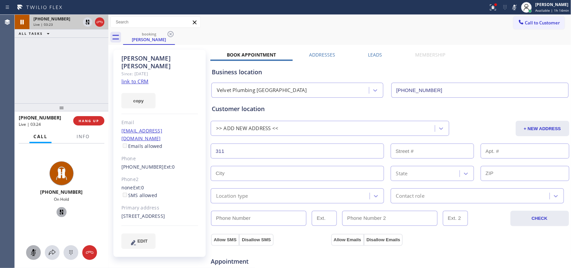
click at [248, 151] on input "311" at bounding box center [297, 151] width 173 height 15
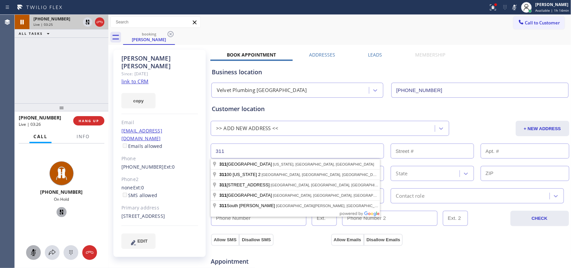
paste input "[PERSON_NAME][GEOGRAPHIC_DATA],"
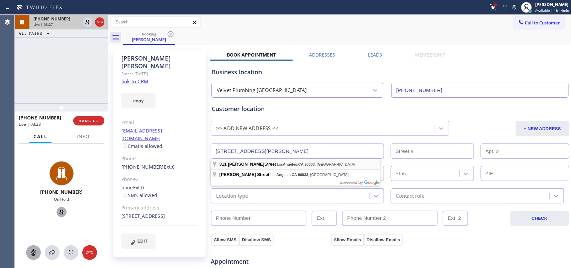
type input "[STREET_ADDRESS][PERSON_NAME]"
type input "311"
type input "[GEOGRAPHIC_DATA]"
type input "90033"
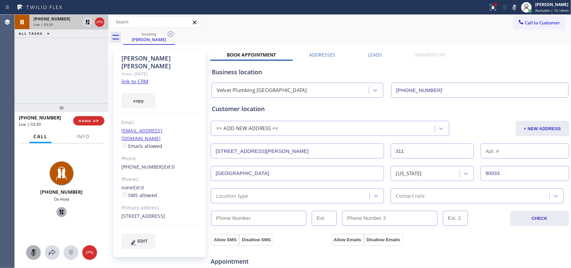
click at [342, 196] on div "Location type" at bounding box center [291, 196] width 157 height 12
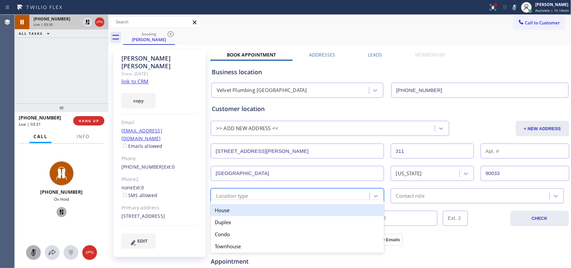
click at [328, 211] on div "House" at bounding box center [297, 210] width 173 height 12
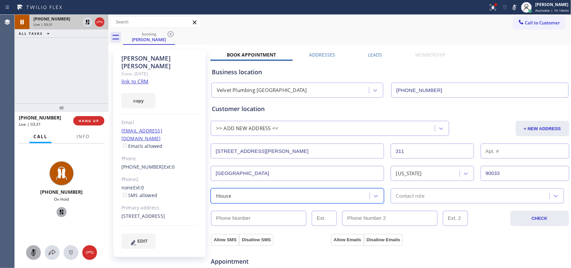
click at [425, 201] on div "Contact role" at bounding box center [477, 195] width 173 height 15
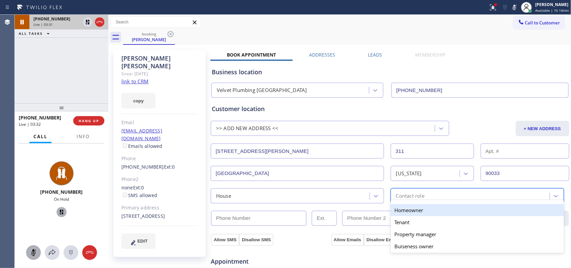
click at [422, 211] on div "Homeowner" at bounding box center [477, 210] width 173 height 12
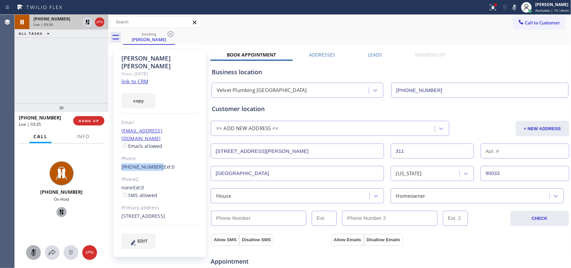
drag, startPoint x: 117, startPoint y: 152, endPoint x: 155, endPoint y: 152, distance: 37.1
click at [155, 152] on div "[PERSON_NAME] Since: [DATE] link to CRM copy Email [EMAIL_ADDRESS][DOMAIN_NAME]…" at bounding box center [159, 153] width 92 height 207
click at [232, 196] on div "House" at bounding box center [291, 196] width 157 height 12
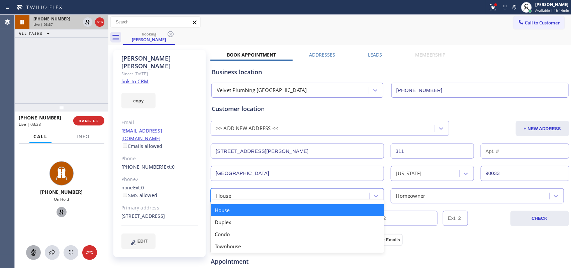
click at [232, 196] on div "House" at bounding box center [291, 196] width 157 height 12
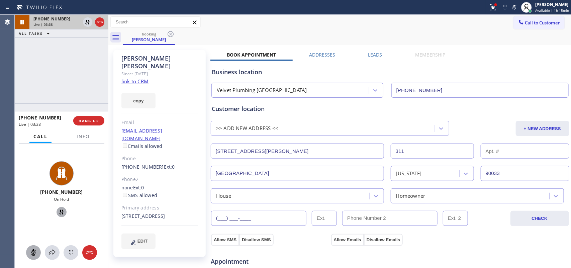
click at [232, 214] on input "(___) ___-____" at bounding box center [258, 218] width 95 height 15
paste input "323) 316-5735"
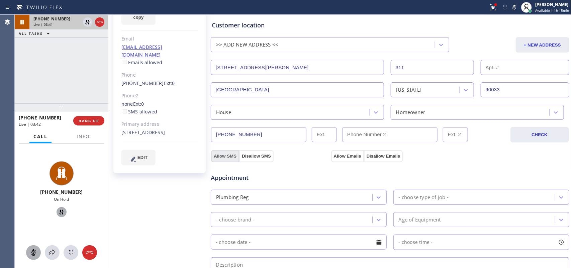
type input "[PHONE_NUMBER]"
click at [227, 156] on button "Allow SMS" at bounding box center [225, 156] width 28 height 12
click at [340, 153] on button "Allow Emails" at bounding box center [347, 156] width 33 height 12
checkbox input "true"
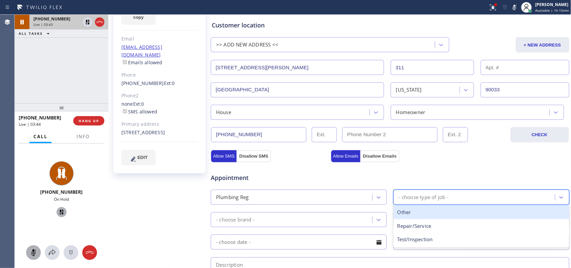
click at [427, 199] on div "- choose type of job -" at bounding box center [424, 197] width 50 height 8
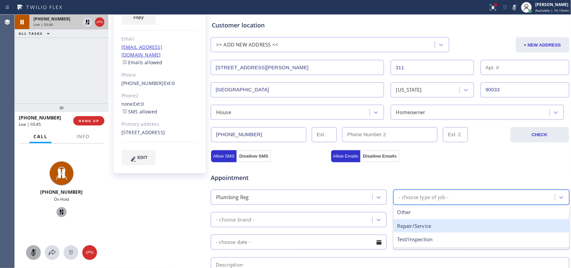
click at [430, 214] on div "Repair/Service" at bounding box center [482, 226] width 176 height 14
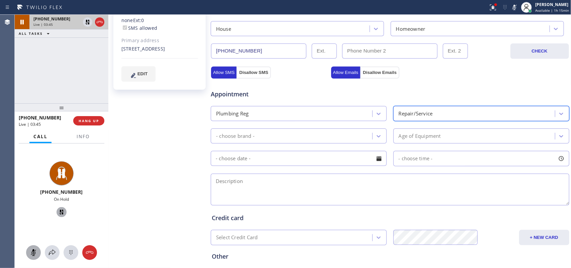
scroll to position [209, 0]
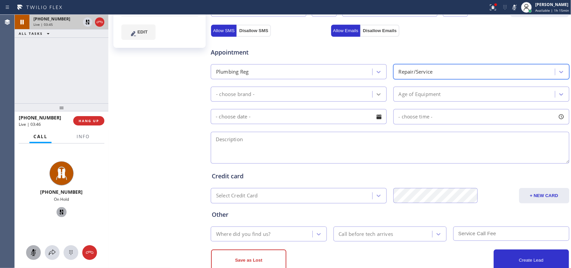
click at [375, 92] on icon at bounding box center [378, 94] width 7 height 7
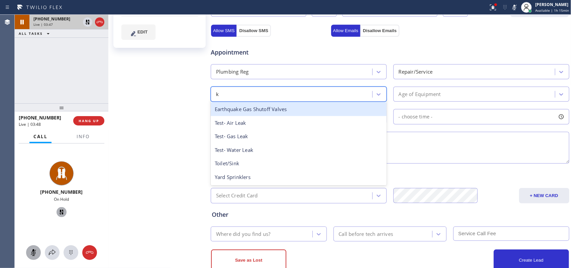
type input "ki"
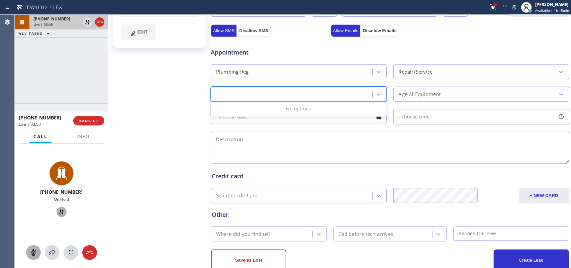
click at [269, 94] on div "ki" at bounding box center [293, 94] width 160 height 12
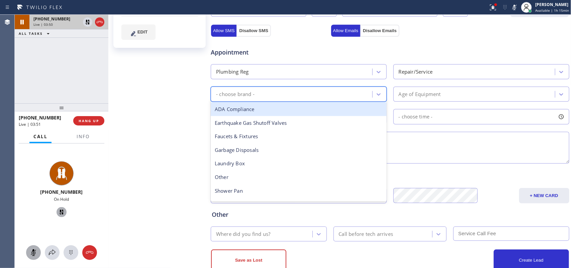
click at [272, 93] on div "- choose brand -" at bounding box center [293, 94] width 160 height 12
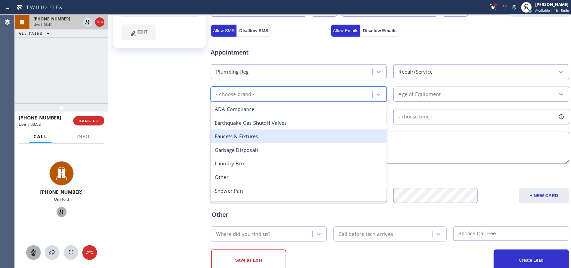
scroll to position [106, 0]
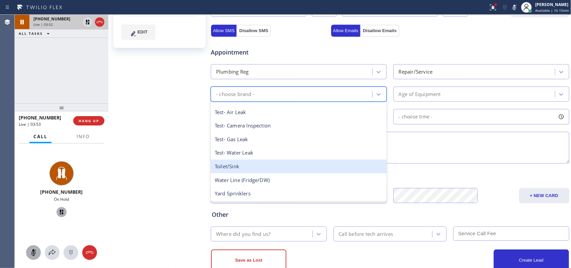
click at [261, 161] on div "Toilet/Sink" at bounding box center [299, 167] width 176 height 14
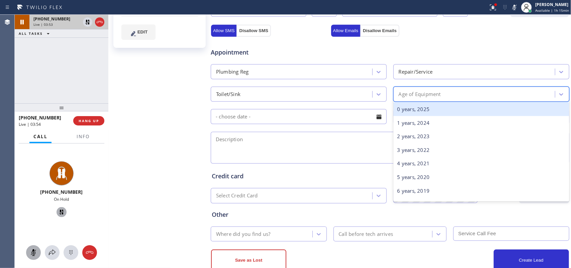
click at [404, 96] on div "Age of Equipment" at bounding box center [420, 94] width 42 height 8
click at [409, 106] on div "0 years, 2025" at bounding box center [482, 109] width 176 height 14
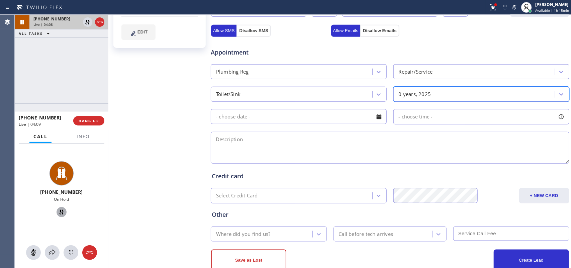
drag, startPoint x: 34, startPoint y: 250, endPoint x: 36, endPoint y: 243, distance: 7.5
click at [34, 214] on icon at bounding box center [33, 253] width 8 height 8
click at [58, 210] on icon at bounding box center [62, 212] width 8 height 8
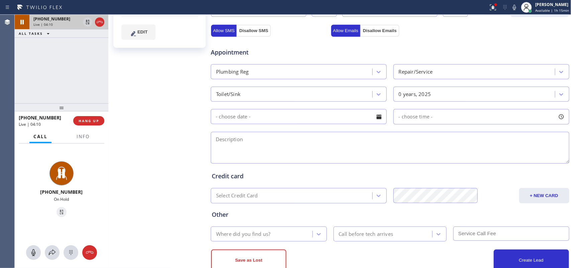
scroll to position [0, 0]
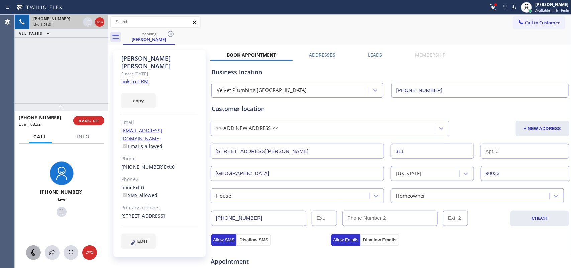
click at [36, 214] on icon at bounding box center [33, 253] width 8 height 8
click at [37, 214] on icon at bounding box center [33, 253] width 8 height 8
click at [84, 44] on icon at bounding box center [88, 45] width 8 height 8
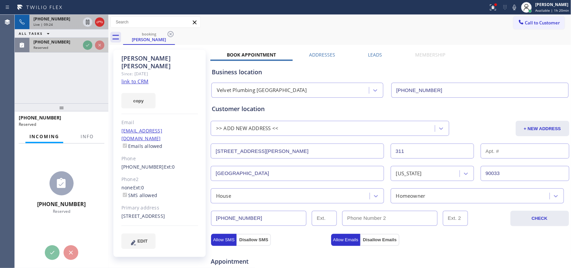
scroll to position [90, 0]
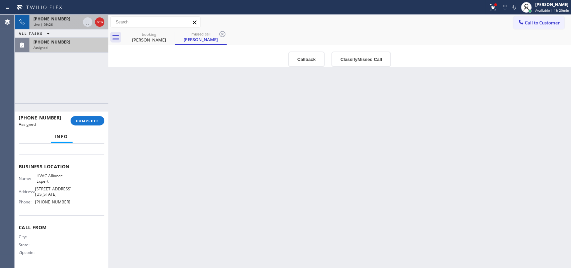
click at [68, 20] on div "[PHONE_NUMBER]" at bounding box center [56, 19] width 47 height 6
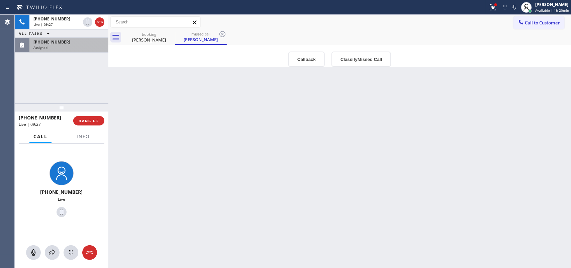
scroll to position [79, 0]
click at [143, 46] on div "Outbound call Location HVAC Alliance Expert Your caller id phone number [PHONE_…" at bounding box center [339, 56] width 463 height 22
click at [141, 38] on div "[PERSON_NAME]" at bounding box center [149, 40] width 51 height 6
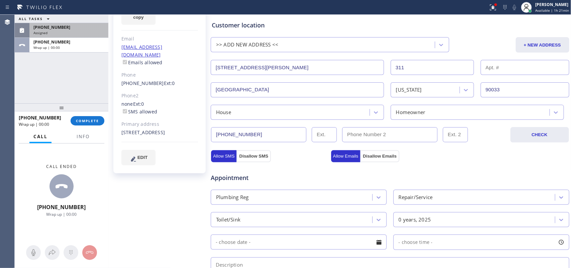
scroll to position [209, 0]
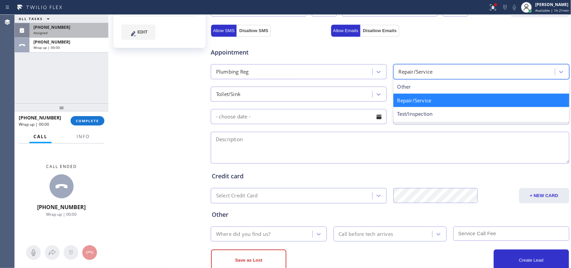
click at [457, 68] on div "Repair/Service" at bounding box center [476, 72] width 160 height 12
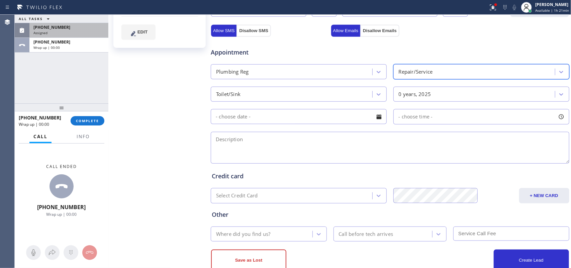
click at [377, 117] on div at bounding box center [378, 116] width 11 height 11
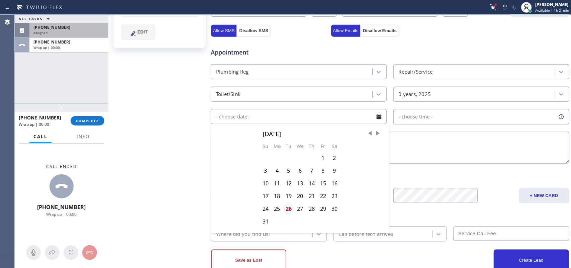
click at [287, 211] on div "26" at bounding box center [288, 208] width 11 height 13
type input "[DATE]"
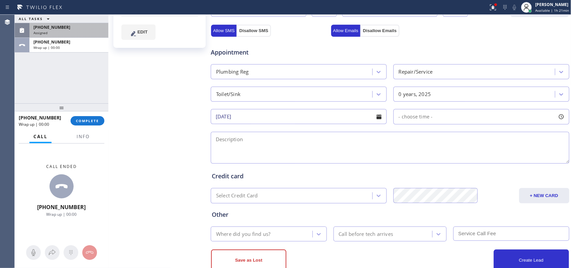
click at [457, 117] on div at bounding box center [561, 116] width 11 height 11
drag, startPoint x: 398, startPoint y: 156, endPoint x: 490, endPoint y: 155, distance: 92.0
click at [457, 155] on div at bounding box center [494, 158] width 8 height 14
drag, startPoint x: 490, startPoint y: 157, endPoint x: 496, endPoint y: 156, distance: 6.0
click at [457, 156] on div at bounding box center [501, 158] width 8 height 14
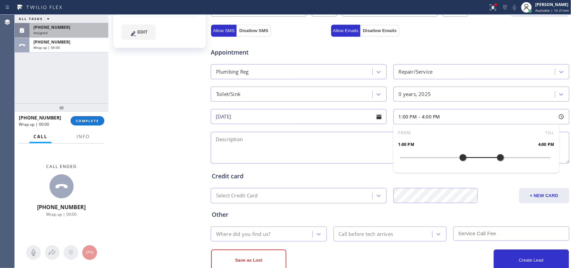
drag, startPoint x: 394, startPoint y: 160, endPoint x: 459, endPoint y: 161, distance: 65.9
click at [457, 161] on div at bounding box center [463, 158] width 8 height 14
click at [327, 160] on textarea at bounding box center [390, 148] width 359 height 32
type textarea "1-4/ no scf/"
click at [46, 70] on div "ALL TASKS ALL TASKS ACTIVE TASKS TASKS IN WRAP UP [PHONE_NUMBER] Assigned [PHON…" at bounding box center [62, 59] width 94 height 89
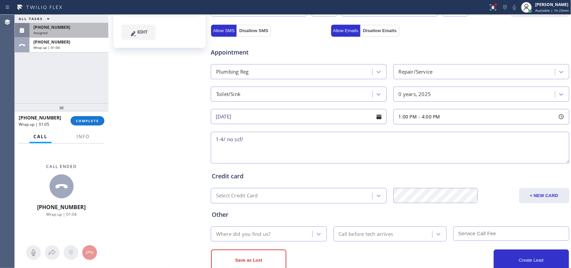
click at [56, 30] on div "Assigned" at bounding box center [68, 32] width 71 height 5
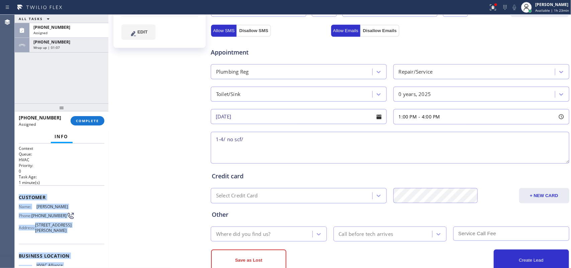
drag, startPoint x: 56, startPoint y: 176, endPoint x: 19, endPoint y: 192, distance: 39.9
click at [19, 193] on div "Context Queue: HVAC Priority: 0 Task Age: [DEMOGRAPHIC_DATA] minute(s) Customer…" at bounding box center [62, 251] width 86 height 210
click at [85, 118] on button "COMPLETE" at bounding box center [88, 120] width 34 height 9
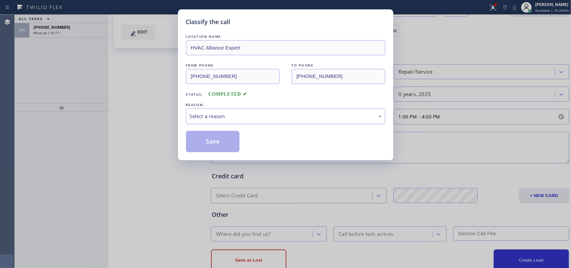
click at [250, 118] on div "Select a reason" at bounding box center [286, 116] width 192 height 8
click at [222, 145] on button "Save" at bounding box center [213, 141] width 54 height 21
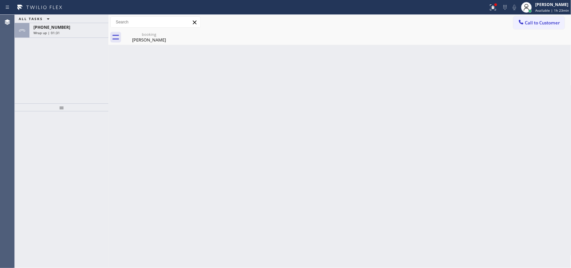
click at [143, 32] on div "booking" at bounding box center [149, 34] width 51 height 5
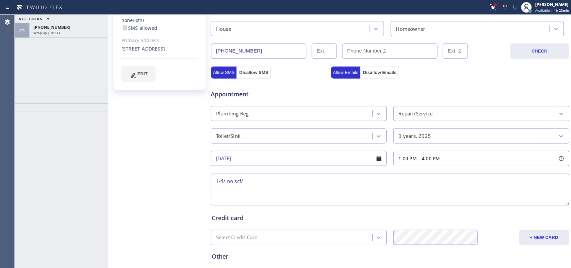
scroll to position [228, 0]
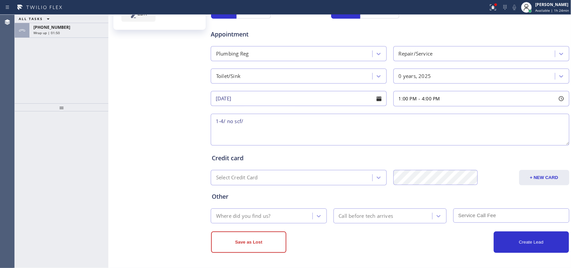
click at [46, 83] on div "ALL TASKS ALL TASKS ACTIVE TASKS TASKS IN WRAP UP [PHONE_NUMBER] Wrap up | 01:50" at bounding box center [62, 59] width 94 height 89
click at [288, 126] on textarea "1-4/ no scf/" at bounding box center [390, 130] width 359 height 32
click at [61, 32] on div "Wrap up | 01:56" at bounding box center [68, 32] width 71 height 5
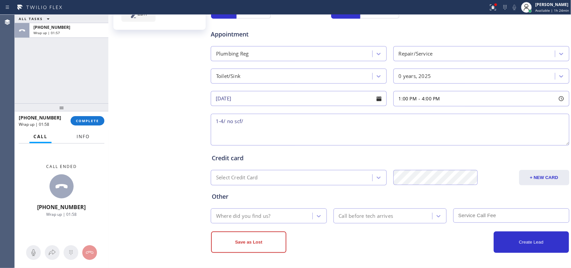
click at [82, 138] on span "Info" at bounding box center [83, 137] width 13 height 6
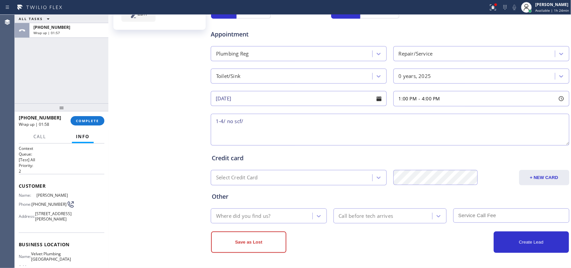
scroll to position [79, 0]
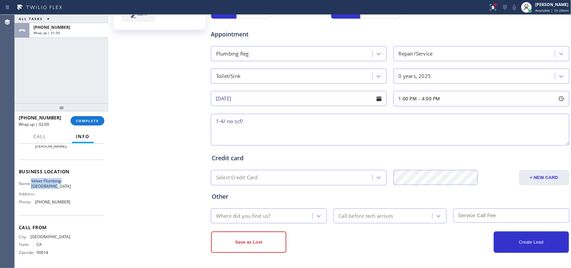
drag, startPoint x: 64, startPoint y: 187, endPoint x: 34, endPoint y: 178, distance: 30.9
click at [34, 178] on div "Name: Velvet Plumbing [GEOGRAPHIC_DATA]" at bounding box center [45, 183] width 52 height 10
click at [159, 108] on div "[PERSON_NAME] Since: [DATE] link to CRM copy Email [EMAIL_ADDRESS][DOMAIN_NAME]…" at bounding box center [160, 42] width 100 height 447
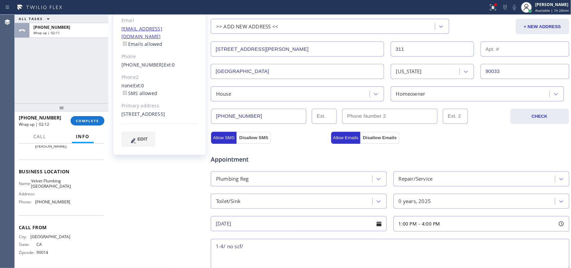
scroll to position [228, 0]
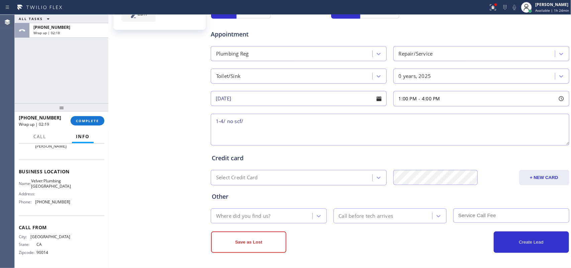
click at [163, 123] on div "[PERSON_NAME] Since: [DATE] link to CRM copy Email [EMAIL_ADDRESS][DOMAIN_NAME]…" at bounding box center [160, 42] width 100 height 447
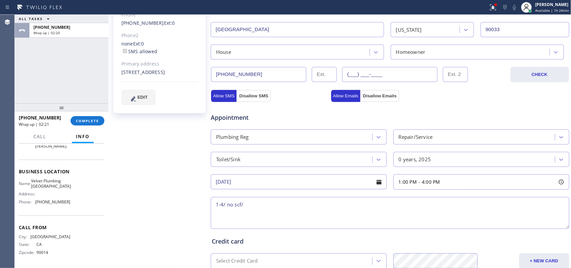
click at [386, 75] on input "(___) ___-____" at bounding box center [389, 74] width 95 height 15
paste input "323) 274-8866"
type input "[PHONE_NUMBER]"
click at [37, 76] on div "ALL TASKS ALL TASKS ACTIVE TASKS TASKS IN WRAP UP [PHONE_NUMBER] Wrap up | 03:12" at bounding box center [62, 59] width 94 height 89
click at [39, 89] on div "ALL TASKS ALL TASKS ACTIVE TASKS TASKS IN WRAP UP [PHONE_NUMBER] Wrap up | 03:17" at bounding box center [62, 59] width 94 height 89
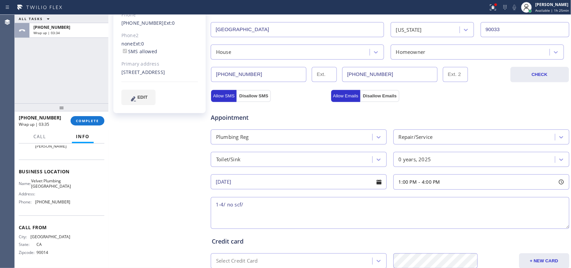
click at [180, 156] on div "[PERSON_NAME] Since: [DATE] link to CRM copy Email [EMAIL_ADDRESS][DOMAIN_NAME]…" at bounding box center [160, 126] width 100 height 447
drag, startPoint x: 397, startPoint y: 79, endPoint x: 327, endPoint y: 77, distance: 70.3
click at [327, 77] on div "[PHONE_NUMBER] [PHONE_NUMBER]" at bounding box center [360, 74] width 298 height 15
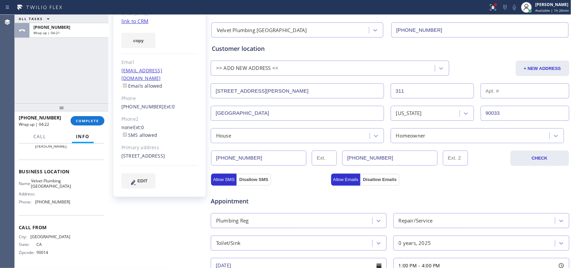
scroll to position [18, 0]
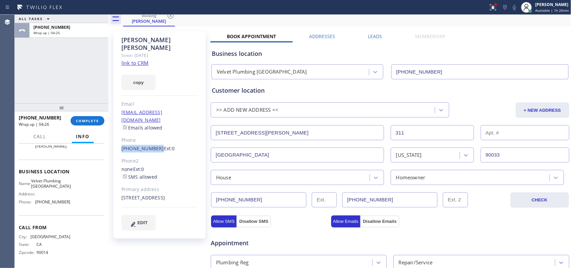
drag, startPoint x: 119, startPoint y: 132, endPoint x: 154, endPoint y: 135, distance: 35.5
click at [154, 135] on div "[PERSON_NAME] Since: [DATE] link to CRM copy Email [EMAIL_ADDRESS][DOMAIN_NAME]…" at bounding box center [159, 134] width 92 height 207
drag, startPoint x: 189, startPoint y: 71, endPoint x: 195, endPoint y: 71, distance: 5.7
click at [189, 71] on div "copy" at bounding box center [159, 78] width 77 height 23
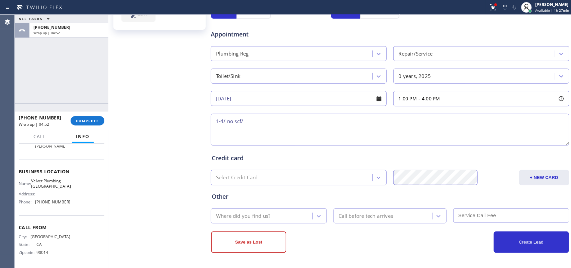
click at [299, 125] on textarea "1-4/ no scf/" at bounding box center [390, 130] width 359 height 32
paste textarea "house-ho/ snake a drain on the kitchen sink, the cleanout trap is right outside…"
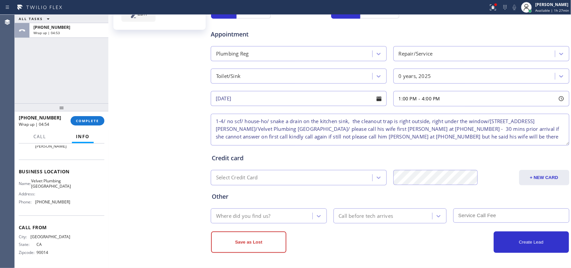
type textarea "1-4/ no scf/ house-ho/ snake a drain on the kitchen sink, the cleanout trap is …"
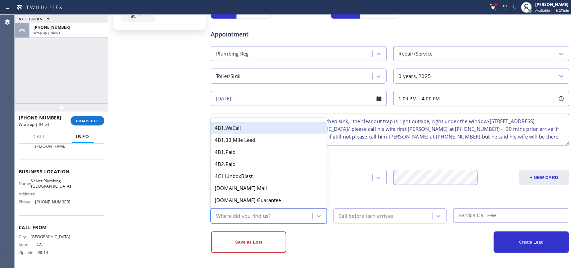
click at [288, 214] on div "Where did you find us?" at bounding box center [263, 216] width 100 height 12
type input "g"
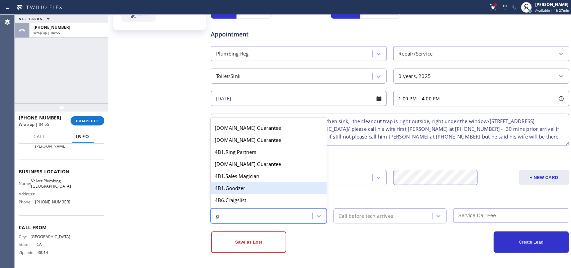
scroll to position [42, 0]
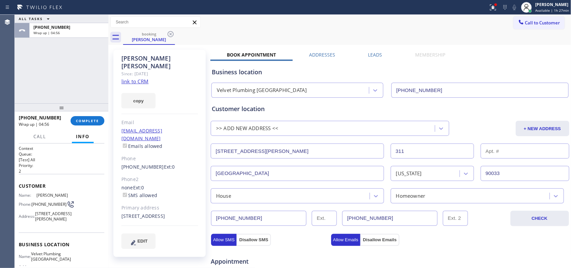
scroll to position [133, 0]
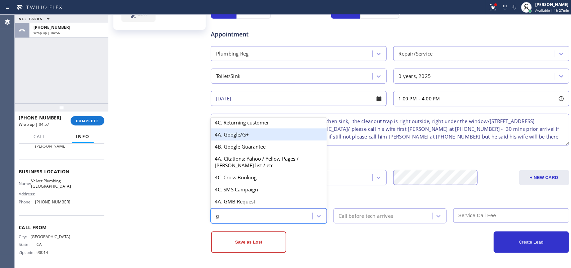
click at [259, 133] on div "4A. Google/G+" at bounding box center [269, 134] width 116 height 12
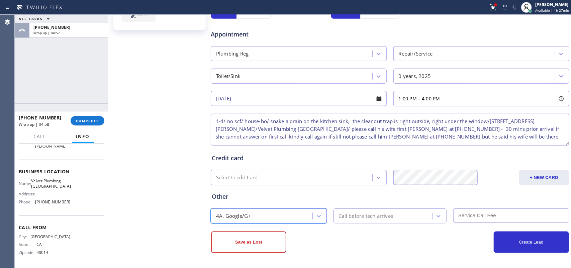
click at [353, 215] on div "Call before tech arrives" at bounding box center [366, 216] width 55 height 8
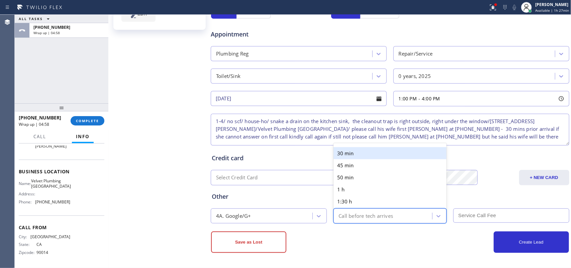
click at [347, 148] on div "30 min" at bounding box center [390, 153] width 113 height 12
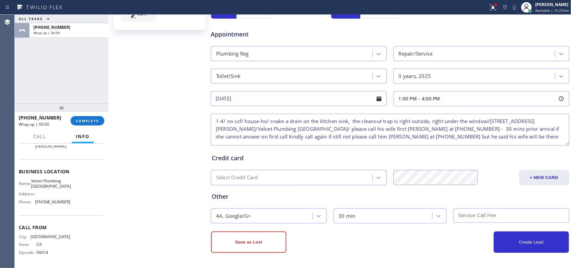
click at [487, 212] on input "text" at bounding box center [511, 215] width 116 height 14
click at [513, 245] on button "Create Lead" at bounding box center [531, 242] width 75 height 21
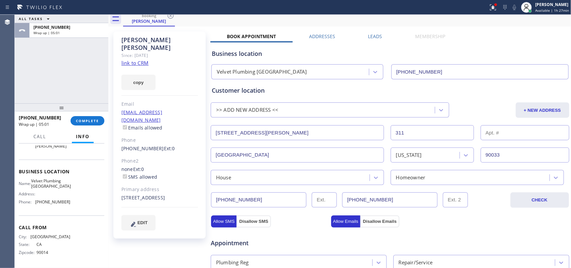
scroll to position [0, 0]
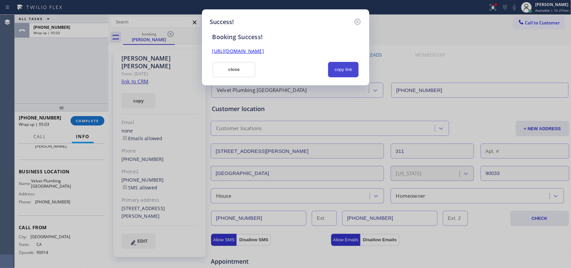
click at [344, 68] on button "copy link" at bounding box center [343, 69] width 31 height 15
click at [264, 49] on link "[URL][DOMAIN_NAME]" at bounding box center [238, 51] width 52 height 6
click at [220, 68] on button "close" at bounding box center [234, 69] width 44 height 15
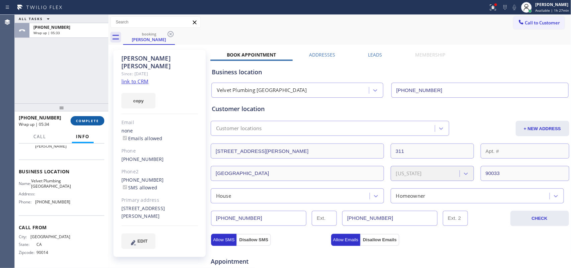
click at [89, 119] on span "COMPLETE" at bounding box center [87, 120] width 23 height 5
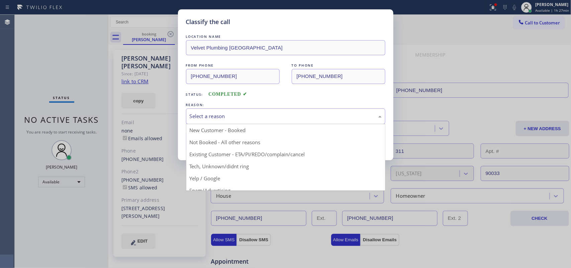
click at [217, 111] on div "Select a reason" at bounding box center [285, 116] width 199 height 16
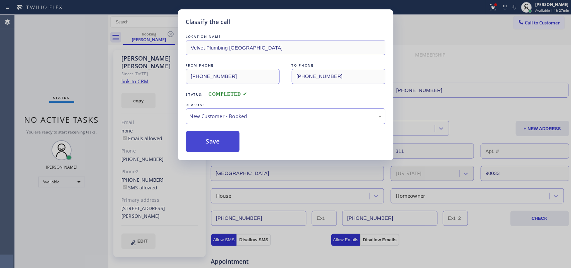
click at [206, 147] on button "Save" at bounding box center [213, 141] width 54 height 21
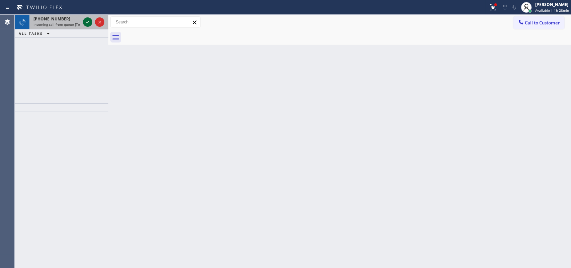
click at [88, 22] on icon at bounding box center [88, 22] width 8 height 8
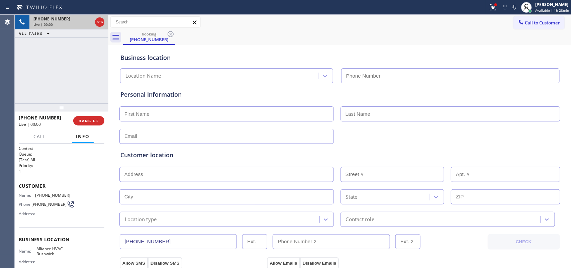
type input "(718) 395-5399"
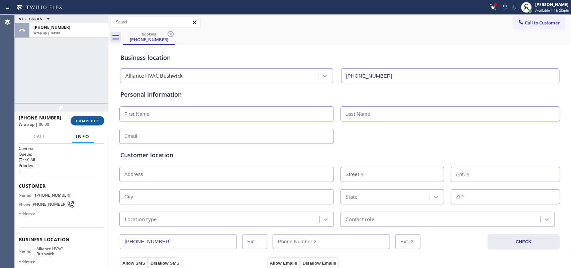
click at [95, 119] on span "COMPLETE" at bounding box center [87, 120] width 23 height 5
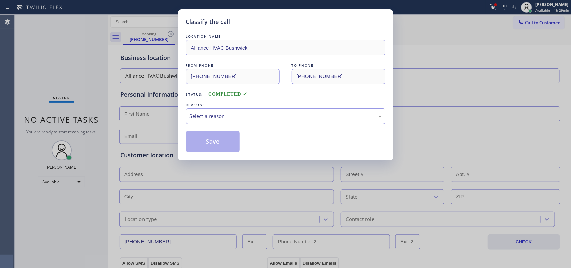
click at [215, 119] on div "Select a reason" at bounding box center [286, 116] width 192 height 8
click at [224, 149] on button "Save" at bounding box center [213, 141] width 54 height 21
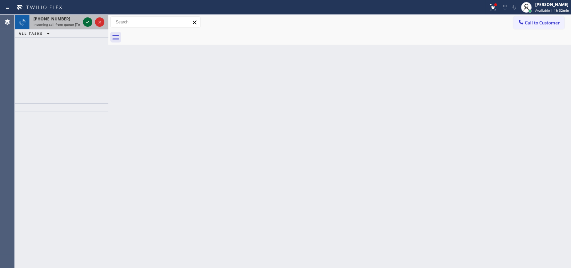
click at [86, 22] on icon at bounding box center [88, 22] width 8 height 8
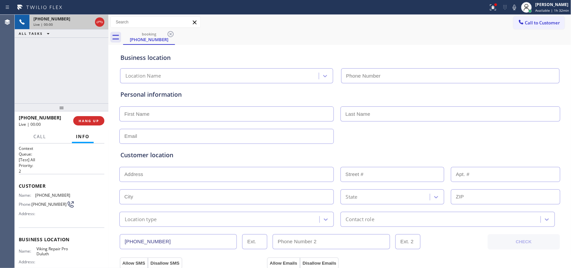
type input "(678) 922-4228"
click at [91, 119] on span "HANG UP" at bounding box center [89, 120] width 20 height 5
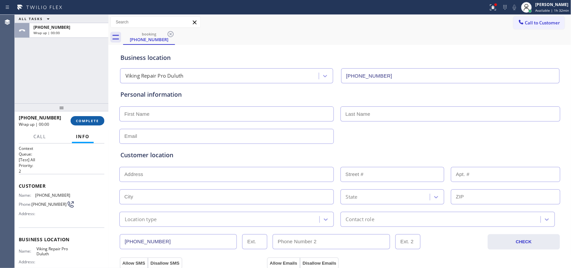
click at [91, 118] on button "COMPLETE" at bounding box center [88, 120] width 34 height 9
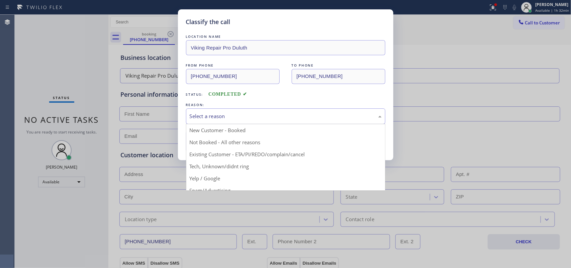
click at [323, 115] on div "Select a reason" at bounding box center [286, 116] width 192 height 8
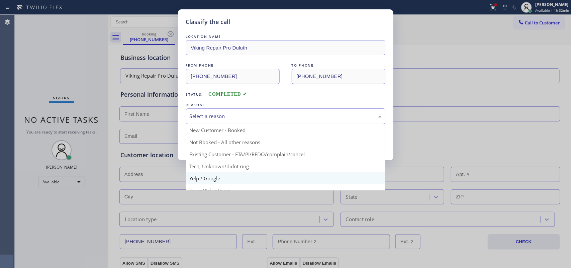
scroll to position [46, 0]
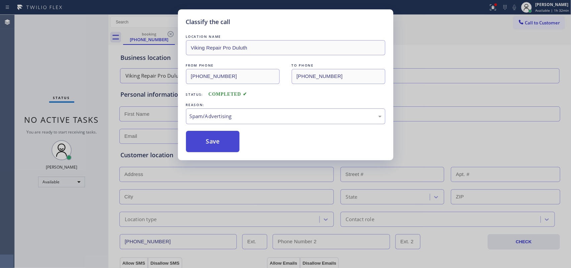
click at [218, 142] on button "Save" at bounding box center [213, 141] width 54 height 21
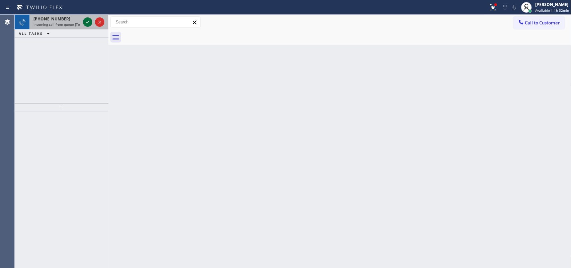
click at [84, 22] on icon at bounding box center [88, 22] width 8 height 8
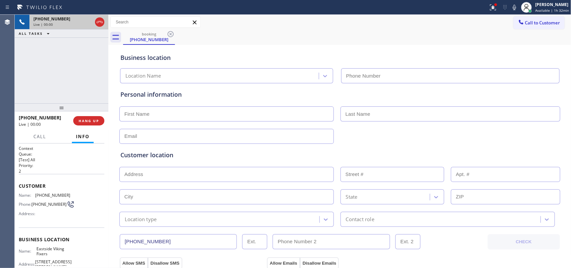
type input "(425) 215-0665"
click at [37, 136] on span "Call" at bounding box center [39, 137] width 13 height 6
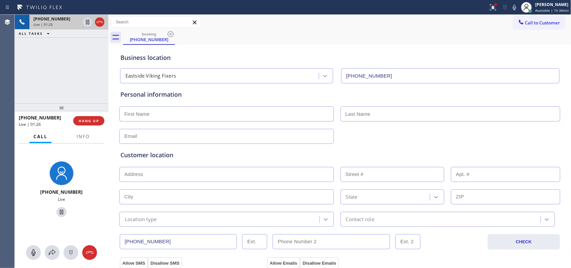
drag, startPoint x: 33, startPoint y: 250, endPoint x: 32, endPoint y: 235, distance: 15.2
click at [32, 250] on icon at bounding box center [33, 253] width 8 height 8
click at [58, 212] on icon at bounding box center [62, 212] width 8 height 8
drag, startPoint x: 34, startPoint y: 248, endPoint x: 44, endPoint y: 225, distance: 24.6
click at [34, 247] on button at bounding box center [33, 252] width 15 height 15
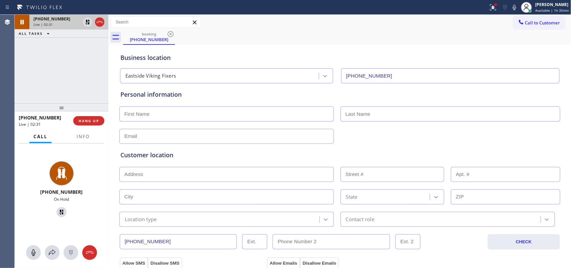
drag, startPoint x: 58, startPoint y: 211, endPoint x: 196, endPoint y: 142, distance: 154.4
click at [59, 211] on icon at bounding box center [62, 212] width 8 height 8
click at [170, 116] on input "text" at bounding box center [226, 113] width 214 height 15
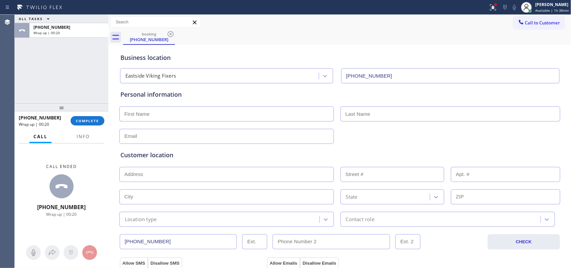
click at [133, 111] on input "text" at bounding box center [226, 113] width 214 height 15
click at [153, 138] on input "text" at bounding box center [226, 136] width 214 height 15
click at [151, 169] on input "text" at bounding box center [226, 174] width 214 height 15
paste input "2323 Eyres Pl W, Seattle, WA 98199"
type input "2323 Eyres Pl W"
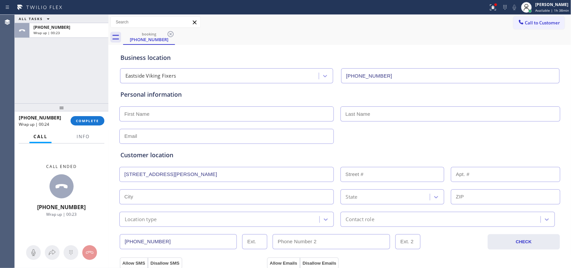
type input "2323"
type input "Seattle"
type input "98199"
click at [173, 119] on input "text" at bounding box center [226, 113] width 214 height 15
drag, startPoint x: 163, startPoint y: 117, endPoint x: 139, endPoint y: 112, distance: 24.4
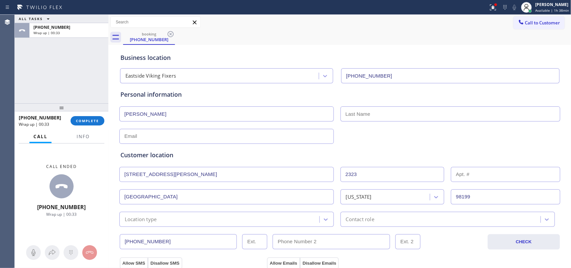
click at [139, 111] on input "Philipp Abbott" at bounding box center [226, 113] width 214 height 15
type input "Philipp"
click at [361, 110] on input "text" at bounding box center [451, 113] width 220 height 15
paste input "Abbott"
type input "Abbott"
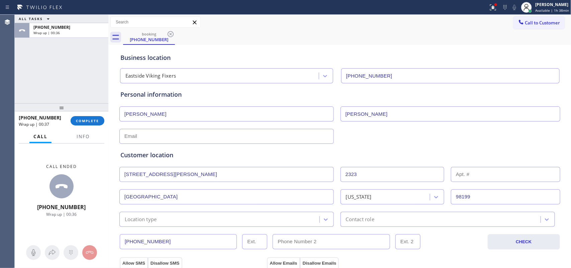
click at [212, 118] on input "Philipp" at bounding box center [226, 113] width 214 height 15
type input "Philip"
click at [278, 129] on input "text" at bounding box center [226, 136] width 214 height 15
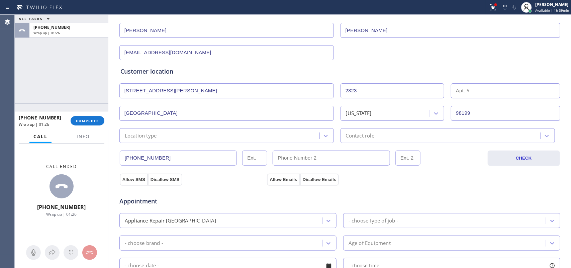
type input "[EMAIL_ADDRESS][DOMAIN_NAME]"
click at [161, 133] on div "Location type" at bounding box center [220, 136] width 198 height 12
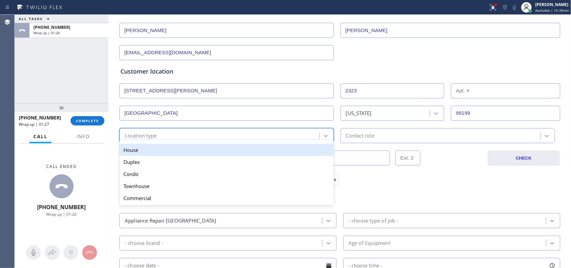
click at [159, 150] on div "House" at bounding box center [226, 150] width 214 height 12
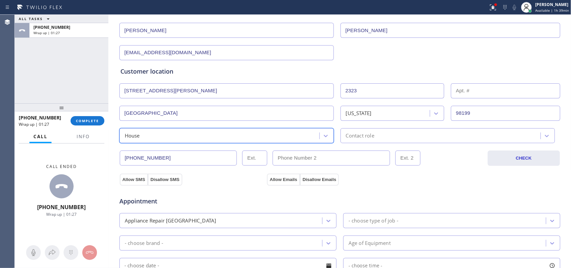
click at [346, 133] on div "Contact role" at bounding box center [360, 136] width 28 height 8
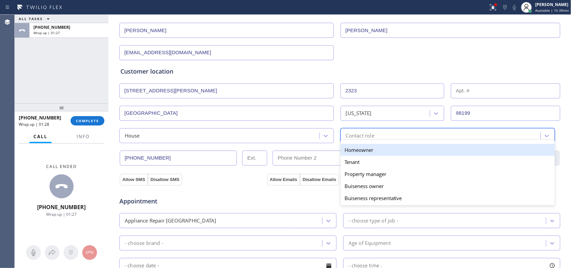
click at [357, 151] on div "Homeowner" at bounding box center [448, 150] width 214 height 12
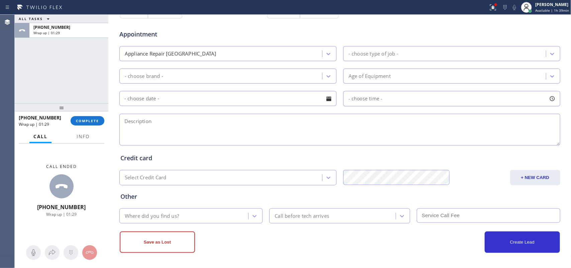
scroll to position [167, 0]
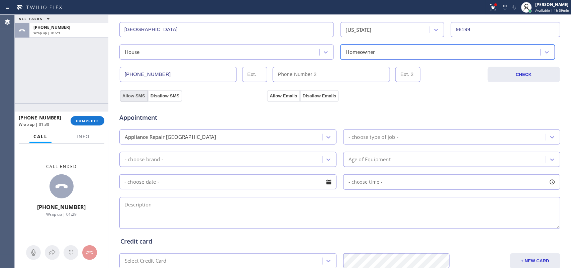
drag, startPoint x: 132, startPoint y: 94, endPoint x: 139, endPoint y: 94, distance: 7.0
click at [132, 94] on button "Allow SMS" at bounding box center [134, 96] width 28 height 12
click at [278, 93] on button "Allow Emails" at bounding box center [283, 96] width 33 height 12
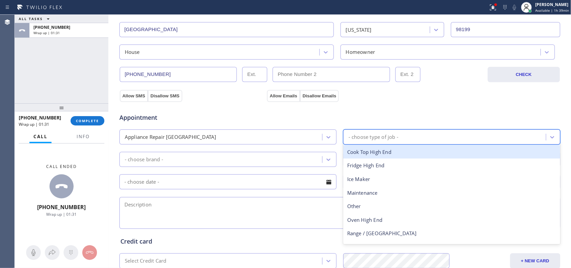
click at [382, 133] on div "- choose type of job -" at bounding box center [445, 137] width 201 height 12
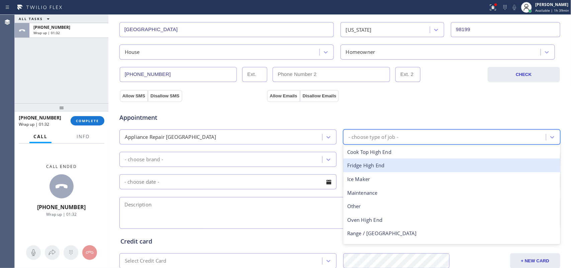
click at [379, 164] on div "Fridge High End" at bounding box center [451, 166] width 217 height 14
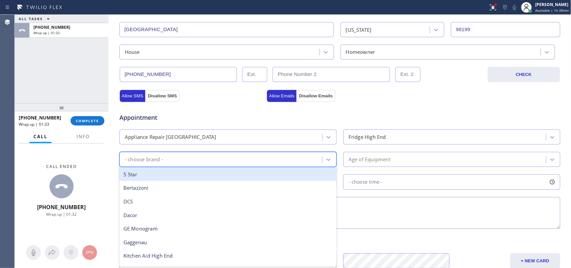
click at [307, 157] on div "- choose brand -" at bounding box center [221, 160] width 201 height 12
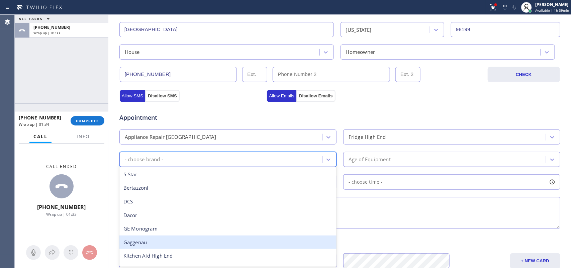
scroll to position [92, 0]
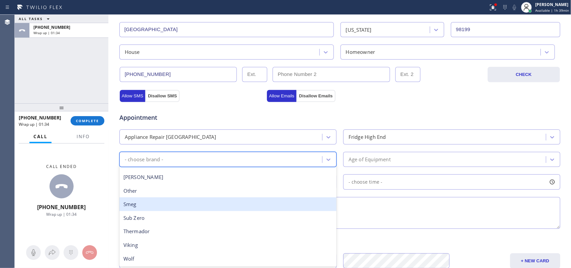
type input "g"
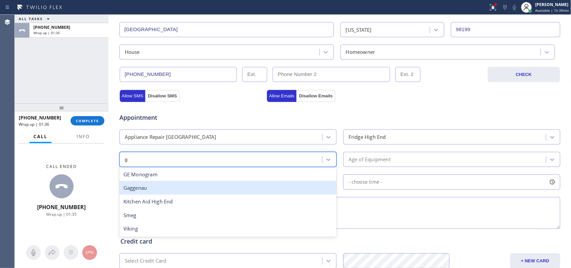
click at [229, 183] on div "Gaggenau" at bounding box center [227, 188] width 217 height 14
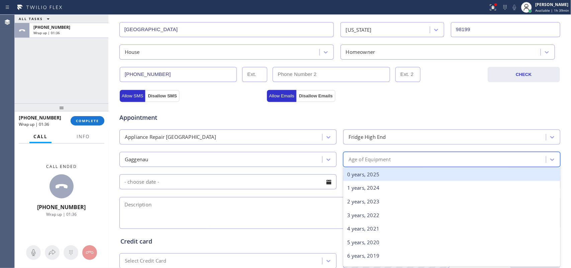
click at [387, 158] on div "Age of Equipment" at bounding box center [370, 160] width 42 height 8
click at [393, 176] on div "0 years, 2025" at bounding box center [451, 175] width 217 height 14
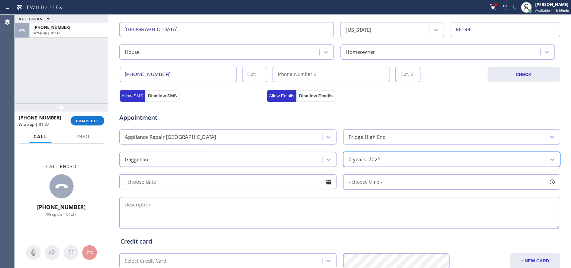
scroll to position [251, 0]
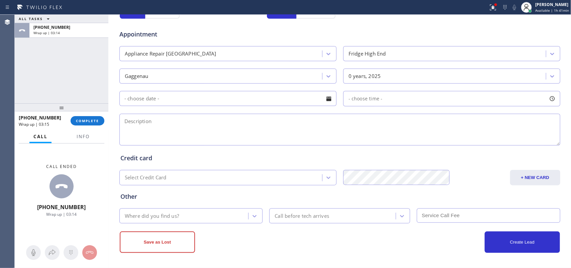
click at [50, 92] on div "ALL TASKS ALL TASKS ACTIVE TASKS TASKS IN WRAP UP +12062261559 Wrap up | 03:14" at bounding box center [62, 59] width 94 height 89
click at [89, 134] on span "Info" at bounding box center [83, 137] width 13 height 6
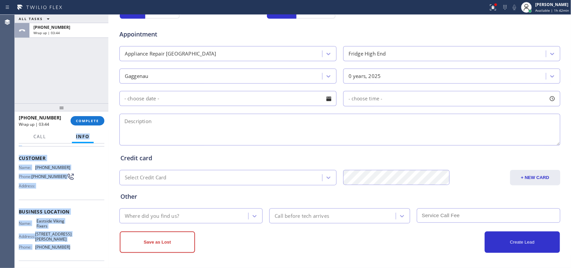
scroll to position [0, 0]
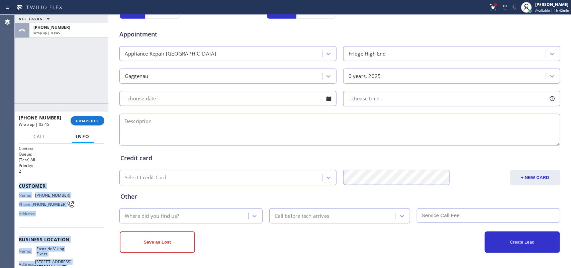
drag, startPoint x: 71, startPoint y: 203, endPoint x: 17, endPoint y: 183, distance: 57.8
click at [17, 183] on div "Context Queue: [Test] All Priority: 2 Customer Name: (206) 226-1559 Phone: (206…" at bounding box center [62, 206] width 94 height 125
copy div "Customer Name: (206) 226-1559 Phone: (206) 226-1559 Address: Business location …"
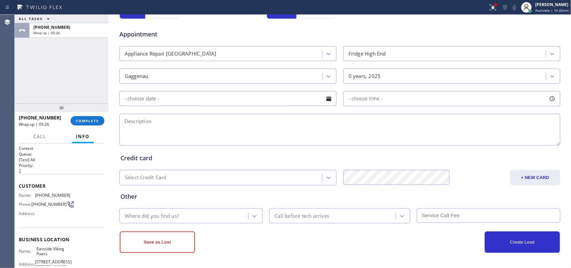
click at [176, 145] on div "Credit card Select Credit Card + NEW CARD CANCEL SAVE" at bounding box center [340, 164] width 442 height 41
click at [178, 133] on textarea at bounding box center [339, 130] width 441 height 32
paste textarea "Gagganeau 2 Fridges installation and 2 wolf oven installation"
click at [281, 119] on textarea "Gagganeau 2 Fridges installation and 2 wolf oven installation/" at bounding box center [339, 130] width 441 height 32
paste textarea "2323 Eyres Pl W, Seattle, WA 98199"
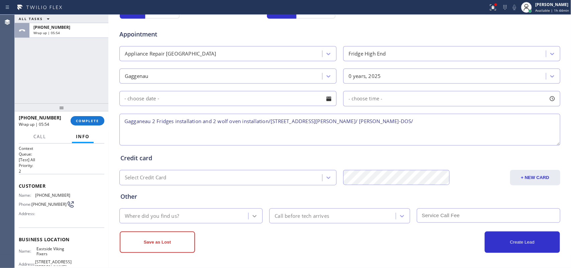
type textarea "Gagganeau 2 Fridges installation and 2 wolf oven installation/2323 Eyres Pl W, …"
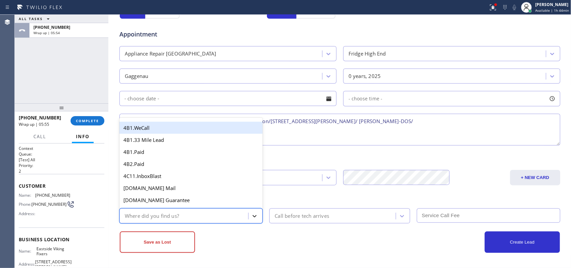
click at [250, 213] on div at bounding box center [255, 216] width 12 height 12
type input "g"
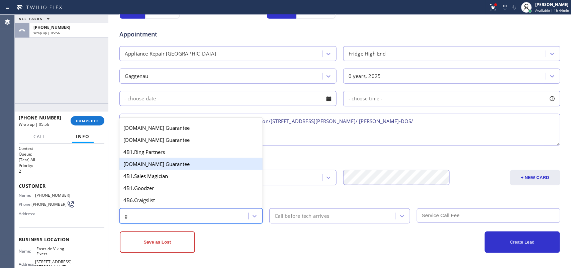
scroll to position [84, 0]
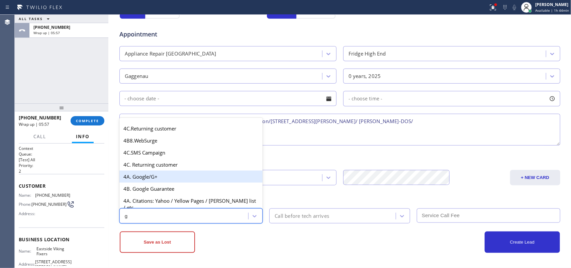
click at [165, 183] on div "4A. Google/G+" at bounding box center [191, 177] width 144 height 12
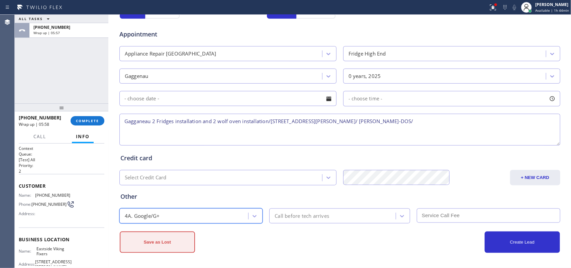
click at [150, 239] on button "Save as Lost" at bounding box center [157, 242] width 75 height 21
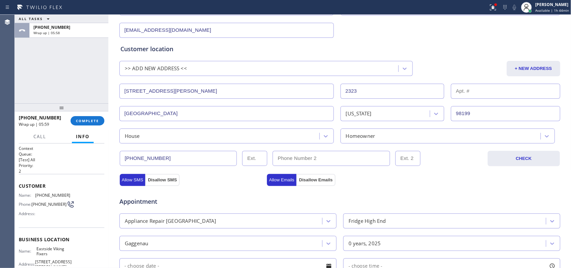
scroll to position [0, 0]
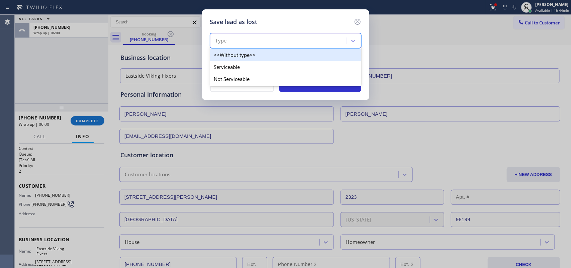
click at [339, 45] on div "Type" at bounding box center [279, 41] width 135 height 12
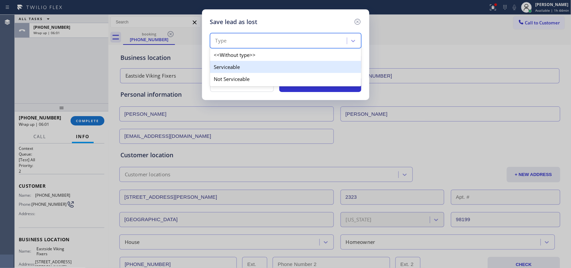
click at [332, 69] on div "Serviceable" at bounding box center [285, 67] width 151 height 12
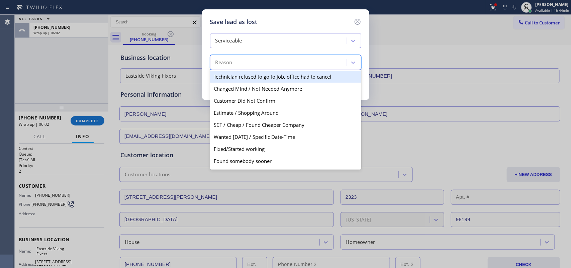
click at [333, 69] on div "Reason" at bounding box center [279, 63] width 135 height 12
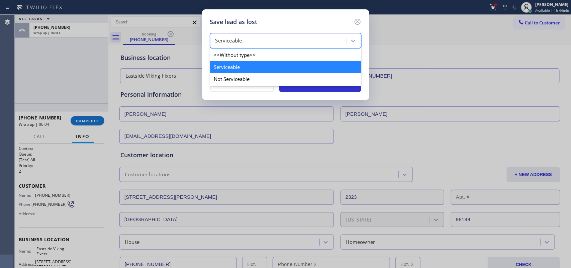
click at [306, 42] on div "Serviceable" at bounding box center [279, 41] width 135 height 12
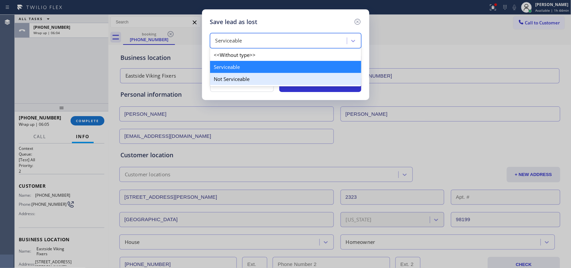
click at [295, 79] on div "Not Serviceable" at bounding box center [285, 79] width 151 height 12
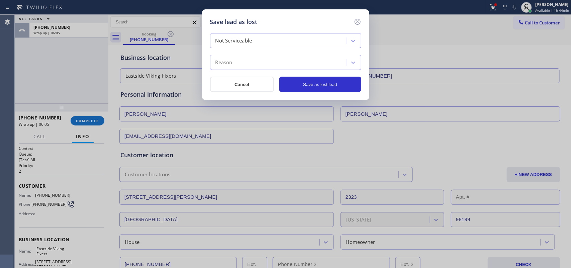
click at [302, 63] on div "Reason" at bounding box center [279, 63] width 135 height 12
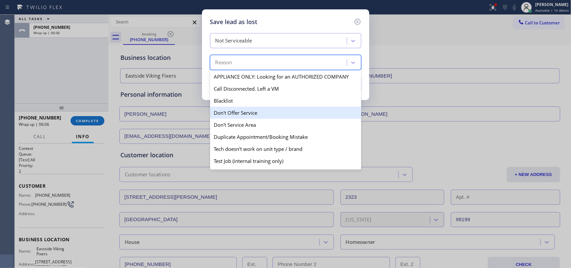
click at [288, 114] on div "Don't Offer Service" at bounding box center [285, 113] width 151 height 12
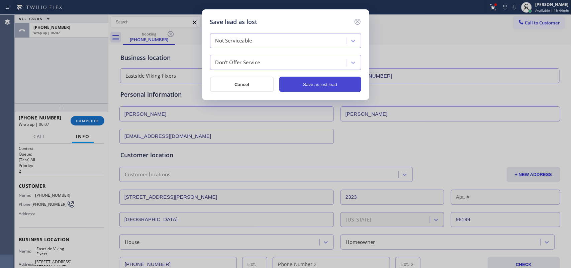
click at [319, 82] on button "Save as lost lead" at bounding box center [320, 84] width 82 height 15
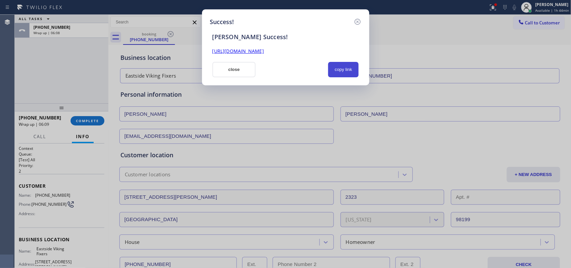
click at [352, 69] on button "copy link" at bounding box center [343, 69] width 31 height 15
click at [264, 51] on link "https://erp.apollosoft.co/customer/759481#portlet_lead" at bounding box center [238, 51] width 52 height 6
click at [223, 69] on button "close" at bounding box center [234, 69] width 44 height 15
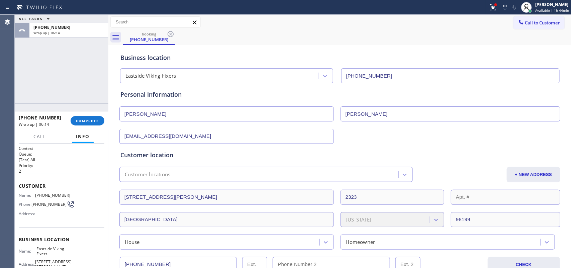
drag, startPoint x: 84, startPoint y: 116, endPoint x: 176, endPoint y: 112, distance: 92.4
click at [85, 116] on button "COMPLETE" at bounding box center [88, 120] width 34 height 9
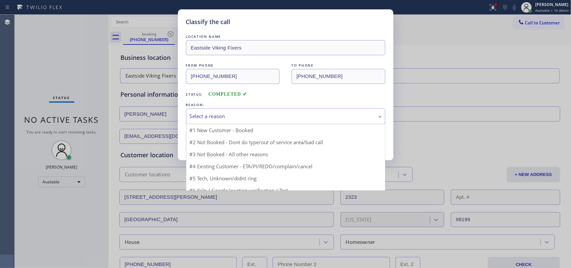
click at [203, 114] on div "Select a reason" at bounding box center [286, 116] width 192 height 8
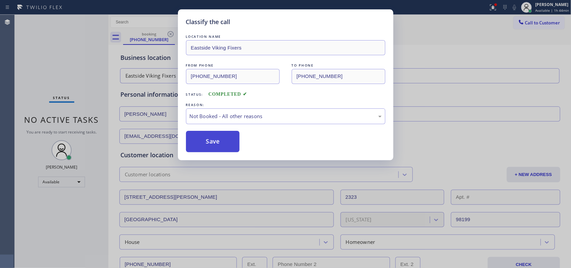
click at [216, 138] on button "Save" at bounding box center [213, 141] width 54 height 21
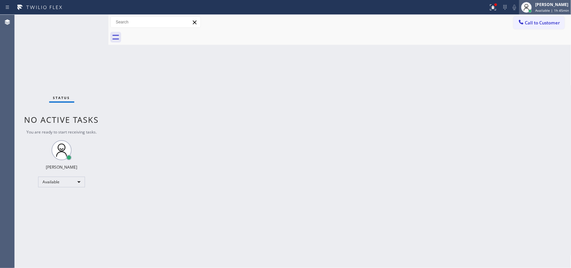
click at [545, 8] on span "Available | 1h 45min" at bounding box center [552, 10] width 34 height 5
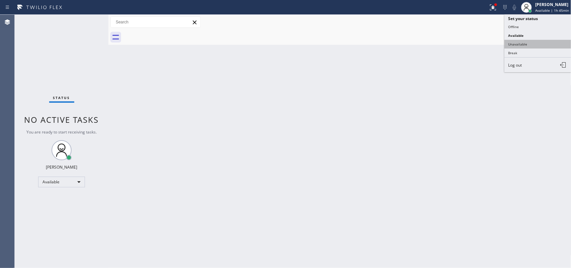
click at [540, 42] on button "Unavailable" at bounding box center [538, 44] width 67 height 9
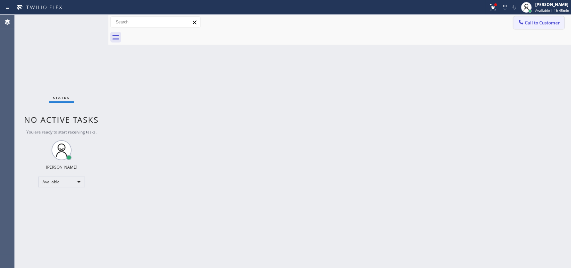
click at [544, 25] on span "Call to Customer" at bounding box center [542, 23] width 35 height 6
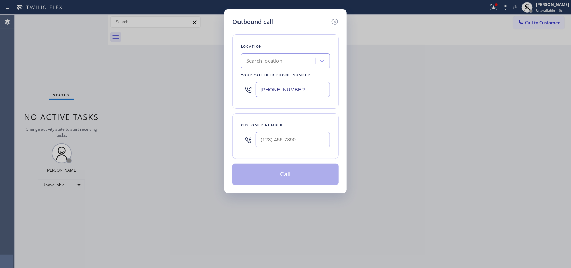
click at [180, 100] on div "Outbound call Location Search location Your caller id phone number (718) 218-38…" at bounding box center [285, 134] width 571 height 268
click at [221, 90] on div "Outbound call Location Search location Your caller id phone number (718) 218-38…" at bounding box center [285, 134] width 571 height 268
paste input "425) 215-0665"
type input "(425) 215-0665"
click at [163, 101] on div "Outbound call Location Eastside Viking Fixers Your caller id phone number (425)…" at bounding box center [285, 134] width 571 height 268
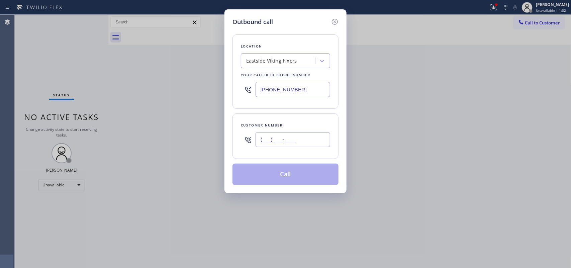
drag, startPoint x: 305, startPoint y: 137, endPoint x: 235, endPoint y: 140, distance: 69.3
click at [235, 140] on div "Customer number (___) ___-____" at bounding box center [286, 136] width 106 height 46
paste input "206) 226-1559"
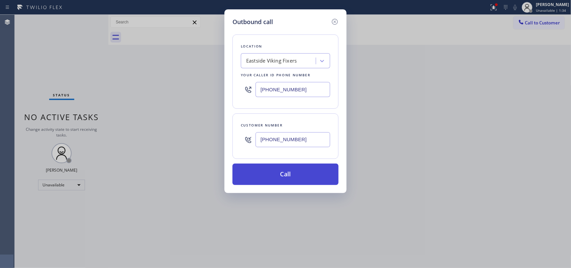
type input "(206) 226-1559"
click at [280, 173] on button "Call" at bounding box center [286, 174] width 106 height 21
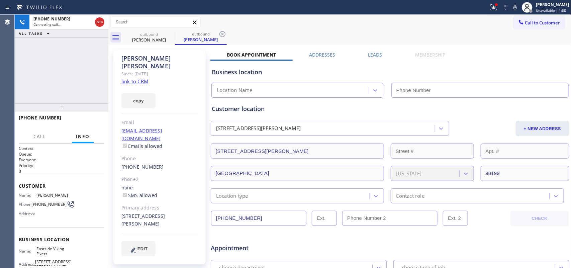
type input "(425) 215-0665"
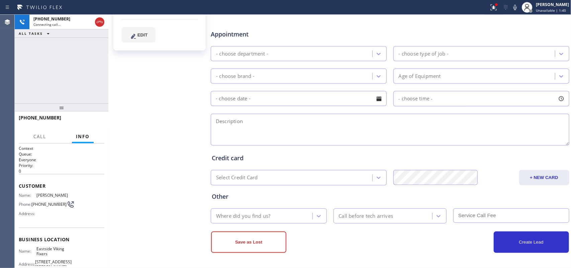
type input "(425) 215-0665"
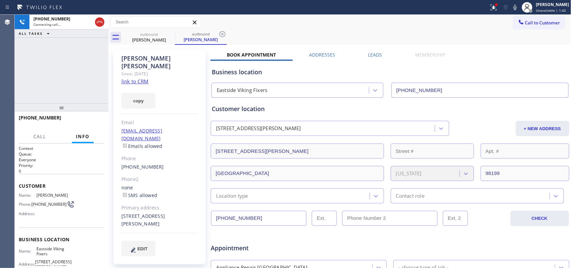
click at [223, 34] on icon at bounding box center [223, 34] width 8 height 8
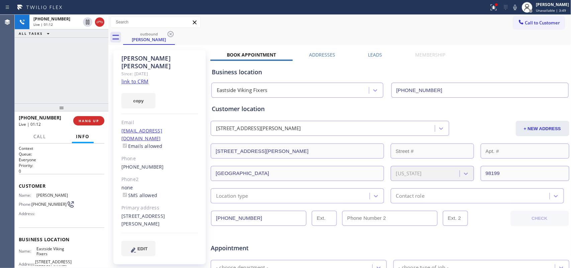
click at [76, 78] on div "+12062261559 Live | 01:12 ALL TASKS ALL TASKS ACTIVE TASKS TASKS IN WRAP UP" at bounding box center [62, 59] width 94 height 89
click at [87, 121] on span "HANG UP" at bounding box center [89, 120] width 20 height 5
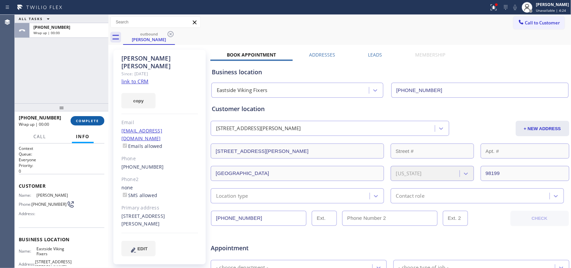
click at [93, 119] on span "COMPLETE" at bounding box center [87, 120] width 23 height 5
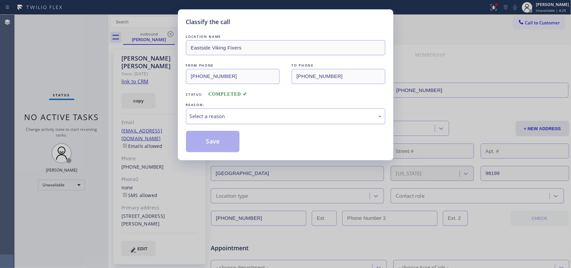
click at [263, 117] on div "Select a reason" at bounding box center [286, 116] width 192 height 8
drag, startPoint x: 223, startPoint y: 145, endPoint x: 252, endPoint y: 142, distance: 28.9
click at [227, 145] on button "Save" at bounding box center [213, 141] width 54 height 21
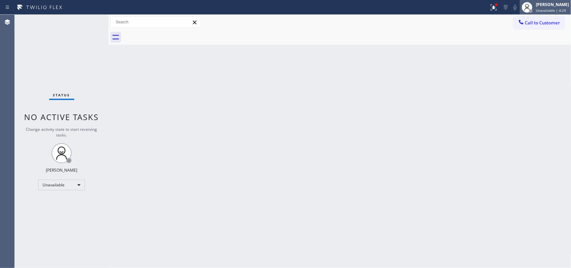
click at [549, 9] on span "Unavailable | 4:29" at bounding box center [551, 10] width 30 height 5
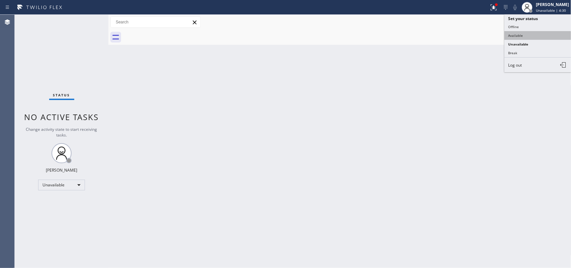
click at [522, 35] on button "Available" at bounding box center [538, 35] width 67 height 9
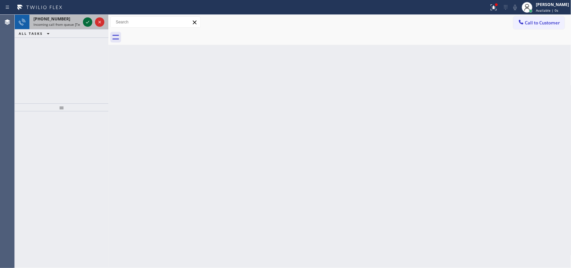
click at [86, 21] on icon at bounding box center [88, 22] width 8 height 8
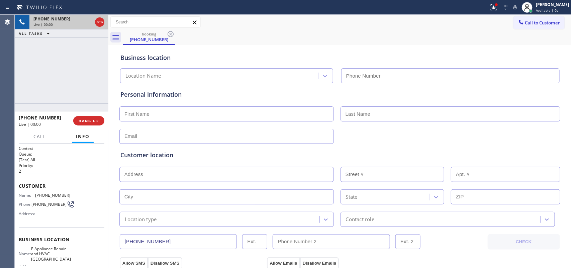
type input "(626) 508-7272"
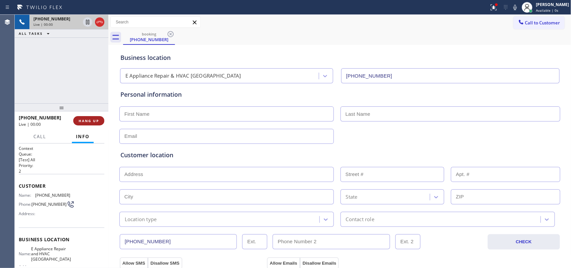
click at [88, 117] on button "HANG UP" at bounding box center [88, 120] width 31 height 9
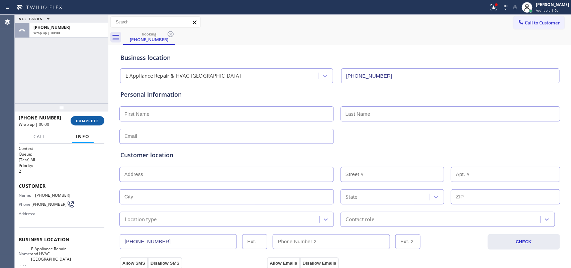
click at [88, 117] on button "COMPLETE" at bounding box center [88, 120] width 34 height 9
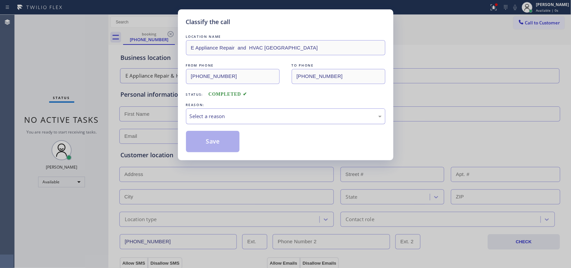
click at [308, 121] on div "Select a reason" at bounding box center [285, 116] width 199 height 16
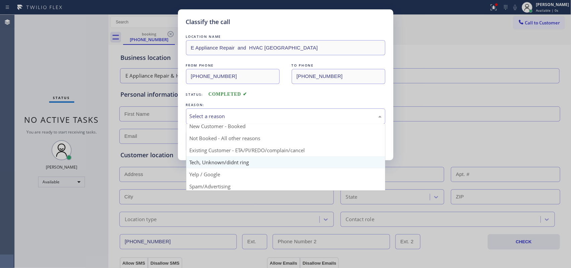
scroll to position [46, 0]
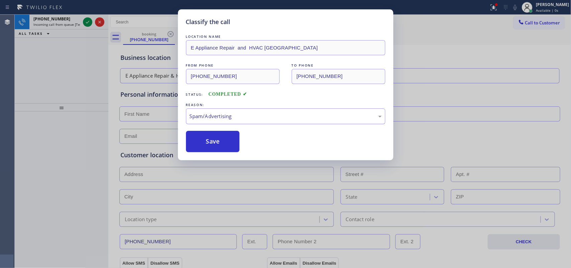
click at [249, 117] on div "Spam/Advertising" at bounding box center [286, 116] width 192 height 8
click at [212, 145] on button "Save" at bounding box center [213, 141] width 54 height 21
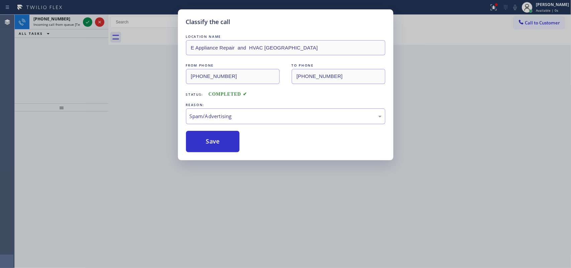
click at [85, 21] on div "Classify the call LOCATION NAME Viking Appliance Repair Pros FROM PHONE (619) 6…" at bounding box center [293, 141] width 556 height 253
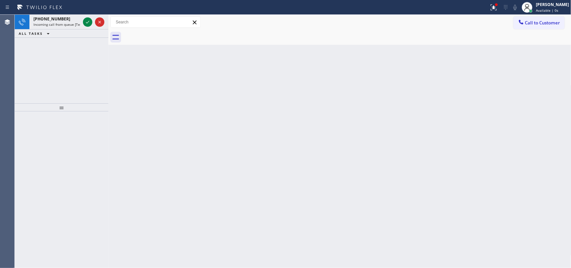
click at [85, 21] on icon at bounding box center [88, 22] width 8 height 8
click at [89, 23] on icon at bounding box center [88, 22] width 8 height 8
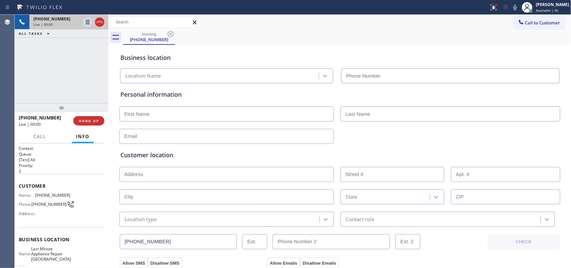
type input "(847) 908-5666"
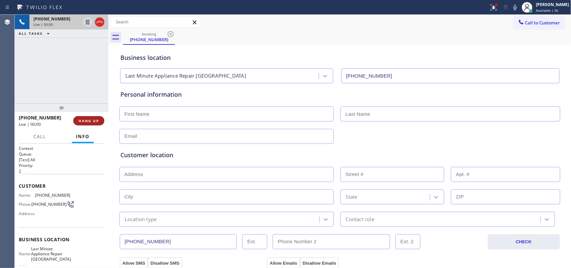
click at [92, 121] on span "HANG UP" at bounding box center [89, 120] width 20 height 5
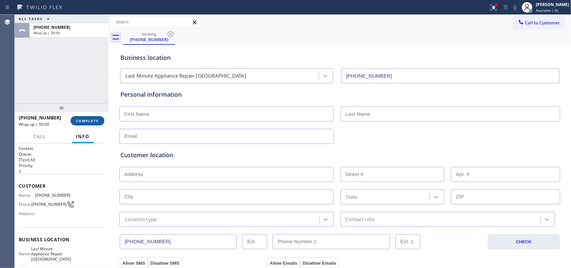
click at [92, 121] on span "COMPLETE" at bounding box center [87, 120] width 23 height 5
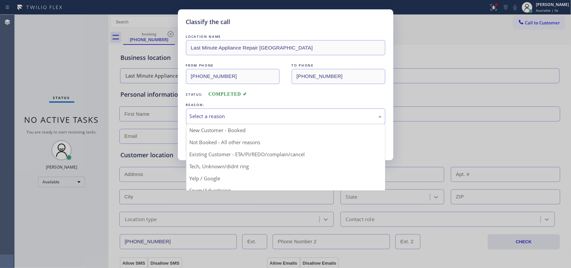
click at [322, 118] on div "Select a reason" at bounding box center [286, 116] width 192 height 8
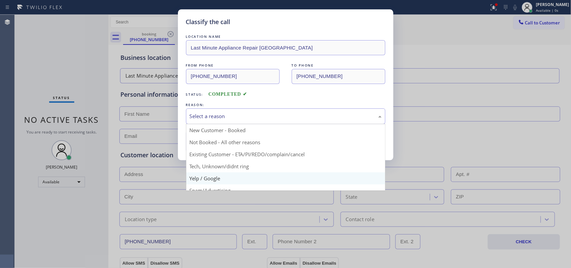
scroll to position [46, 0]
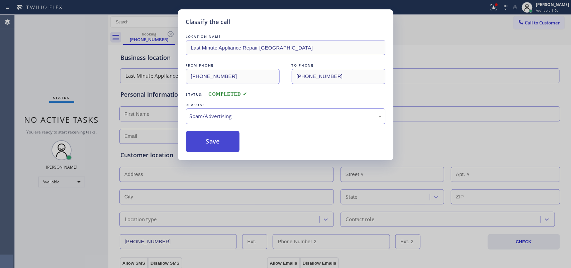
click at [227, 143] on button "Save" at bounding box center [213, 141] width 54 height 21
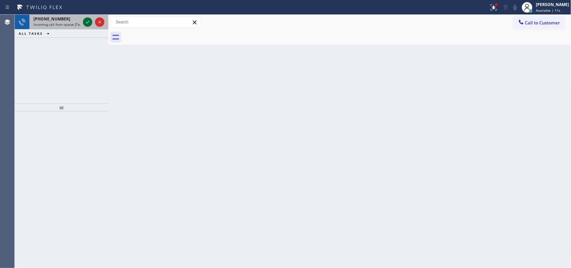
click at [86, 22] on icon at bounding box center [88, 22] width 8 height 8
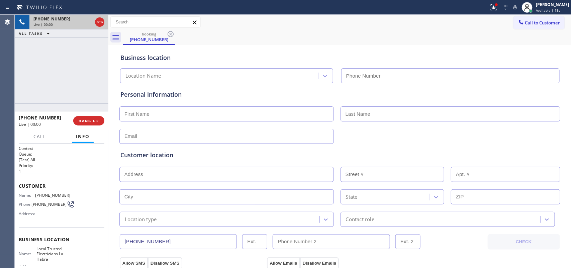
type input "(562) 456-3053"
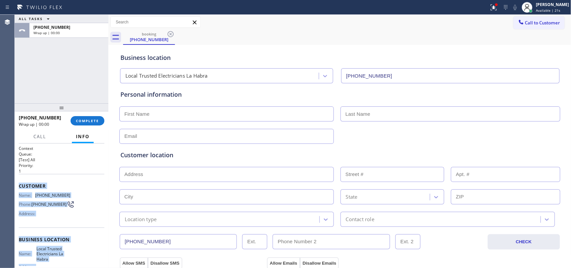
drag, startPoint x: 76, startPoint y: 198, endPoint x: 16, endPoint y: 183, distance: 62.1
click at [16, 183] on div "Context Queue: [Test] All Priority: 1 Customer Name: (702) 885-5523 Phone: (702…" at bounding box center [62, 206] width 94 height 125
copy div "Customer Name: (702) 885-5523 Phone: (702) 885-5523 Address: Business location …"
click at [88, 117] on button "COMPLETE" at bounding box center [88, 120] width 34 height 9
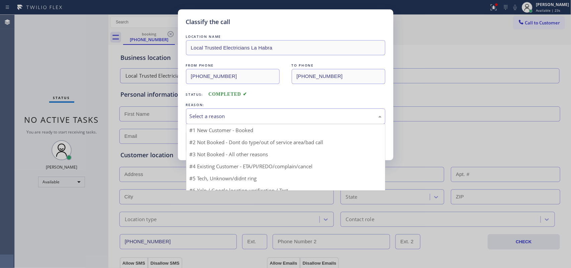
click at [250, 120] on div "Select a reason" at bounding box center [286, 116] width 192 height 8
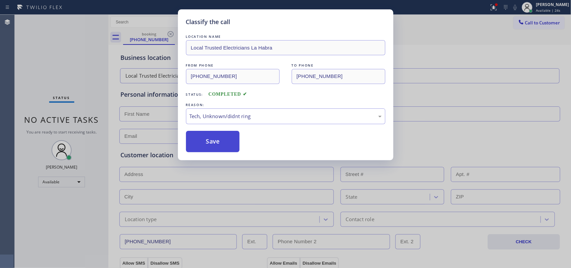
drag, startPoint x: 234, startPoint y: 166, endPoint x: 219, endPoint y: 146, distance: 25.8
drag, startPoint x: 217, startPoint y: 143, endPoint x: 217, endPoint y: 137, distance: 6.0
click at [217, 143] on button "Save" at bounding box center [213, 141] width 54 height 21
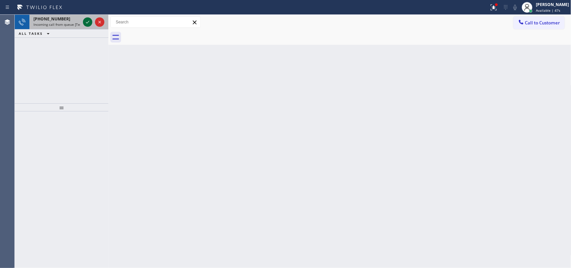
click at [88, 23] on icon at bounding box center [88, 22] width 8 height 8
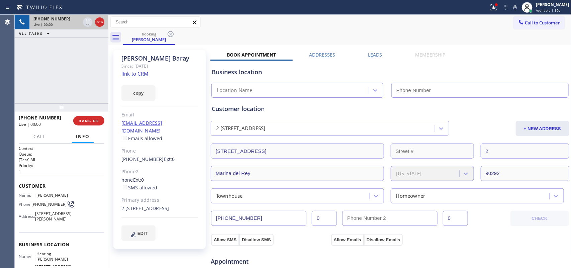
type input "(424) 206-6795"
click at [146, 73] on link "link to CRM" at bounding box center [134, 73] width 27 height 7
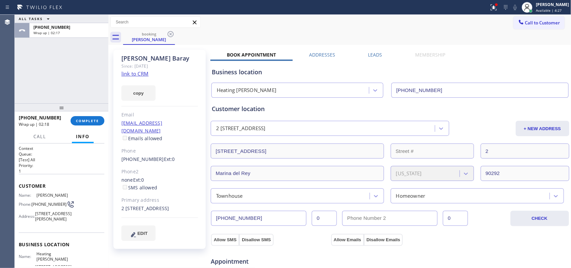
click at [76, 111] on div at bounding box center [62, 107] width 94 height 8
click at [81, 119] on span "COMPLETE" at bounding box center [87, 120] width 23 height 5
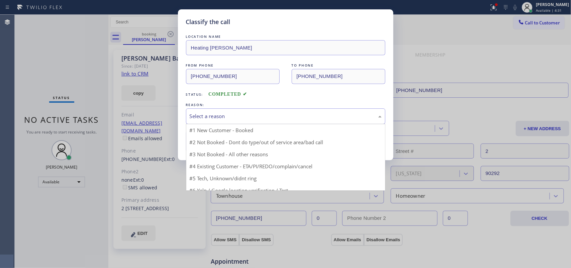
click at [248, 118] on div "Select a reason" at bounding box center [286, 116] width 192 height 8
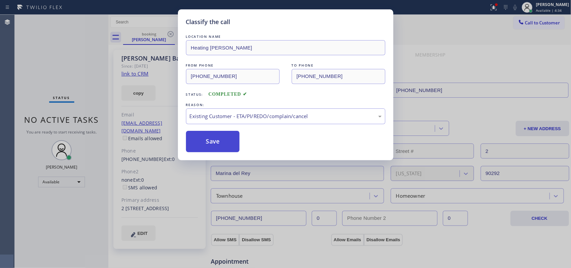
click at [218, 145] on button "Save" at bounding box center [213, 141] width 54 height 21
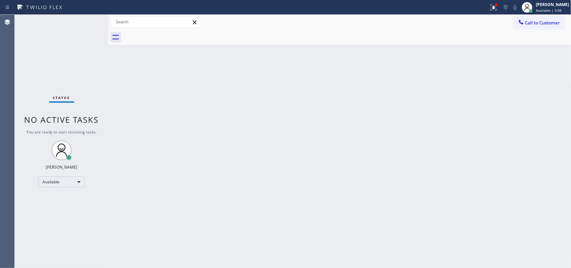
click at [87, 22] on div "Status No active tasks You are ready to start receiving tasks. [PERSON_NAME] Av…" at bounding box center [62, 141] width 94 height 253
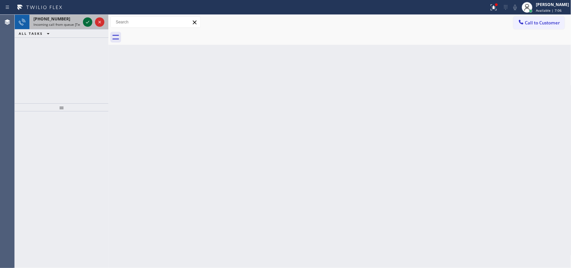
click at [86, 19] on icon at bounding box center [88, 22] width 8 height 8
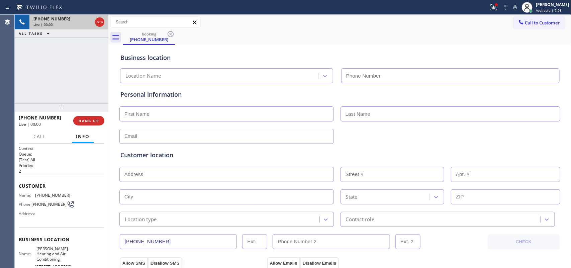
type input "(323) 215-1266"
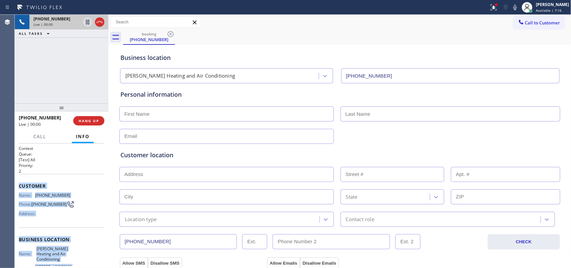
drag, startPoint x: 72, startPoint y: 204, endPoint x: 16, endPoint y: 185, distance: 59.4
click at [16, 185] on div "Context Queue: [Test] All Priority: 2 Customer Name: (323) 251-6715 Phone: (323…" at bounding box center [62, 206] width 94 height 125
copy div "Customer Name: (323) 251-6715 Phone: (323) 251-6715 Address: Business location …"
click at [44, 137] on span "Call" at bounding box center [39, 137] width 13 height 6
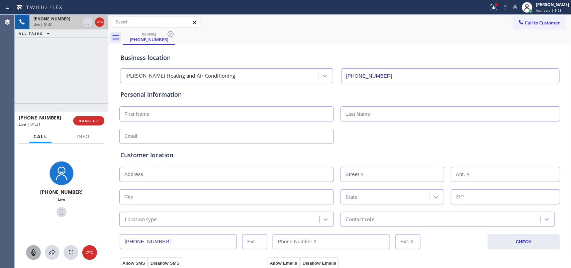
click at [35, 252] on icon at bounding box center [33, 252] width 4 height 7
click at [58, 211] on icon at bounding box center [62, 212] width 8 height 8
click at [245, 112] on input "text" at bounding box center [226, 113] width 214 height 15
type input "Vanessa"
click at [351, 114] on input "Leblanc" at bounding box center [451, 113] width 220 height 15
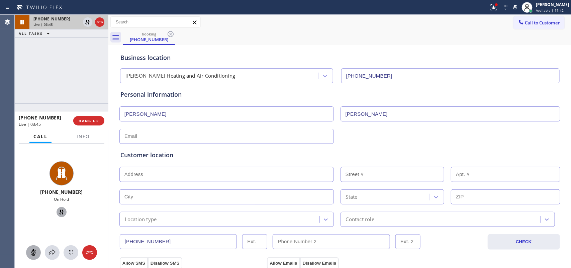
type input "LeBlanc"
click at [33, 255] on icon at bounding box center [33, 252] width 4 height 7
click at [58, 209] on icon at bounding box center [62, 212] width 8 height 8
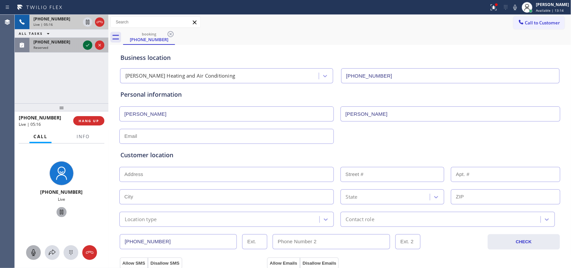
click at [84, 45] on icon at bounding box center [88, 45] width 8 height 8
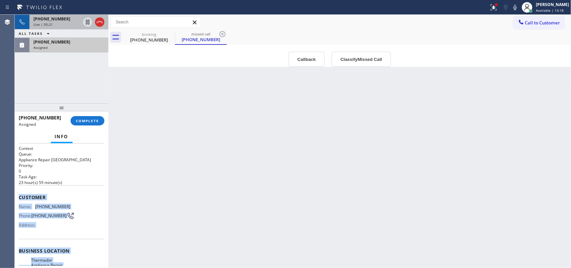
drag, startPoint x: 79, startPoint y: 208, endPoint x: 19, endPoint y: 197, distance: 61.1
click at [19, 197] on div "Context Queue: Appliance Repair High End Priority: 0 Task Age: 23 hour(s) 59 mi…" at bounding box center [62, 251] width 86 height 210
copy div "Customer Name: (425) 507-1872 Phone: (425) 507-1872 Address: Business location …"
click at [367, 61] on button "Classify Missed Call" at bounding box center [362, 59] width 60 height 15
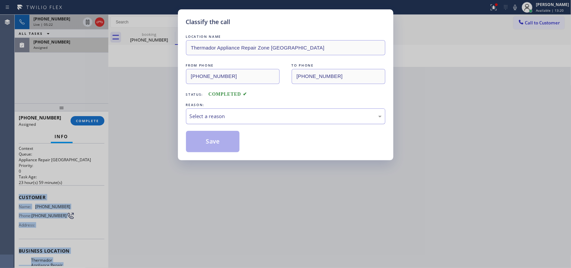
click at [319, 119] on div "Select a reason" at bounding box center [286, 116] width 192 height 8
click at [216, 142] on button "Save" at bounding box center [213, 141] width 54 height 21
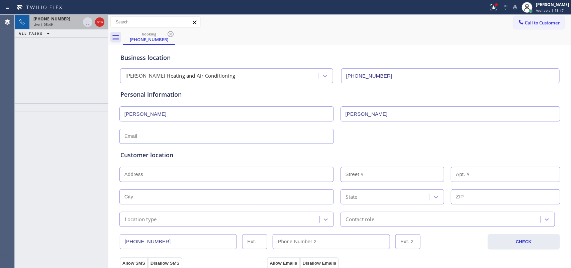
click at [58, 23] on div "Live | 05:49" at bounding box center [56, 24] width 47 height 5
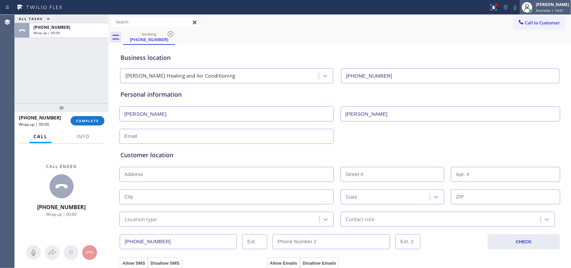
click at [544, 9] on span "Available | 14:01" at bounding box center [550, 10] width 28 height 5
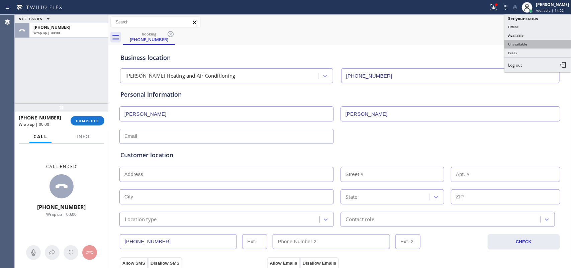
click at [528, 45] on button "Unavailable" at bounding box center [538, 44] width 67 height 9
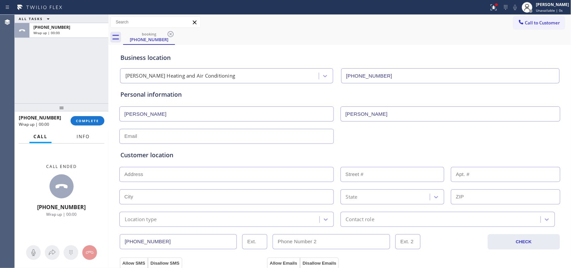
click at [80, 139] on span "Info" at bounding box center [83, 137] width 13 height 6
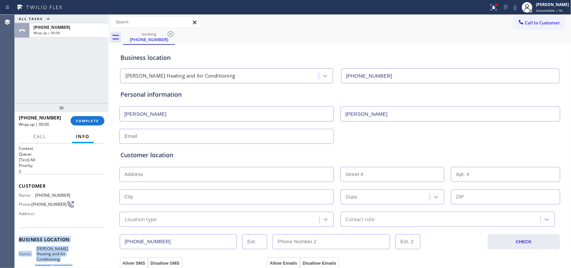
drag, startPoint x: 68, startPoint y: 241, endPoint x: 18, endPoint y: 233, distance: 50.1
click at [19, 233] on div "Context Queue: [Test] All Priority: 2 Customer Name: (323) 251-6715 Phone: (323…" at bounding box center [62, 245] width 86 height 199
copy div "Business location Name: Crenshaw Heating and Air Conditioning Address: 3818 Cre…"
click at [90, 120] on span "COMPLETE" at bounding box center [87, 120] width 23 height 5
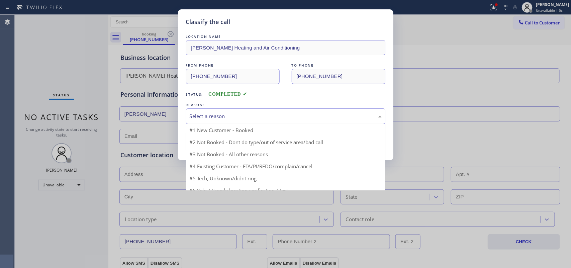
drag, startPoint x: 225, startPoint y: 111, endPoint x: 230, endPoint y: 124, distance: 13.6
click at [225, 111] on div "Select a reason" at bounding box center [285, 116] width 199 height 16
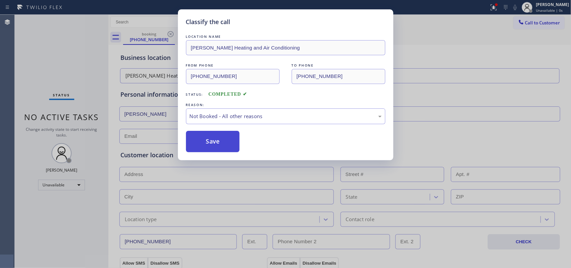
click at [222, 137] on button "Save" at bounding box center [213, 141] width 54 height 21
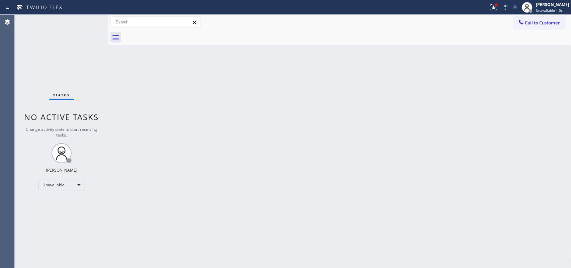
click at [546, 16] on div "Call to Customer Outbound call Location Eastside Viking Fixers Your caller id p…" at bounding box center [339, 22] width 463 height 15
click at [546, 19] on button "Call to Customer" at bounding box center [539, 22] width 51 height 13
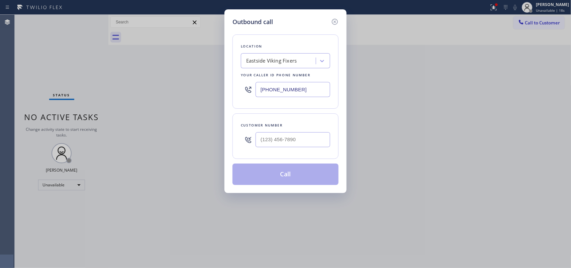
drag, startPoint x: 309, startPoint y: 90, endPoint x: 236, endPoint y: 91, distance: 73.0
click at [236, 91] on div "Location Eastside Viking Fixers Your caller id phone number (425) 215-0665" at bounding box center [286, 71] width 106 height 74
paste input "323) 215-1266"
type input "(323) 215-1266"
click at [141, 81] on div "Outbound call Location Crenshaw Heating and Air Conditioning Your caller id pho…" at bounding box center [285, 134] width 571 height 268
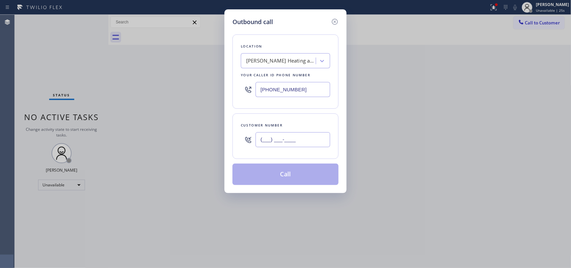
drag, startPoint x: 304, startPoint y: 145, endPoint x: 238, endPoint y: 133, distance: 67.3
click at [238, 133] on div "Customer number (___) ___-____" at bounding box center [286, 136] width 106 height 46
paste input "323) 251-6715"
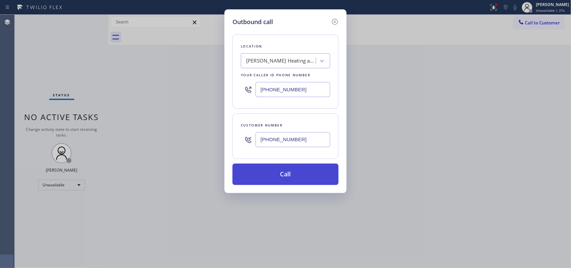
type input "(323) 251-6715"
click at [268, 173] on button "Call" at bounding box center [286, 174] width 106 height 21
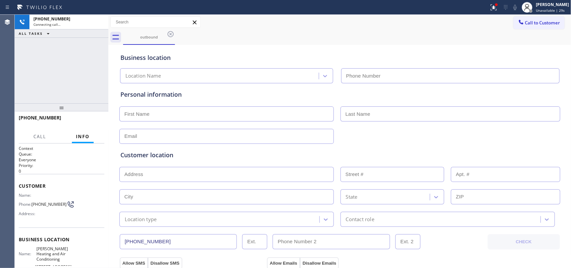
type input "(323) 215-1266"
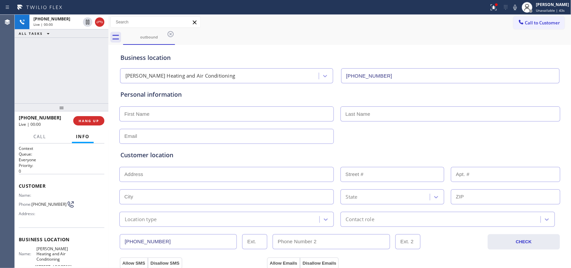
click at [42, 81] on div "+13232516715 Live | 00:00 ALL TASKS ALL TASKS ACTIVE TASKS TASKS IN WRAP UP" at bounding box center [62, 59] width 94 height 89
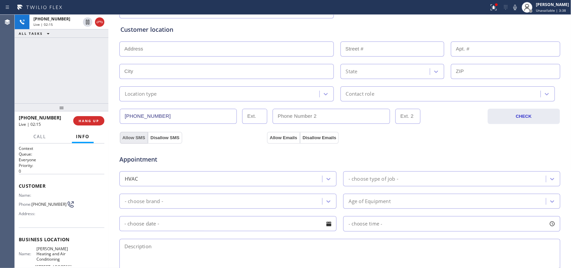
click at [136, 138] on button "Allow SMS" at bounding box center [134, 138] width 28 height 12
click at [273, 139] on button "Allow Emails" at bounding box center [283, 138] width 33 height 12
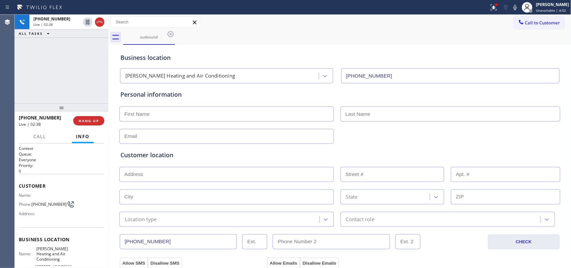
scroll to position [251, 0]
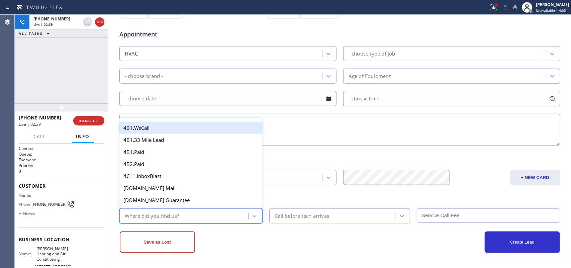
click at [233, 214] on div "Where did you find us?" at bounding box center [184, 216] width 127 height 12
type input "g"
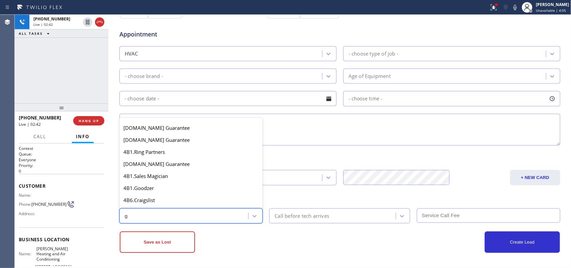
scroll to position [126, 0]
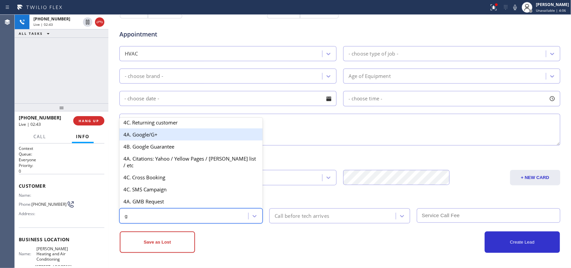
click at [189, 141] on div "4A. Google/G+" at bounding box center [191, 134] width 144 height 12
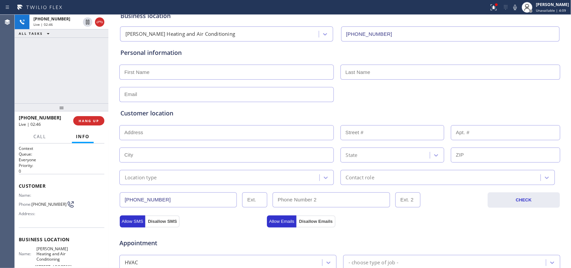
scroll to position [0, 0]
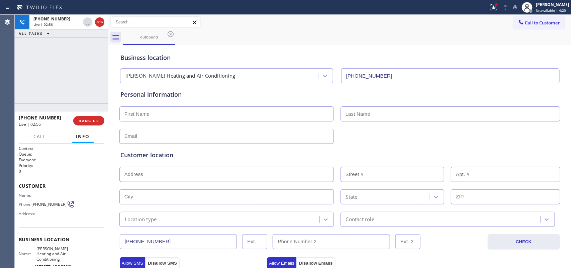
click at [143, 111] on input "text" at bounding box center [226, 113] width 214 height 15
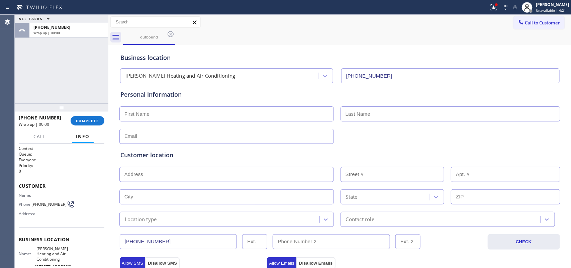
paste input "Vanessa"
type input "Vanessa"
click at [394, 115] on input "text" at bounding box center [451, 113] width 220 height 15
type input "LeBlanc"
click at [149, 138] on input "text" at bounding box center [226, 136] width 214 height 15
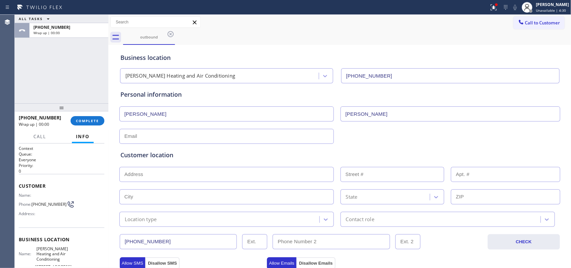
paste input "vleblanc52125@gmail.com"
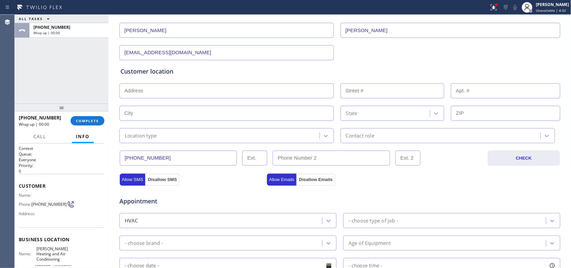
type input "vleblanc52125@gmail.com"
click at [164, 86] on input "text" at bounding box center [226, 90] width 214 height 15
paste input "4174 Don Luis DrLos Angeles, CA 90008,"
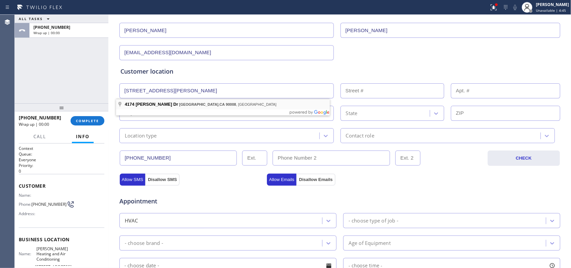
type input "4174 Don Luis Dr"
type input "4174"
type input "[GEOGRAPHIC_DATA]"
type input "90008"
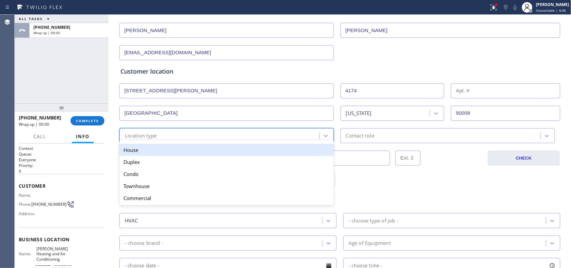
drag, startPoint x: 181, startPoint y: 136, endPoint x: 187, endPoint y: 144, distance: 10.1
click at [181, 137] on div "Location type" at bounding box center [220, 136] width 198 height 12
click at [190, 151] on div "House" at bounding box center [226, 150] width 214 height 12
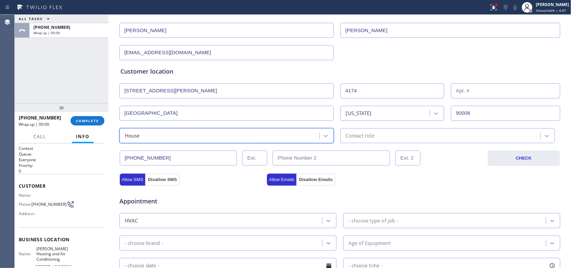
click at [358, 137] on div "Contact role" at bounding box center [360, 136] width 28 height 8
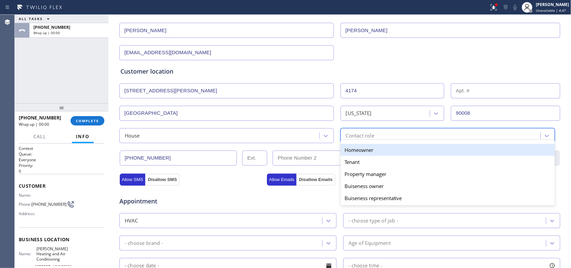
click at [363, 151] on div "Homeowner" at bounding box center [448, 150] width 214 height 12
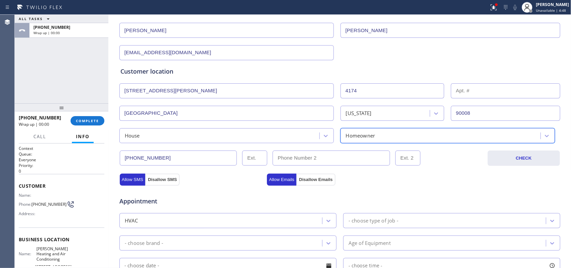
scroll to position [251, 0]
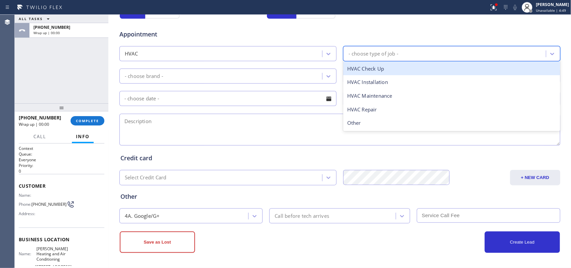
click at [367, 52] on div "- choose type of job -" at bounding box center [374, 54] width 50 height 8
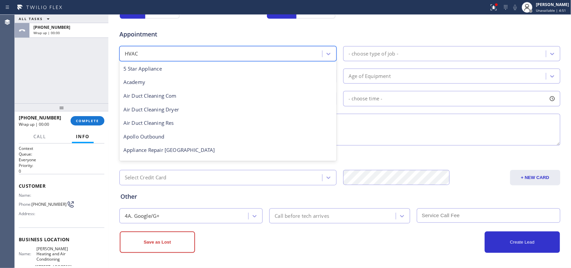
click at [253, 50] on div "HVAC" at bounding box center [221, 54] width 201 height 12
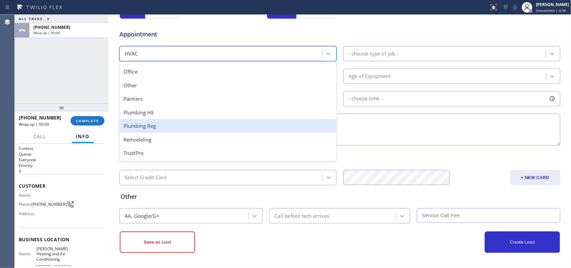
scroll to position [0, 0]
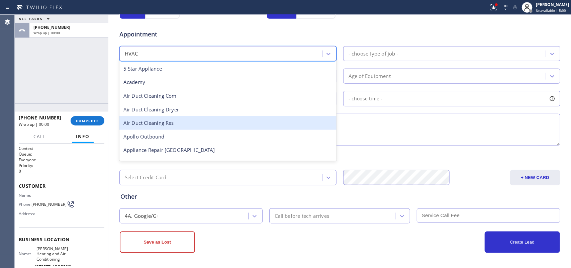
click at [219, 125] on div "Air Duct Cleaning Res" at bounding box center [227, 123] width 217 height 14
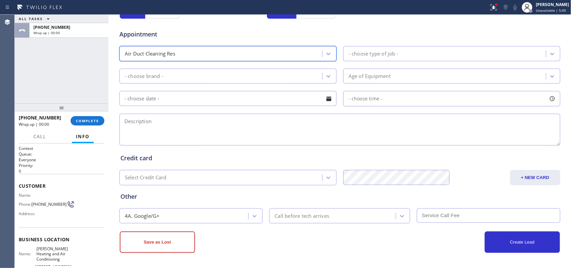
click at [395, 52] on div "- choose type of job -" at bounding box center [374, 54] width 50 height 8
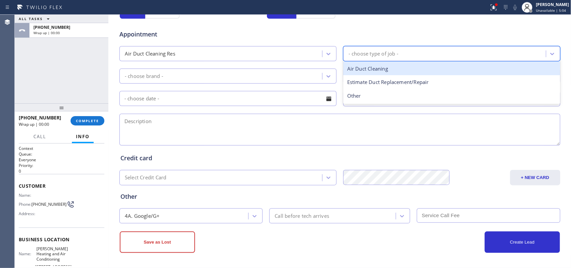
click at [416, 68] on div "Air Duct Cleaning" at bounding box center [451, 69] width 217 height 14
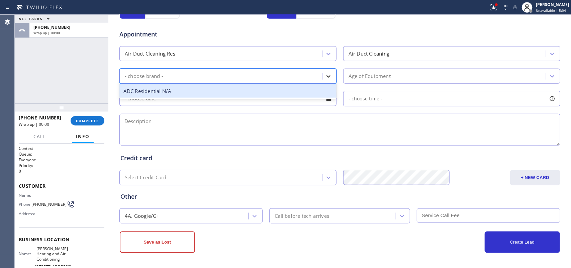
click at [328, 79] on icon at bounding box center [328, 76] width 7 height 7
click at [225, 96] on div "ADC Residential N/A" at bounding box center [227, 91] width 217 height 14
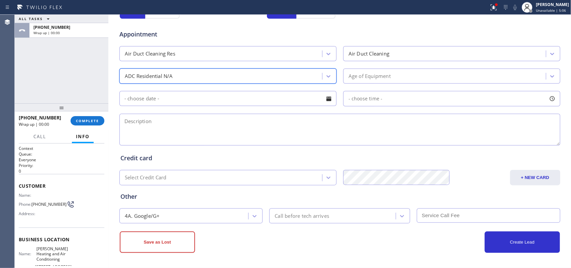
click at [367, 79] on div "Age of Equipment" at bounding box center [370, 76] width 42 height 8
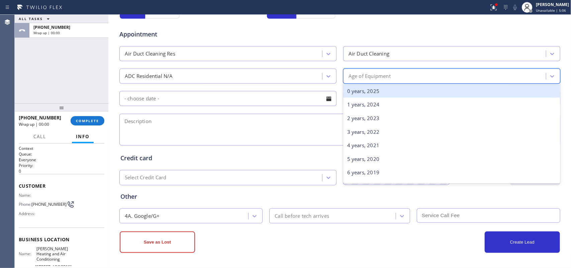
click at [367, 89] on div "0 years, 2025" at bounding box center [451, 91] width 217 height 14
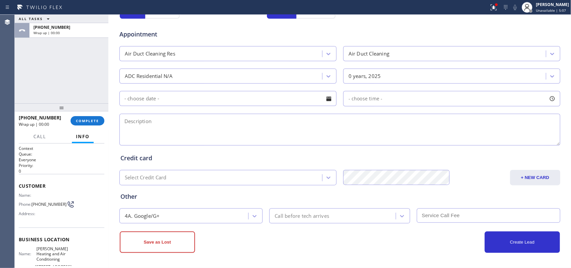
click at [325, 101] on div at bounding box center [328, 98] width 11 height 11
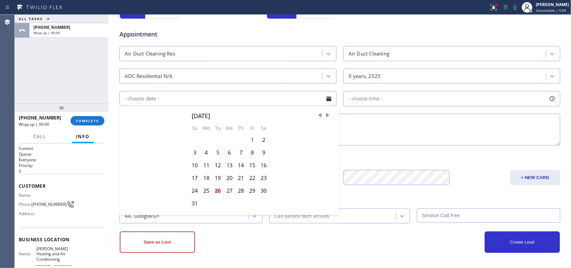
click at [399, 126] on textarea at bounding box center [339, 130] width 441 height 32
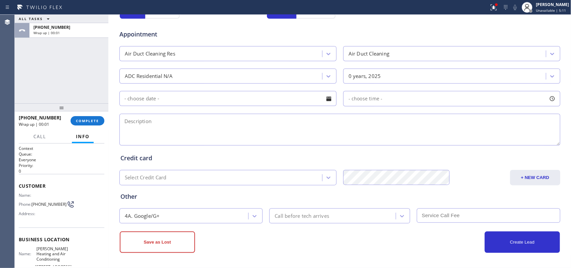
click at [327, 98] on div at bounding box center [328, 98] width 11 height 11
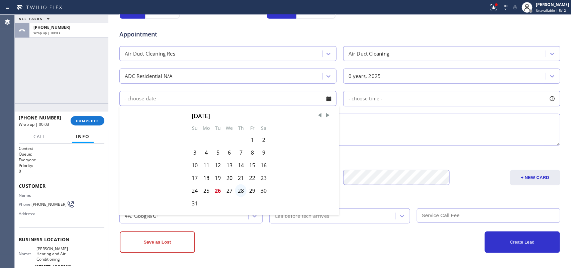
click at [238, 192] on div "28" at bounding box center [240, 190] width 11 height 13
type input "08/28/2025"
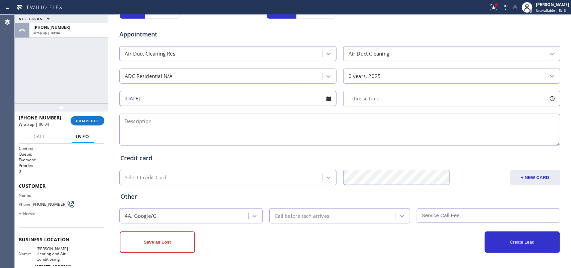
click at [549, 97] on div at bounding box center [552, 98] width 11 height 11
drag, startPoint x: 346, startPoint y: 141, endPoint x: 505, endPoint y: 144, distance: 159.0
click at [506, 144] on div at bounding box center [510, 140] width 8 height 14
drag, startPoint x: 505, startPoint y: 144, endPoint x: 492, endPoint y: 144, distance: 12.7
click at [492, 144] on div at bounding box center [494, 140] width 8 height 14
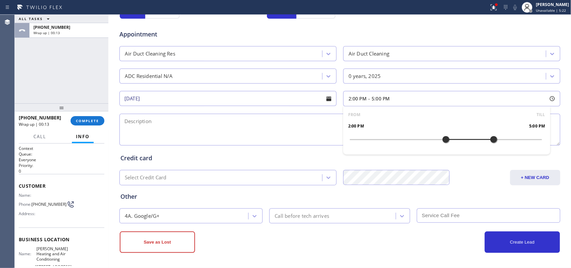
drag, startPoint x: 346, startPoint y: 142, endPoint x: 445, endPoint y: 144, distance: 99.8
click at [445, 145] on div at bounding box center [446, 140] width 8 height 14
click at [316, 126] on textarea at bounding box center [339, 130] width 441 height 32
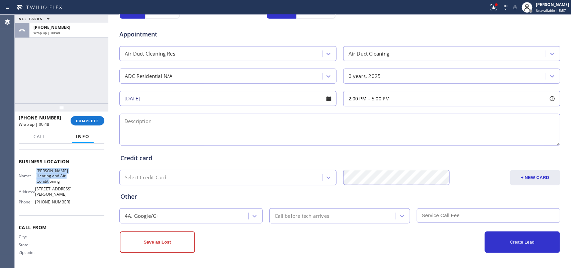
drag, startPoint x: 59, startPoint y: 182, endPoint x: 34, endPoint y: 171, distance: 27.4
click at [34, 171] on div "Name: Crenshaw Heating and Air Conditioning" at bounding box center [45, 175] width 52 height 15
copy span "Crenshaw Heating and Air Conditioning"
click at [153, 132] on textarea at bounding box center [339, 130] width 441 height 32
paste textarea "2-5/ free estimate/ house-ho/ 4 bedroom 4 bathroom house/ almost 2000 sq feet h…"
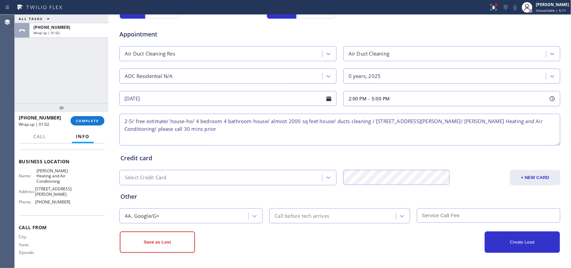
type textarea "2-5/ free estimate/ house-ho/ 4 bedroom 4 bathroom house/ almost 2000 sq feet h…"
click at [305, 218] on div "Call before tech arrives" at bounding box center [302, 216] width 55 height 8
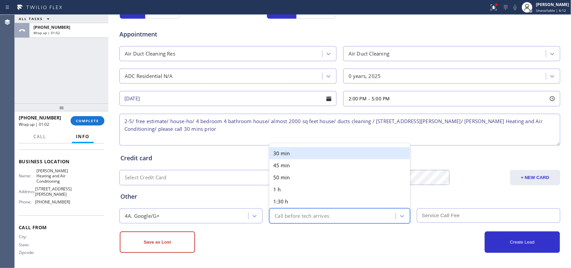
click at [301, 149] on div "30 min" at bounding box center [339, 153] width 141 height 12
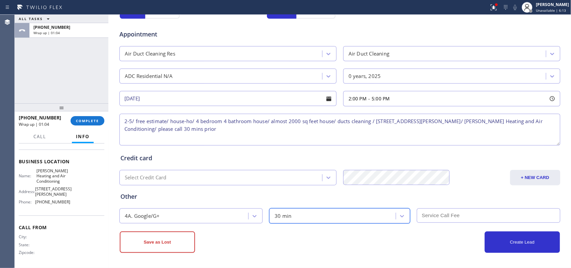
click at [447, 212] on input "text" at bounding box center [489, 215] width 144 height 14
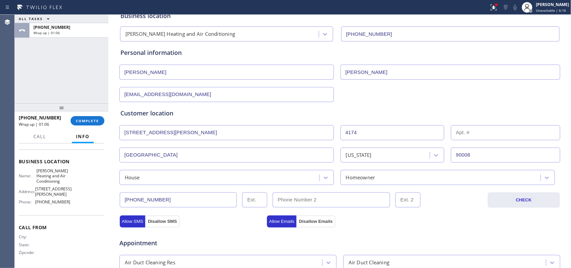
scroll to position [0, 0]
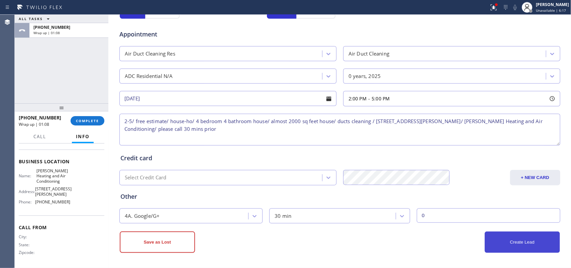
type input "0"
click at [515, 247] on button "Create Lead" at bounding box center [522, 242] width 75 height 21
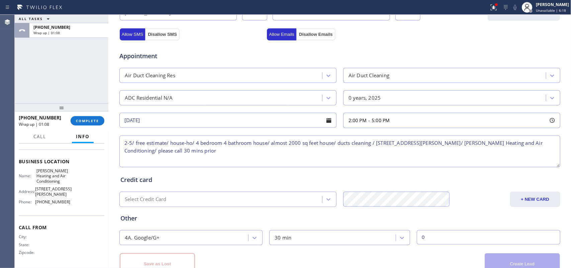
scroll to position [274, 0]
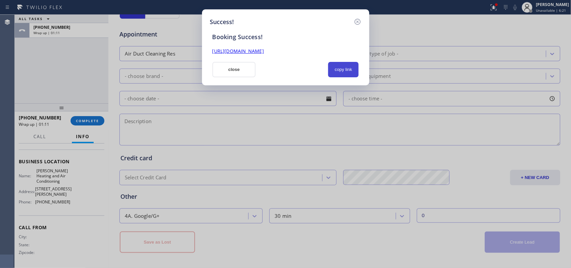
click at [343, 69] on button "copy link" at bounding box center [343, 69] width 31 height 15
click at [264, 52] on link "https://erp.apollosoft.co/customer/759488#portlet_lead" at bounding box center [238, 51] width 52 height 6
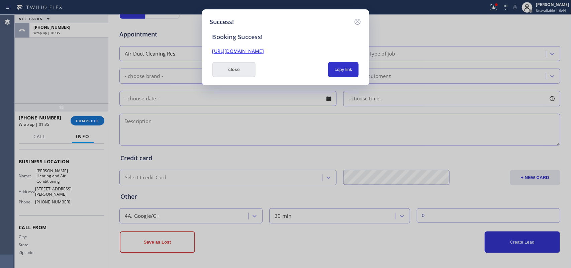
click at [236, 72] on button "close" at bounding box center [234, 69] width 44 height 15
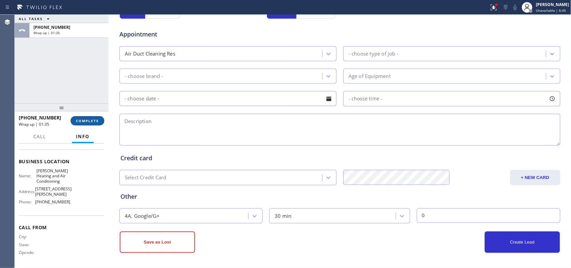
drag, startPoint x: 90, startPoint y: 118, endPoint x: 98, endPoint y: 118, distance: 7.7
click at [90, 118] on button "COMPLETE" at bounding box center [88, 120] width 34 height 9
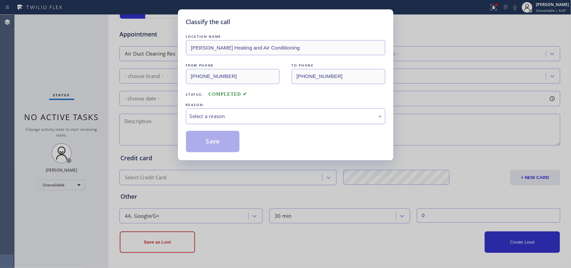
click at [320, 117] on div "Select a reason" at bounding box center [286, 116] width 192 height 8
click at [218, 145] on button "Save" at bounding box center [213, 141] width 54 height 21
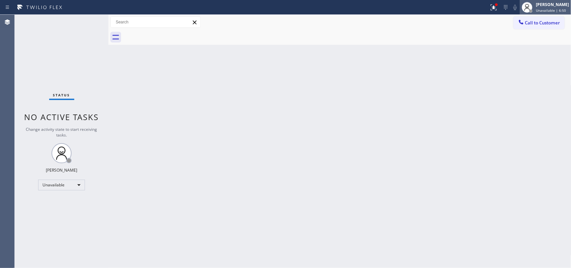
click at [556, 9] on span "Unavailable | 6:50" at bounding box center [551, 10] width 30 height 5
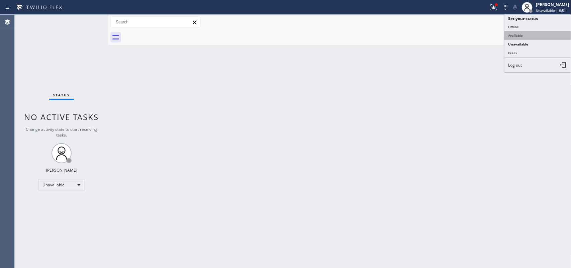
click at [522, 35] on button "Available" at bounding box center [538, 35] width 67 height 9
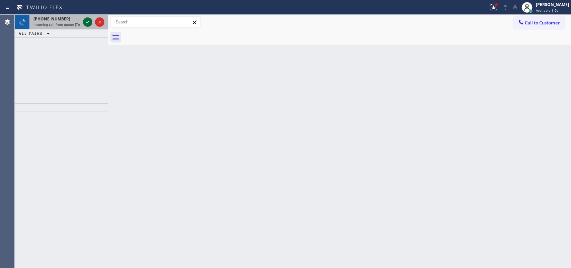
click at [88, 22] on icon at bounding box center [87, 22] width 3 height 3
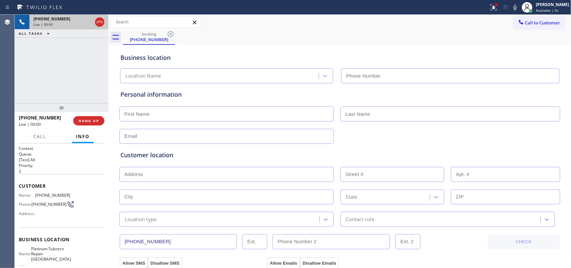
type input "(650) 800-8101"
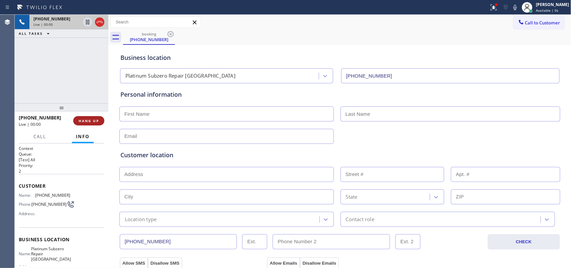
click at [96, 123] on span "HANG UP" at bounding box center [89, 120] width 20 height 5
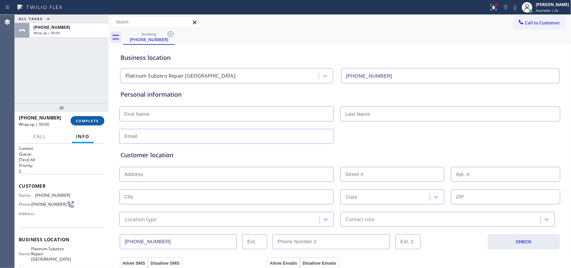
click at [96, 123] on span "COMPLETE" at bounding box center [87, 120] width 23 height 5
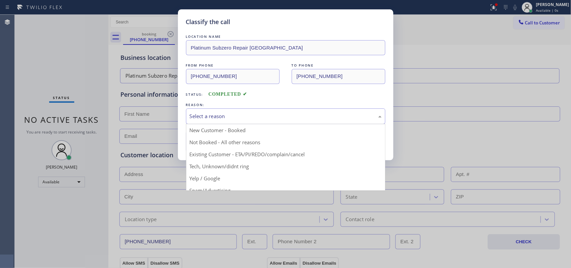
click at [251, 122] on div "Select a reason" at bounding box center [285, 116] width 199 height 16
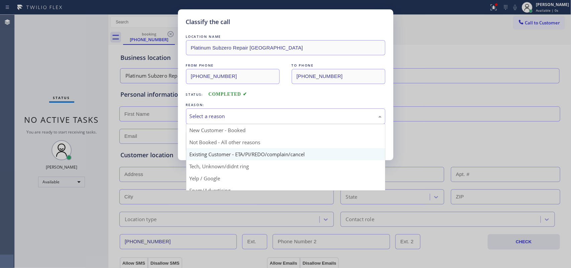
scroll to position [46, 0]
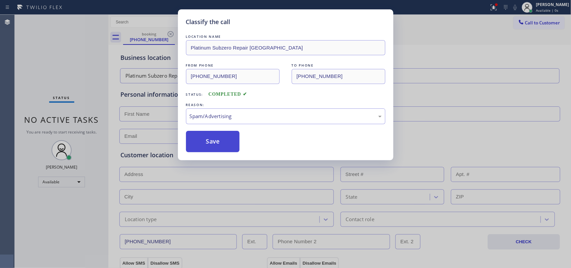
click at [212, 142] on button "Save" at bounding box center [213, 141] width 54 height 21
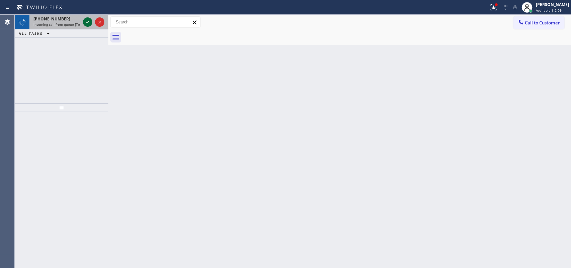
click at [87, 21] on icon at bounding box center [88, 22] width 8 height 8
click at [87, 20] on icon at bounding box center [88, 22] width 8 height 8
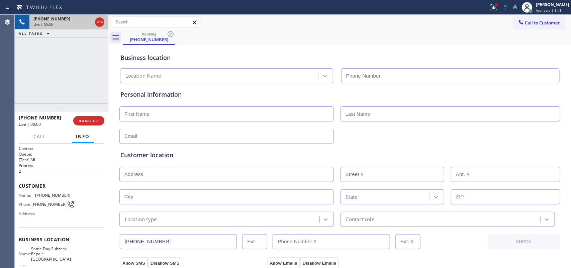
type input "(410) 291-8093"
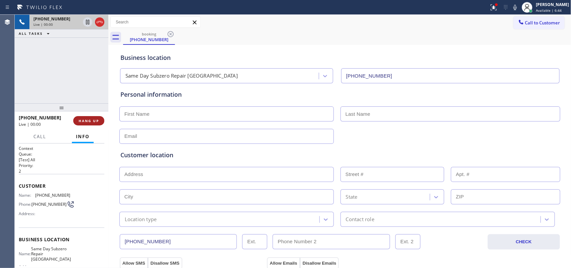
click at [99, 122] on button "HANG UP" at bounding box center [88, 120] width 31 height 9
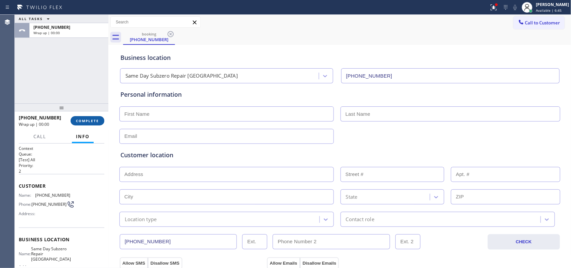
click at [99, 123] on span "COMPLETE" at bounding box center [87, 120] width 23 height 5
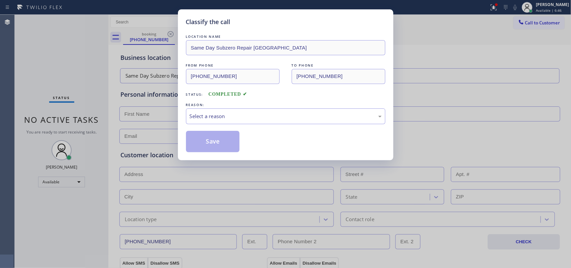
click at [255, 104] on div "REASON:" at bounding box center [285, 104] width 199 height 7
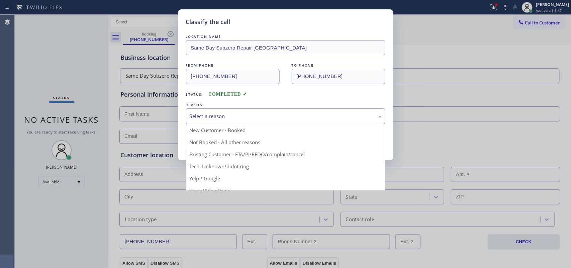
click at [254, 111] on div "Select a reason" at bounding box center [285, 116] width 199 height 16
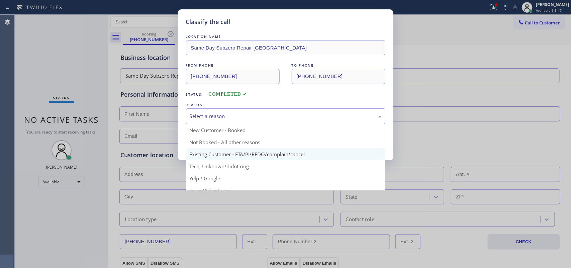
scroll to position [46, 0]
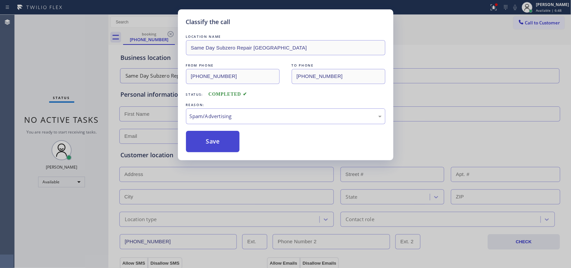
click at [225, 142] on button "Save" at bounding box center [213, 141] width 54 height 21
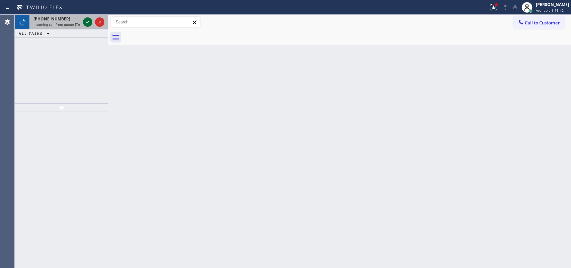
click at [89, 20] on icon at bounding box center [88, 22] width 8 height 8
click at [85, 23] on icon at bounding box center [88, 22] width 8 height 8
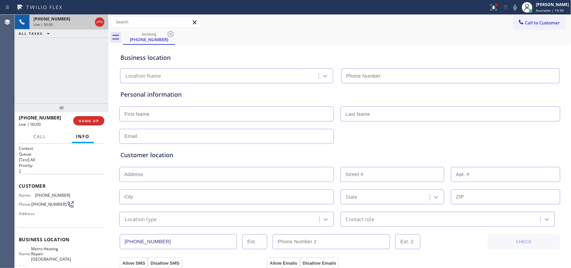
type input "(510) 737-7871"
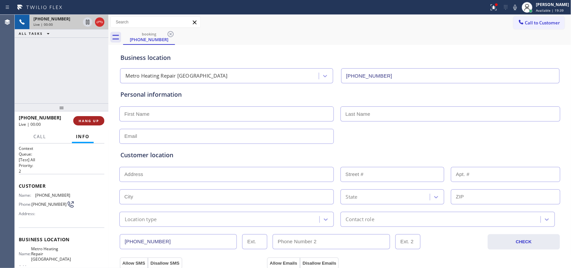
click at [89, 124] on button "HANG UP" at bounding box center [88, 120] width 31 height 9
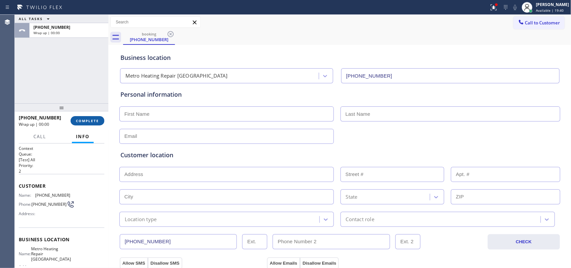
click at [89, 124] on button "COMPLETE" at bounding box center [88, 120] width 34 height 9
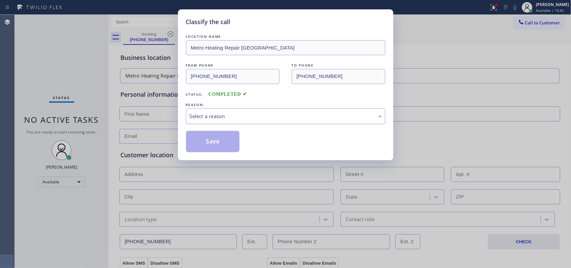
click at [271, 116] on div "Select a reason" at bounding box center [286, 116] width 192 height 8
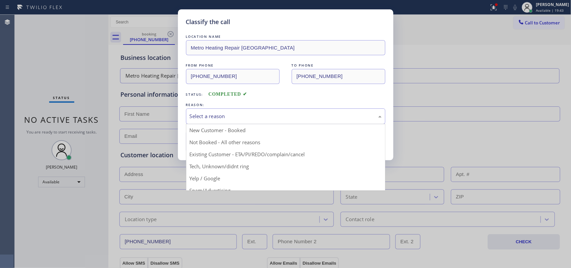
scroll to position [46, 0]
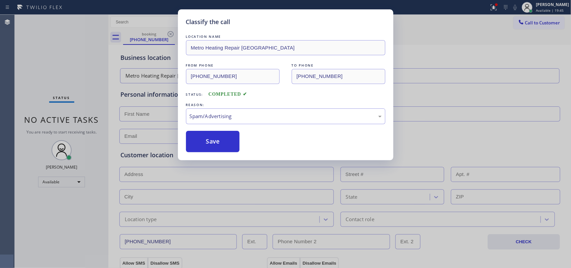
click at [230, 147] on button "Save" at bounding box center [213, 141] width 54 height 21
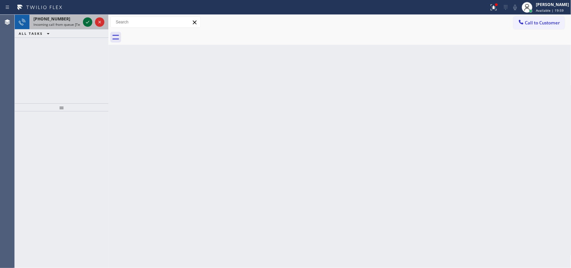
click at [87, 20] on icon at bounding box center [88, 22] width 8 height 8
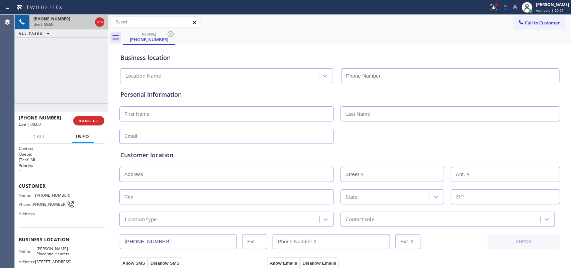
type input "(657) 315-1191"
click at [99, 117] on button "HANG UP" at bounding box center [88, 120] width 31 height 9
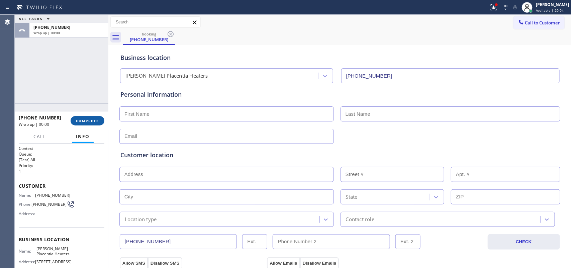
click at [99, 117] on button "COMPLETE" at bounding box center [88, 120] width 34 height 9
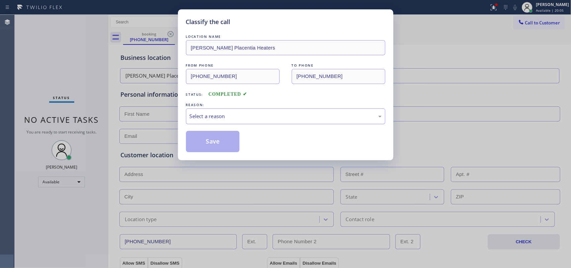
click at [246, 115] on div "Select a reason" at bounding box center [286, 116] width 192 height 8
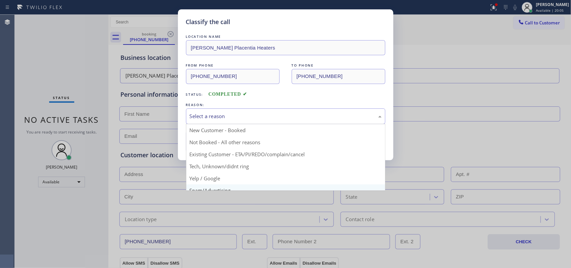
scroll to position [46, 0]
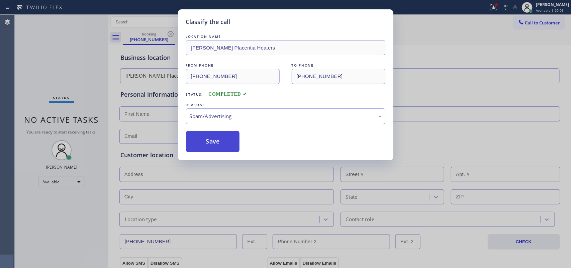
click at [230, 145] on button "Save" at bounding box center [213, 141] width 54 height 21
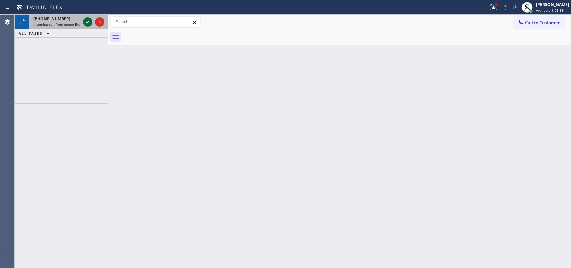
click at [86, 20] on icon at bounding box center [88, 22] width 8 height 8
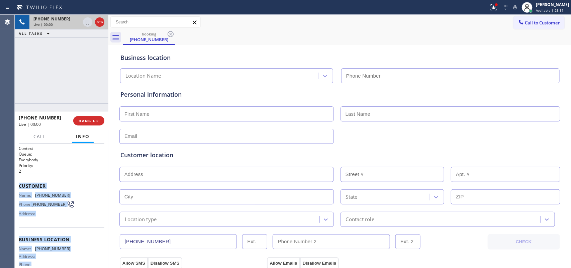
drag, startPoint x: 62, startPoint y: 206, endPoint x: 16, endPoint y: 183, distance: 51.8
click at [16, 183] on div "Context Queue: Everybody Priority: 2 Customer Name: (305) 585-1111 Phone: (305)…" at bounding box center [62, 206] width 94 height 125
copy div "Customer Name: (305) 585-1111 Phone: (305) 585-1111 Address: Business location …"
click at [91, 118] on span "HANG UP" at bounding box center [89, 120] width 20 height 5
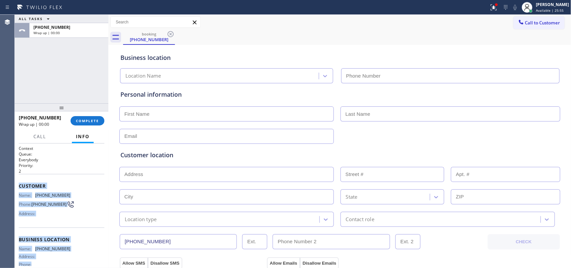
drag, startPoint x: 92, startPoint y: 123, endPoint x: 64, endPoint y: 116, distance: 29.2
click at [86, 123] on button "COMPLETE" at bounding box center [88, 120] width 34 height 9
click at [64, 116] on div "+13055851111" at bounding box center [42, 117] width 47 height 6
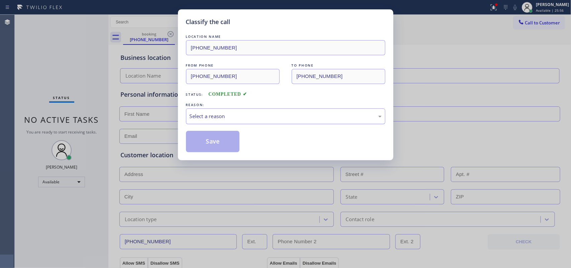
click at [226, 113] on div "Select a reason" at bounding box center [286, 116] width 192 height 8
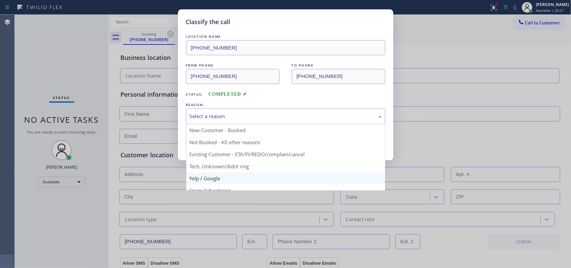
scroll to position [46, 0]
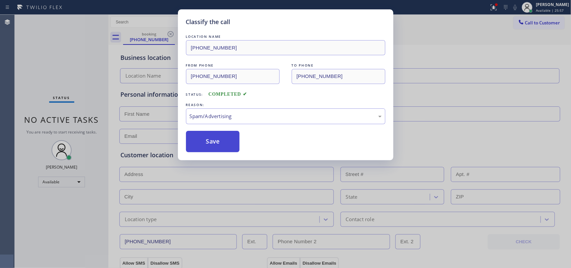
click at [218, 143] on button "Save" at bounding box center [213, 141] width 54 height 21
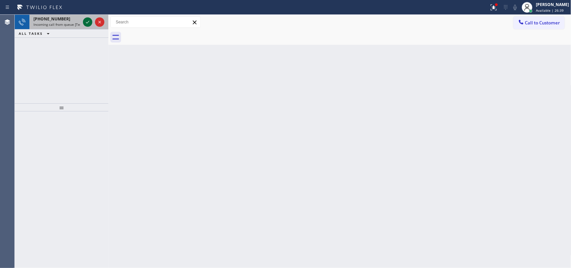
click at [85, 22] on icon at bounding box center [88, 22] width 8 height 8
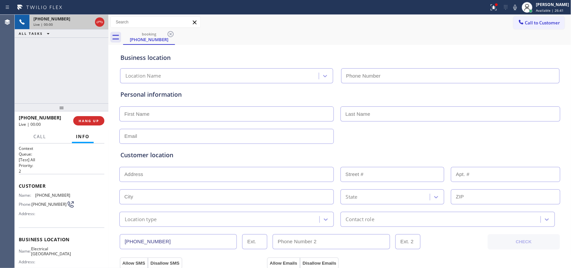
type input "(747) 279-3447"
click at [88, 121] on span "HANG UP" at bounding box center [89, 120] width 20 height 5
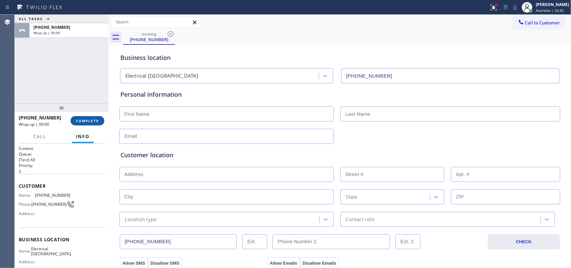
click at [88, 121] on span "COMPLETE" at bounding box center [87, 120] width 23 height 5
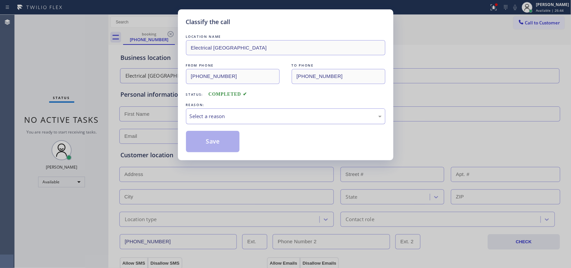
click at [240, 111] on div "Select a reason" at bounding box center [285, 116] width 199 height 16
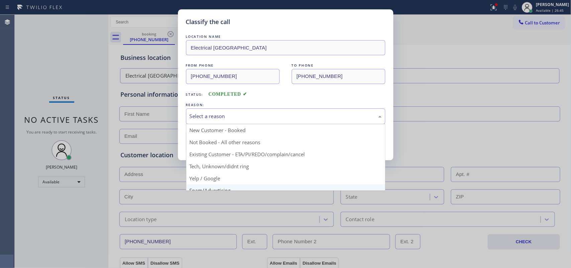
scroll to position [46, 0]
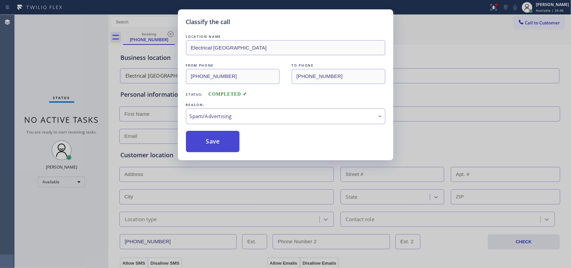
click at [228, 140] on button "Save" at bounding box center [213, 141] width 54 height 21
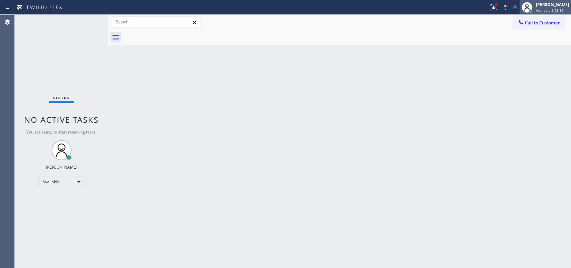
click at [548, 8] on span "Available | 26:50" at bounding box center [550, 10] width 28 height 5
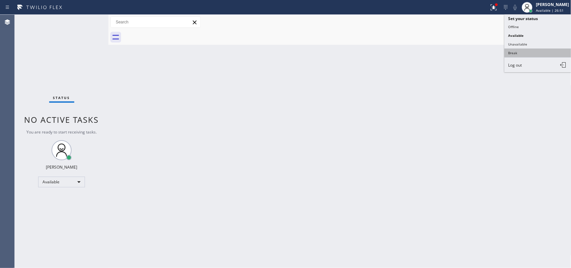
click at [525, 52] on button "Break" at bounding box center [538, 53] width 67 height 9
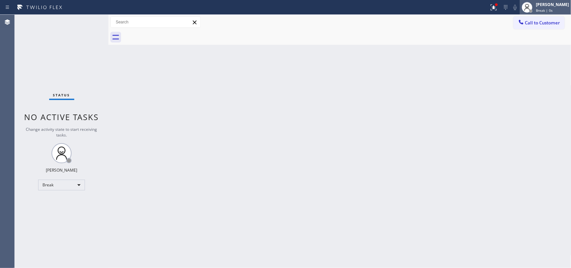
click at [555, 6] on div "[PERSON_NAME]" at bounding box center [552, 5] width 33 height 6
